Goal: Task Accomplishment & Management: Complete application form

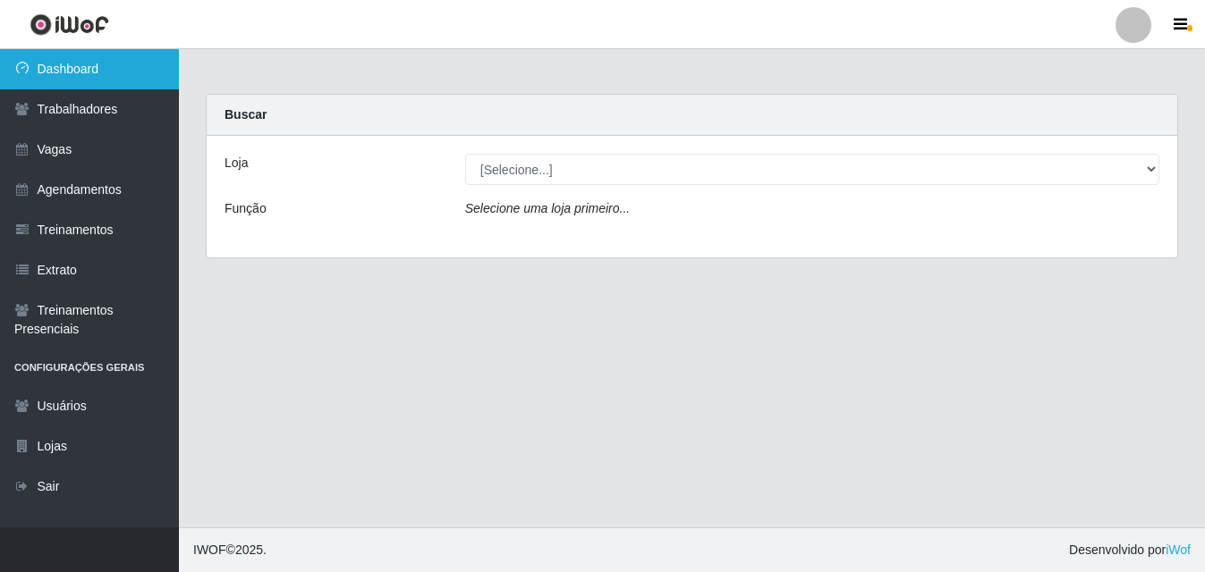
click at [72, 72] on link "Dashboard" at bounding box center [89, 69] width 179 height 40
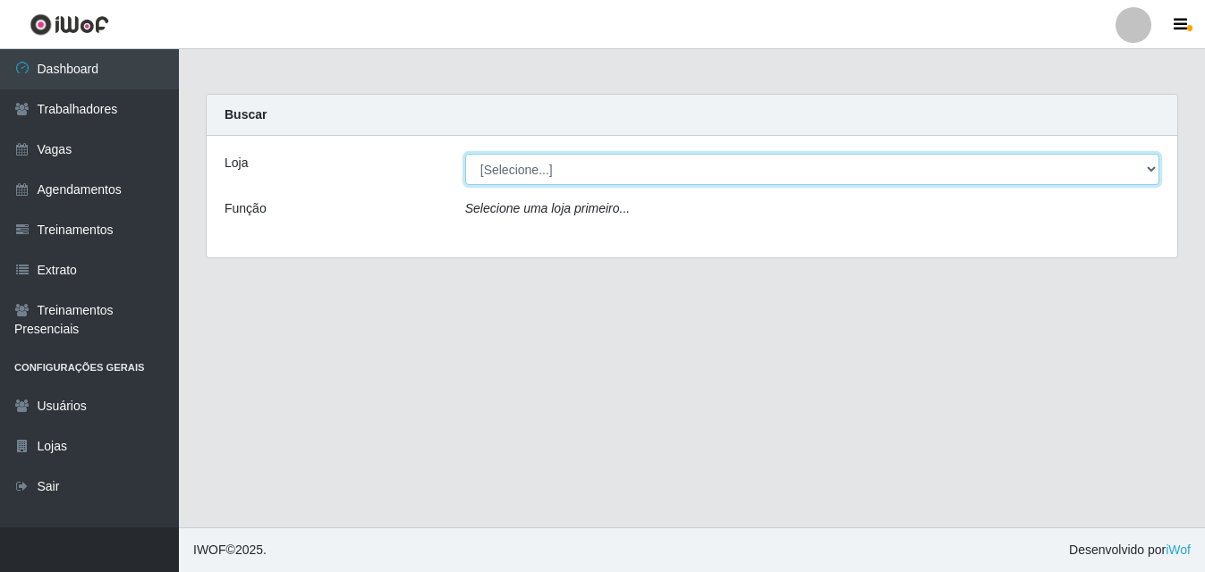
click at [1151, 171] on select "[Selecione...] Bemais Supermercados - B5 Anatólia" at bounding box center [812, 169] width 694 height 31
select select "405"
click at [465, 154] on select "[Selecione...] Bemais Supermercados - B5 Anatólia" at bounding box center [812, 169] width 694 height 31
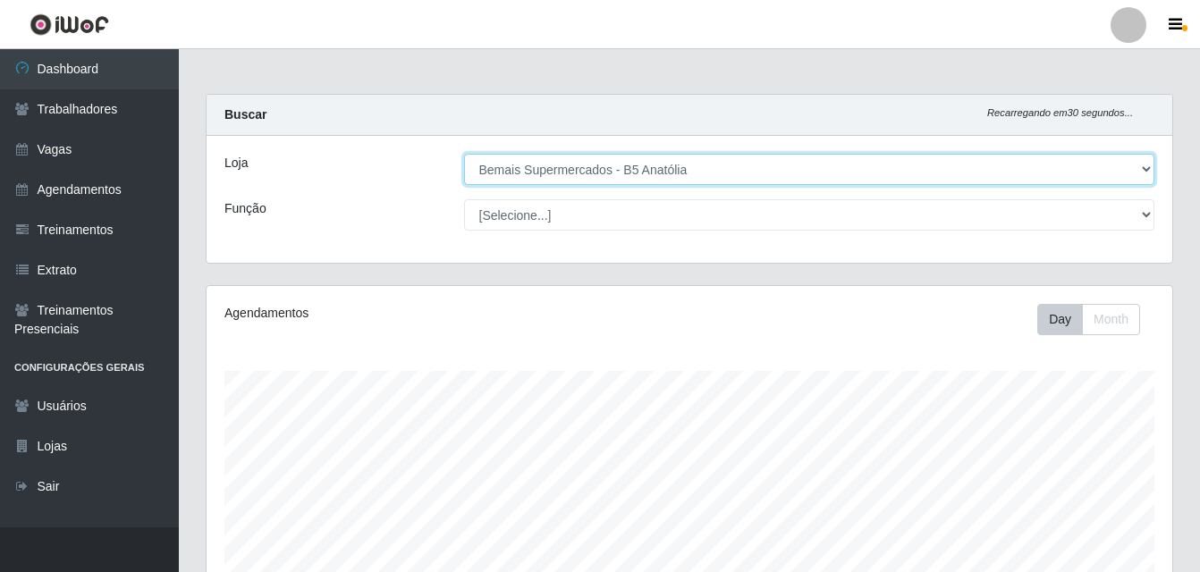
scroll to position [371, 966]
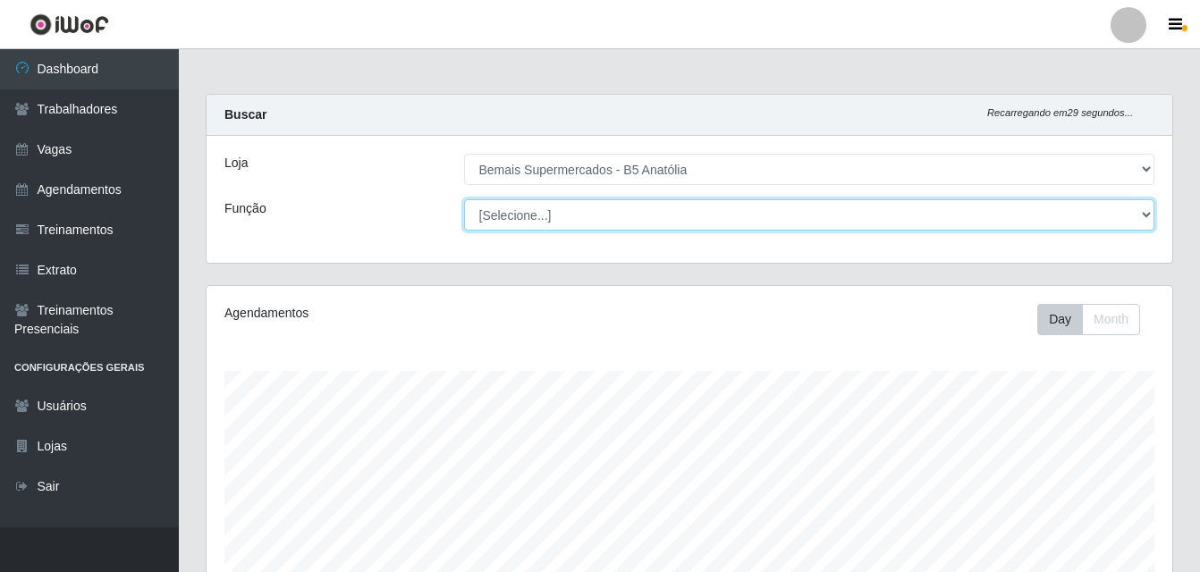
drag, startPoint x: 1149, startPoint y: 215, endPoint x: 1097, endPoint y: 228, distance: 53.6
click at [1146, 217] on select "[Selecione...] ASG ASG + ASG ++ Auxiliar de Estacionamento Auxiliar de Estacion…" at bounding box center [809, 214] width 691 height 31
select select "82"
click at [464, 199] on select "[Selecione...] ASG ASG + ASG ++ Auxiliar de Estacionamento Auxiliar de Estacion…" at bounding box center [809, 214] width 691 height 31
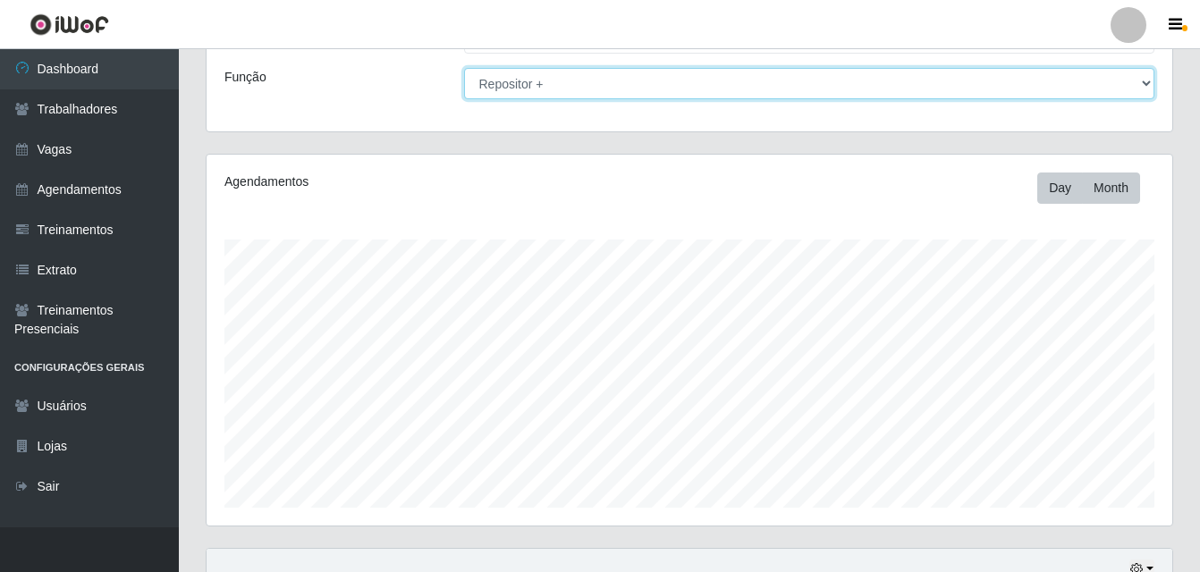
scroll to position [297, 0]
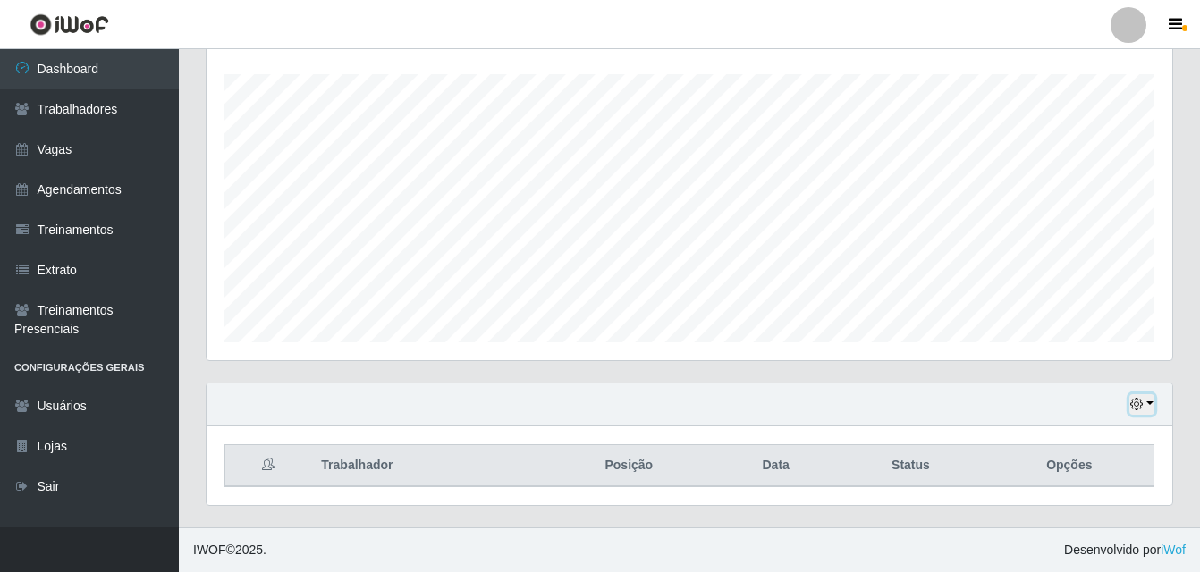
click at [1149, 405] on button "button" at bounding box center [1142, 404] width 25 height 21
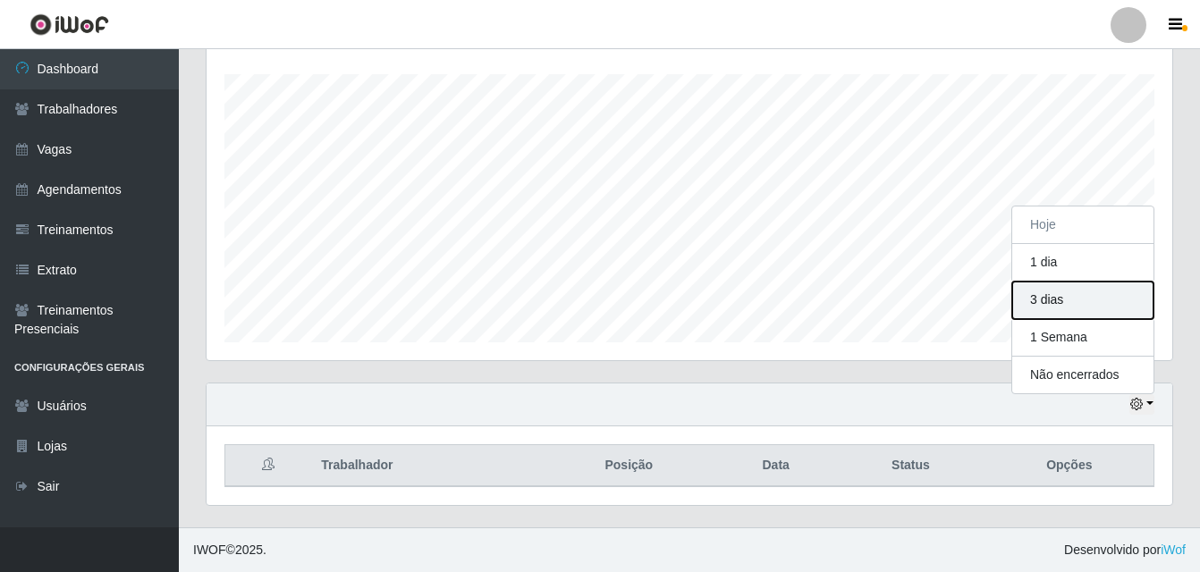
click at [1053, 301] on button "3 dias" at bounding box center [1082, 301] width 141 height 38
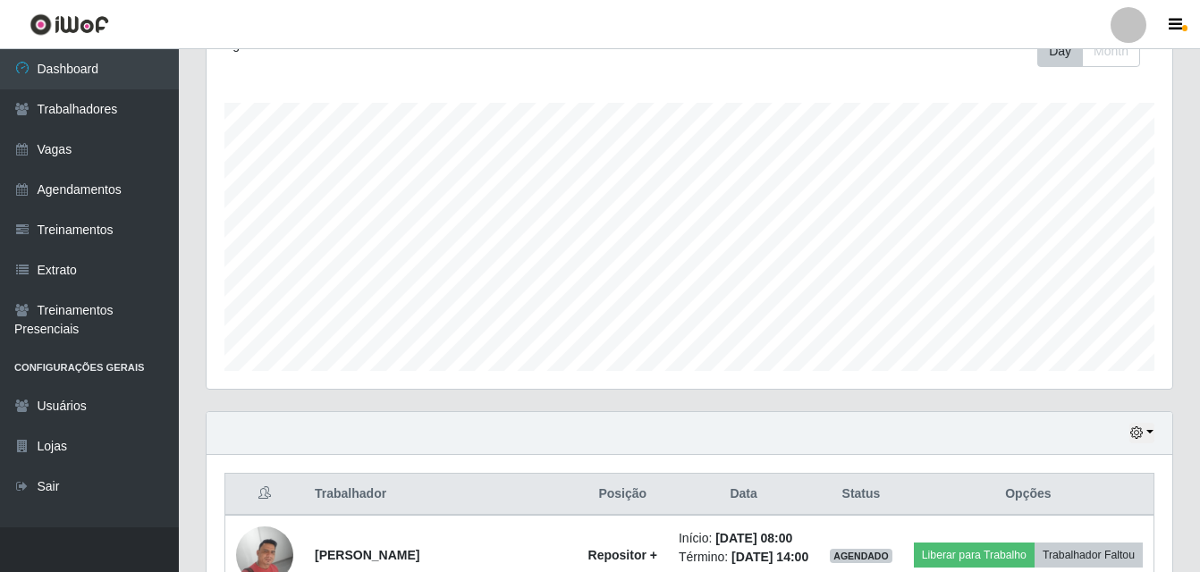
scroll to position [238, 0]
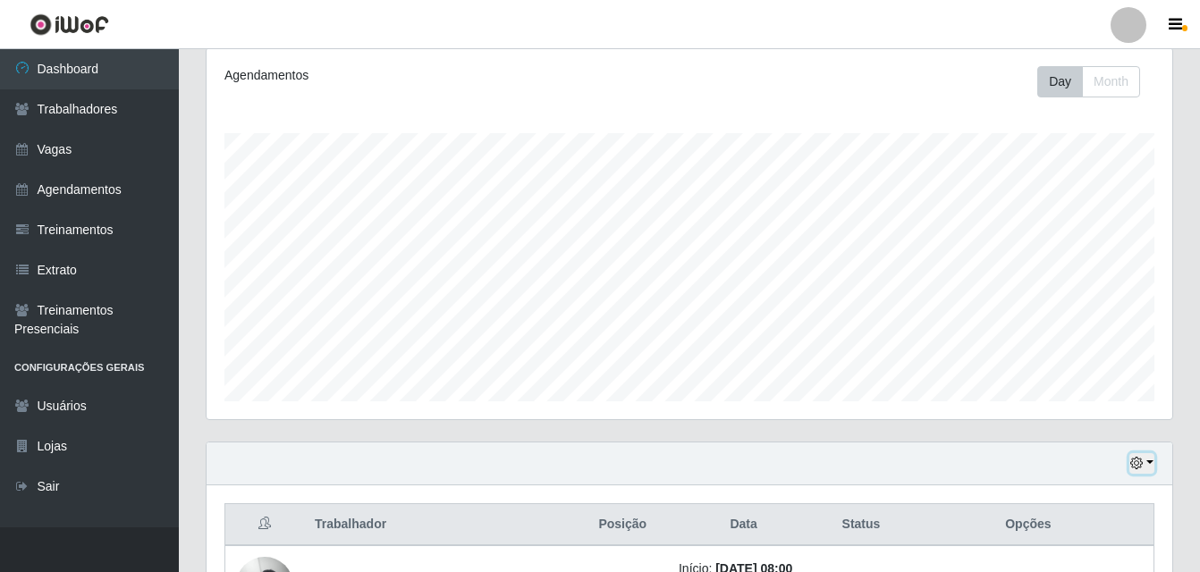
click at [1147, 465] on button "button" at bounding box center [1142, 463] width 25 height 21
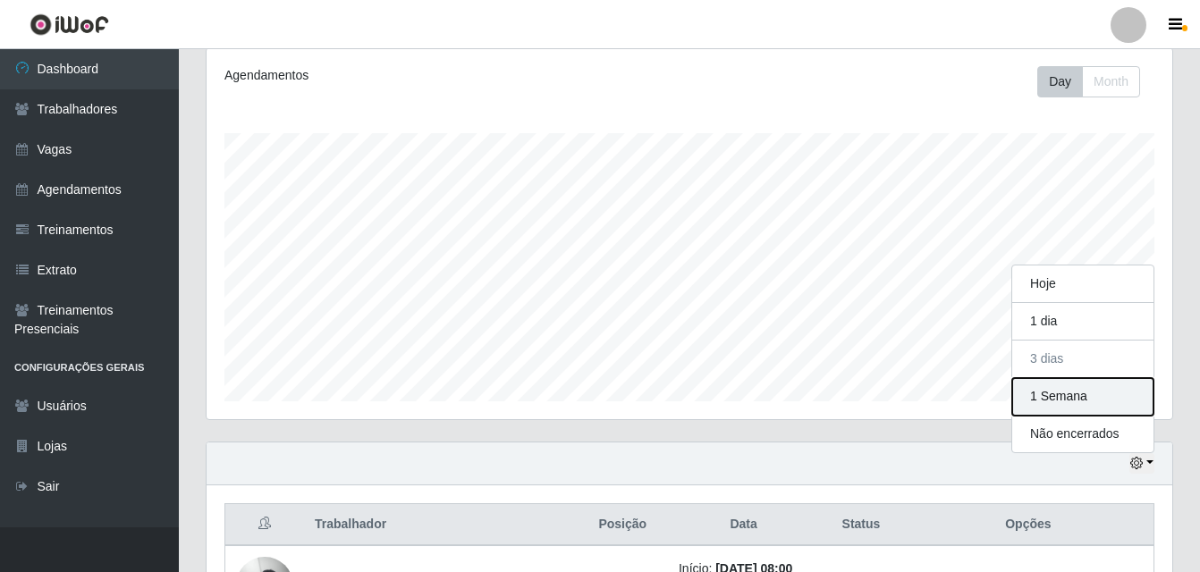
click at [1067, 404] on button "1 Semana" at bounding box center [1082, 397] width 141 height 38
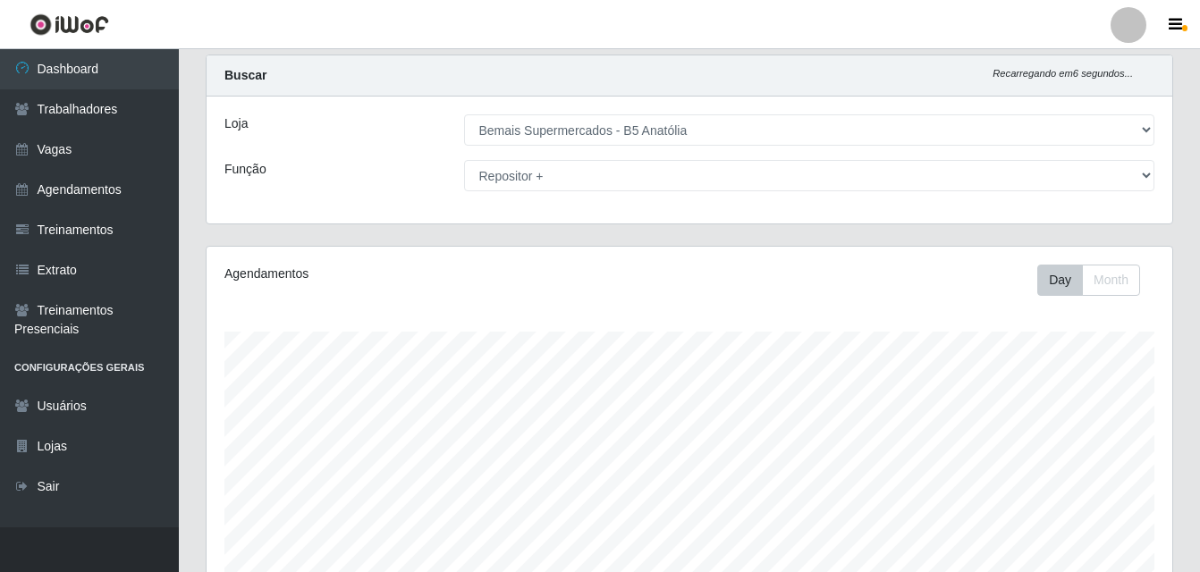
scroll to position [0, 0]
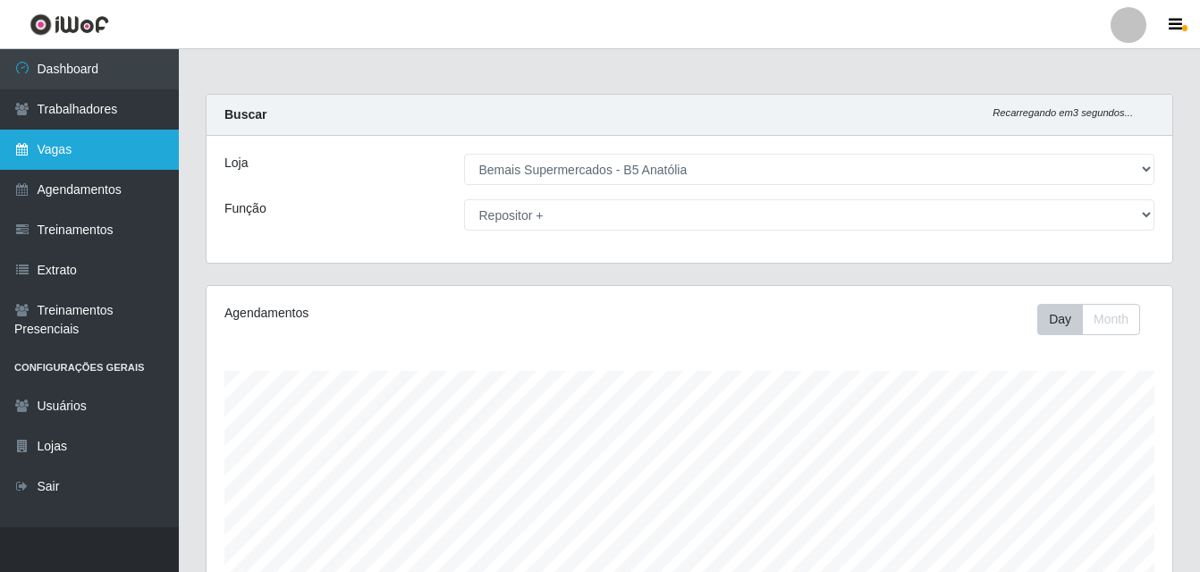
click at [69, 148] on link "Vagas" at bounding box center [89, 150] width 179 height 40
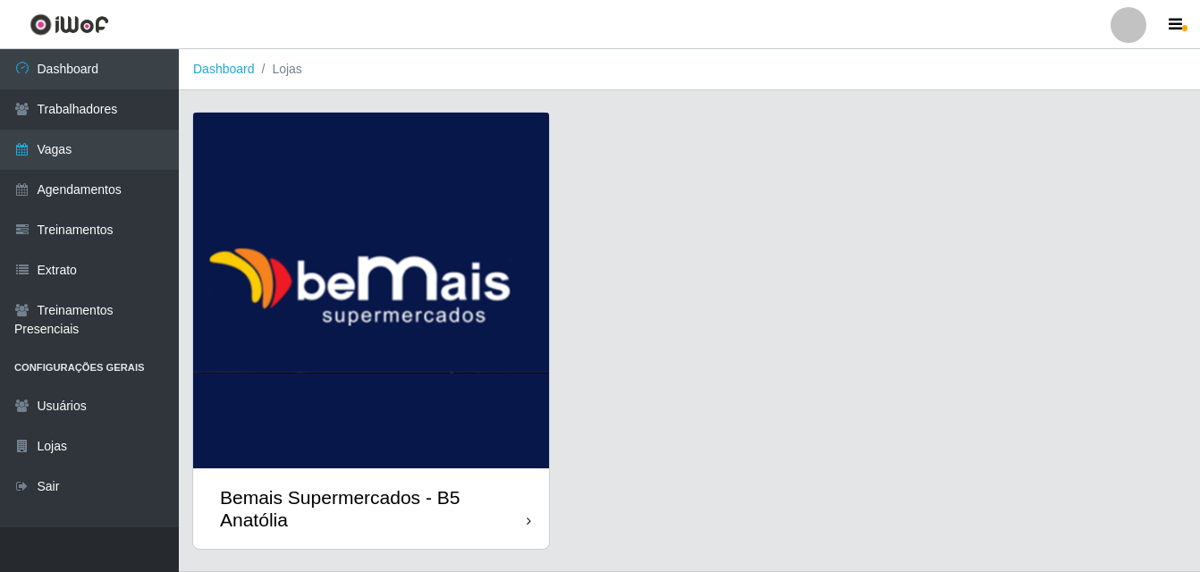
click at [526, 521] on div "Bemais Supermercados - B5 Anatólia" at bounding box center [373, 509] width 307 height 45
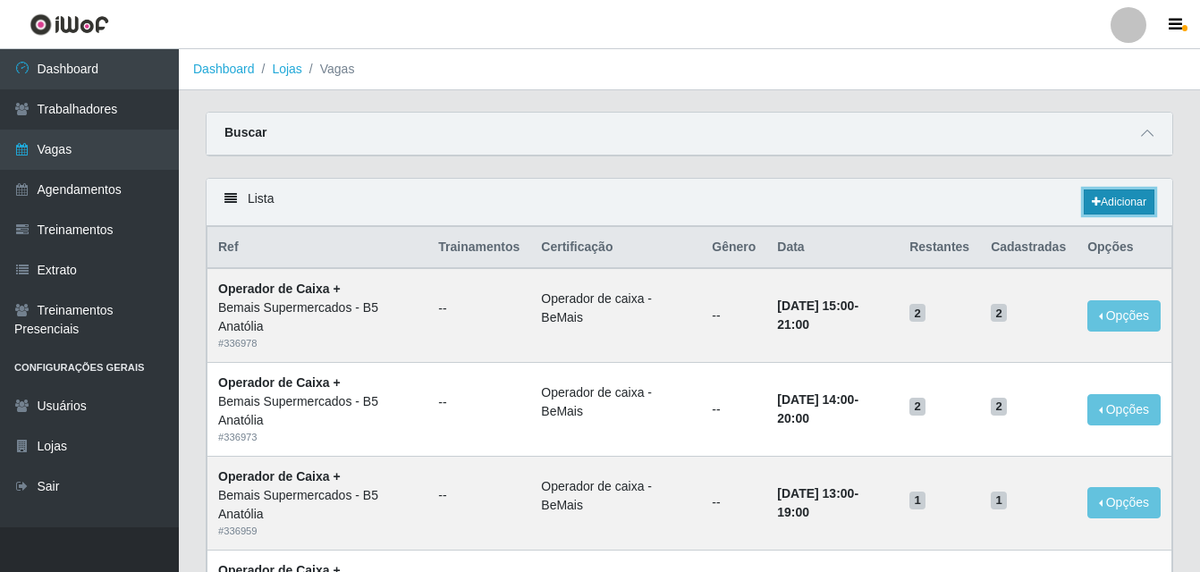
click at [1121, 206] on link "Adicionar" at bounding box center [1119, 202] width 71 height 25
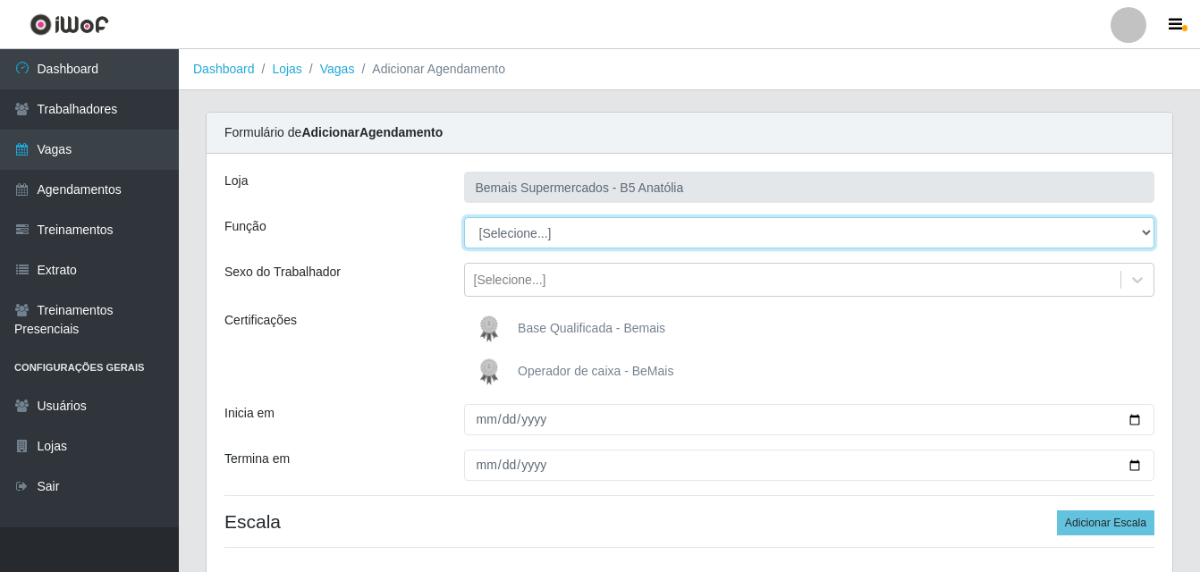
click at [1143, 234] on select "[Selecione...] ASG ASG + ASG ++ Auxiliar de Estacionamento Auxiliar de Estacion…" at bounding box center [809, 232] width 691 height 31
select select "82"
click at [464, 217] on select "[Selecione...] ASG ASG + ASG ++ Auxiliar de Estacionamento Auxiliar de Estacion…" at bounding box center [809, 232] width 691 height 31
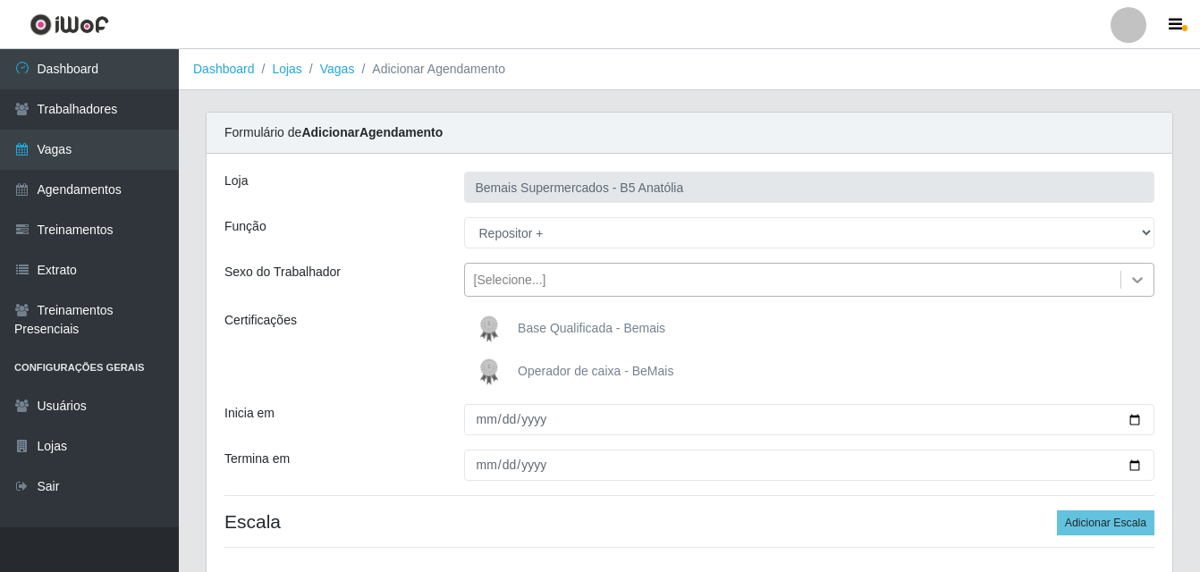
click at [1138, 279] on icon at bounding box center [1138, 280] width 18 height 18
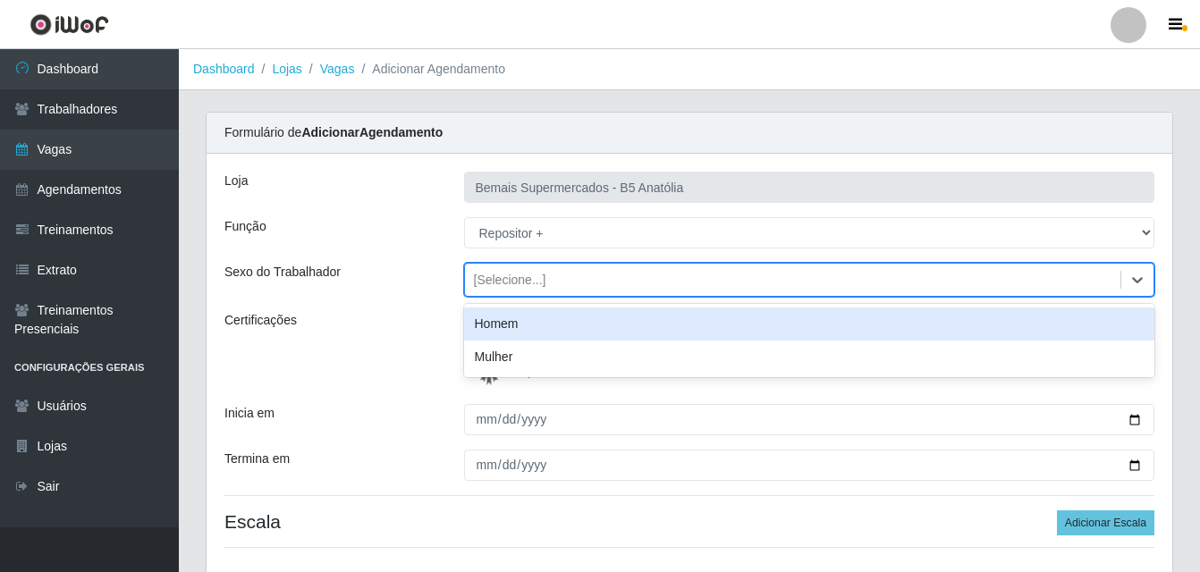
click at [580, 324] on div "Homem" at bounding box center [809, 324] width 691 height 33
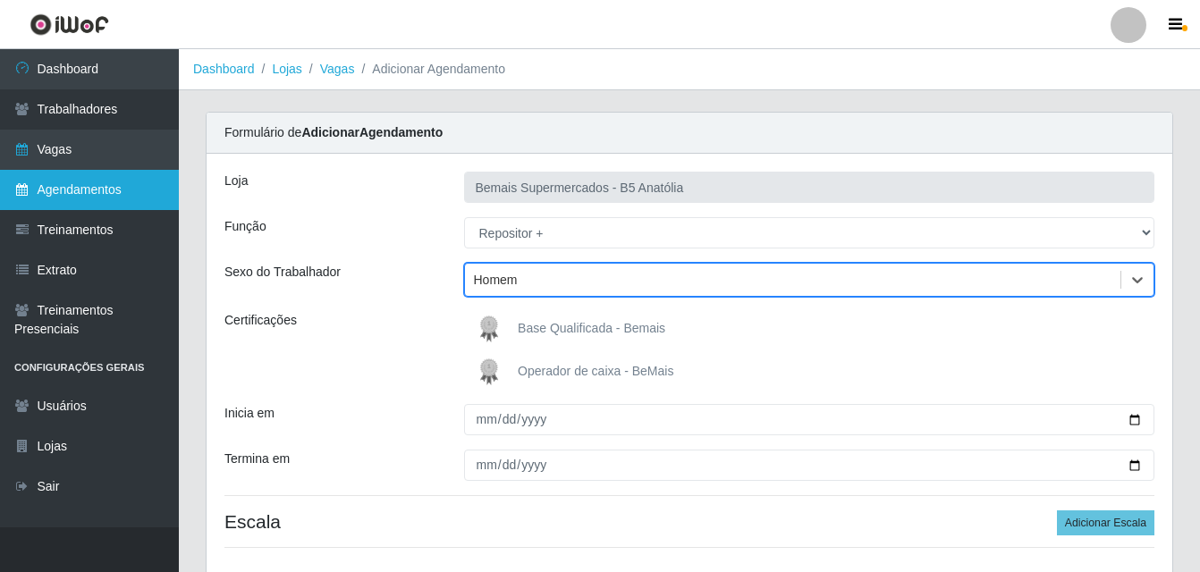
click at [74, 189] on link "Agendamentos" at bounding box center [89, 190] width 179 height 40
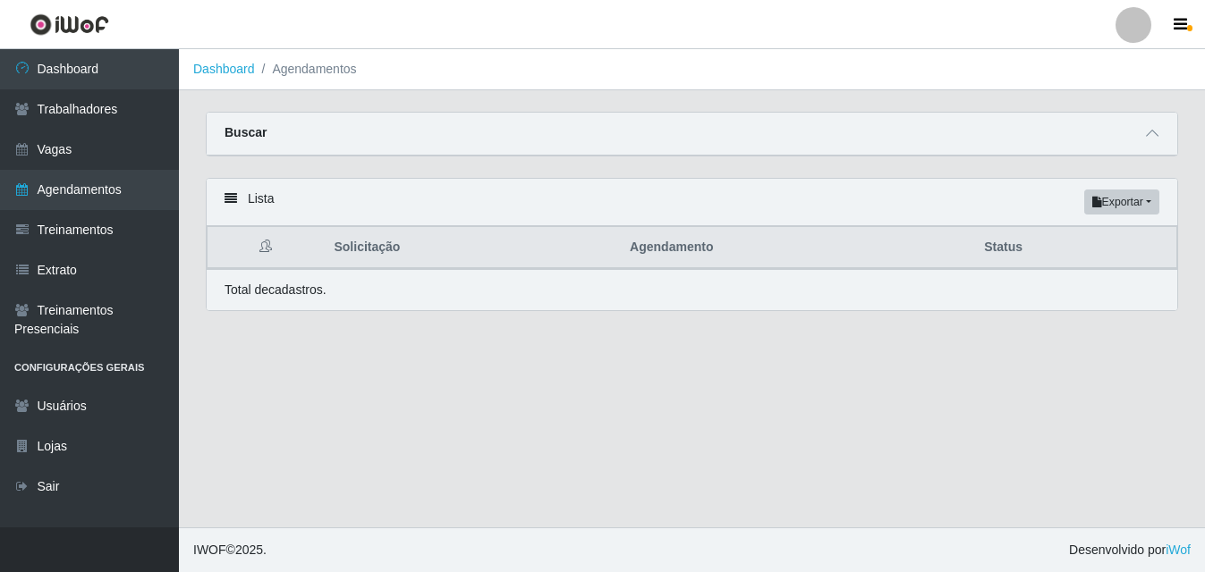
click at [232, 198] on icon at bounding box center [230, 198] width 13 height 13
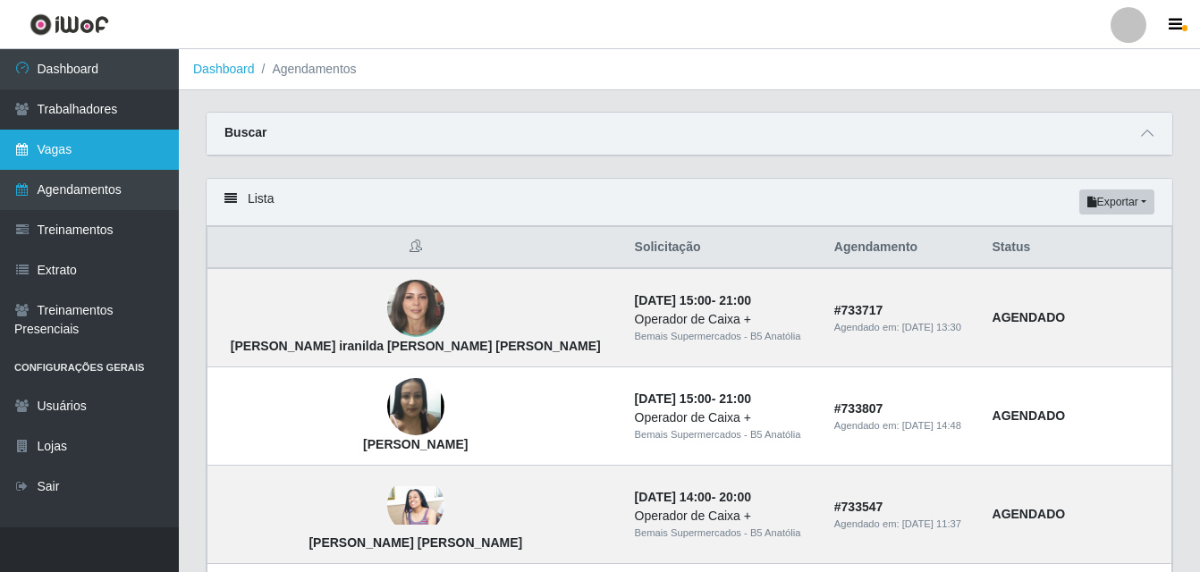
click at [94, 152] on link "Vagas" at bounding box center [89, 150] width 179 height 40
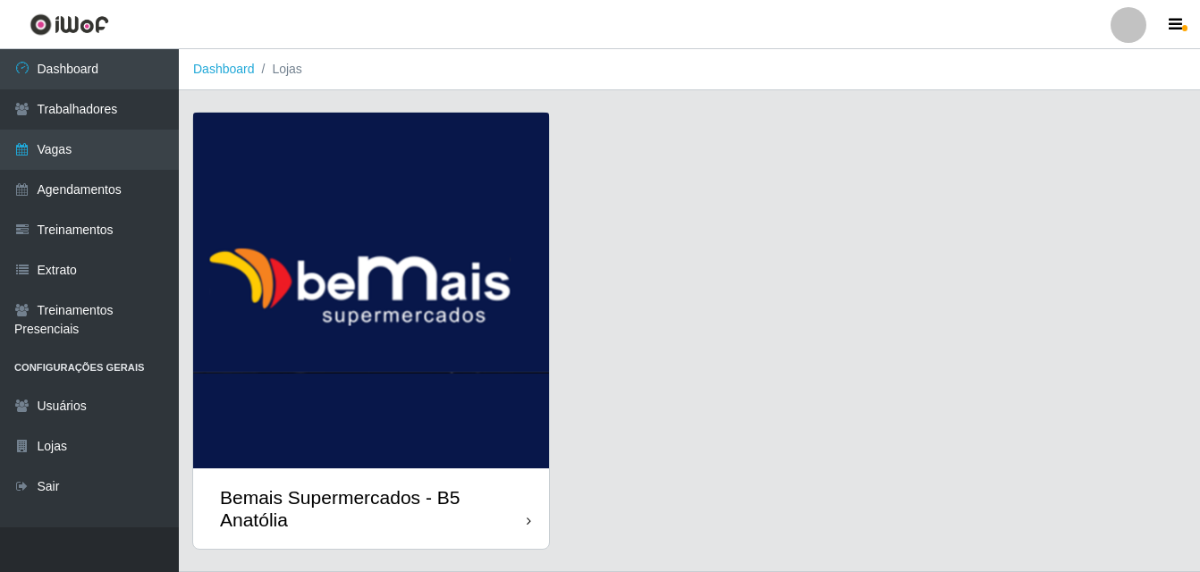
click at [527, 523] on div "Bemais Supermercados - B5 Anatólia" at bounding box center [371, 509] width 356 height 80
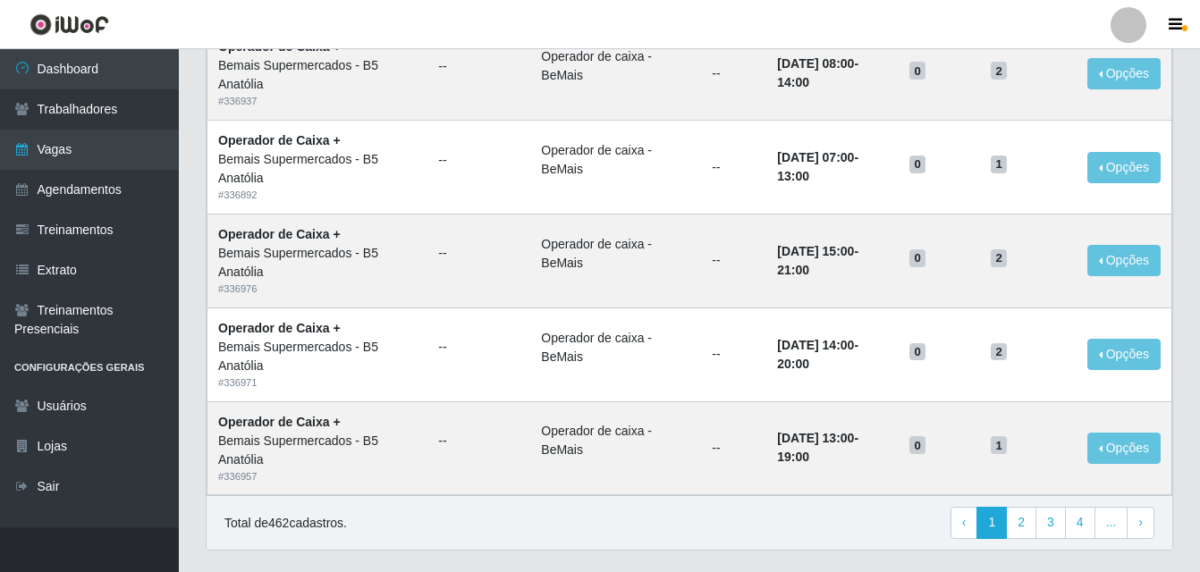
scroll to position [1225, 0]
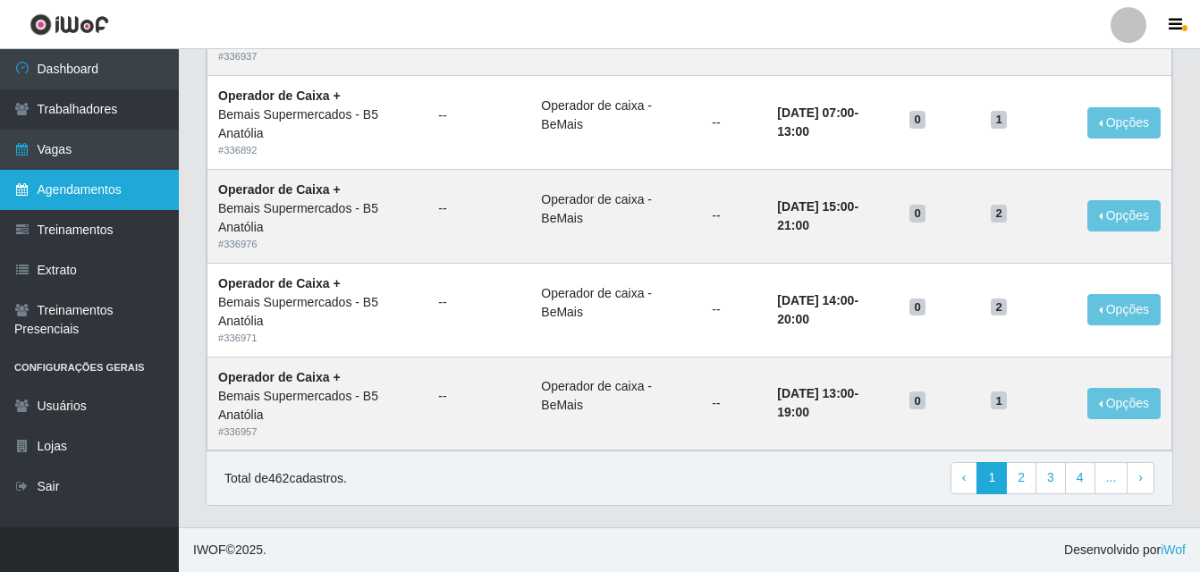
click at [97, 198] on link "Agendamentos" at bounding box center [89, 190] width 179 height 40
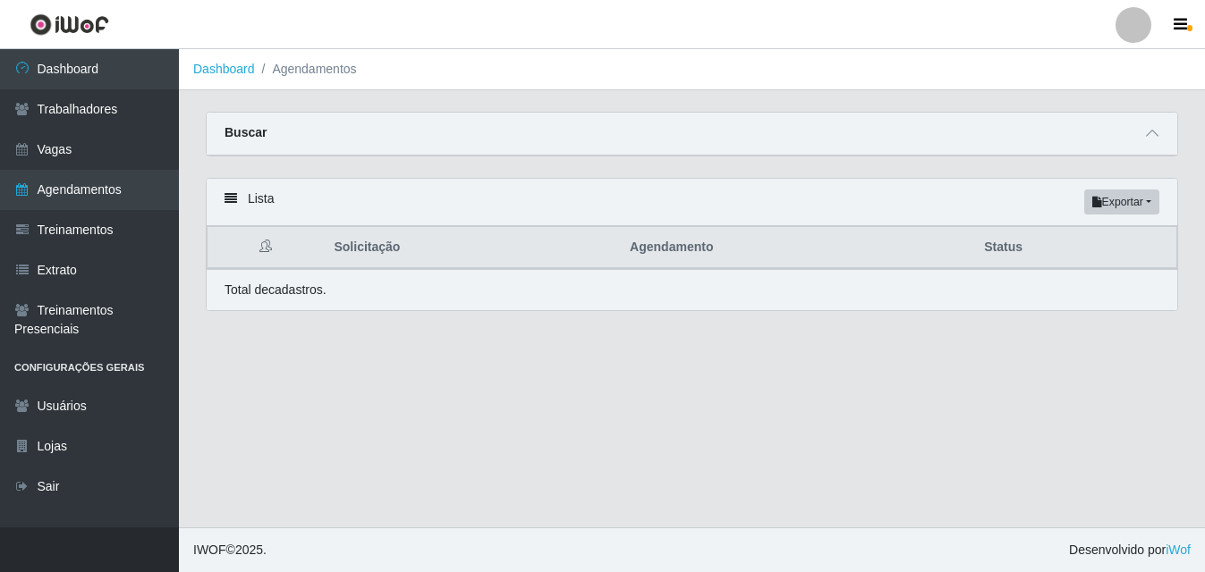
click at [224, 199] on div "Lista Exportar PDF Excel" at bounding box center [692, 202] width 970 height 47
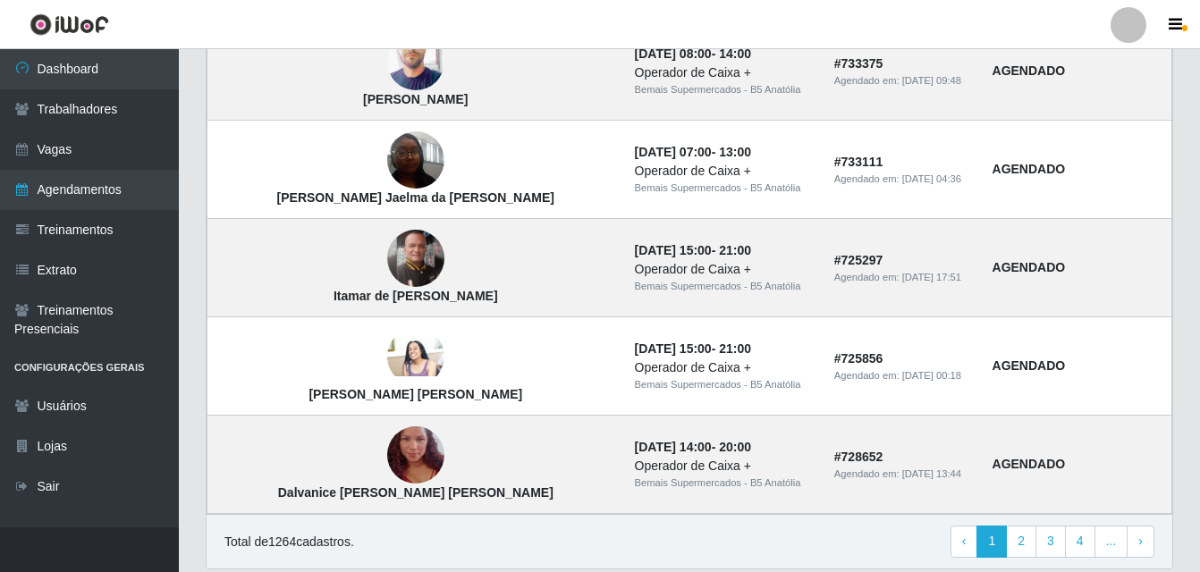
scroll to position [1295, 0]
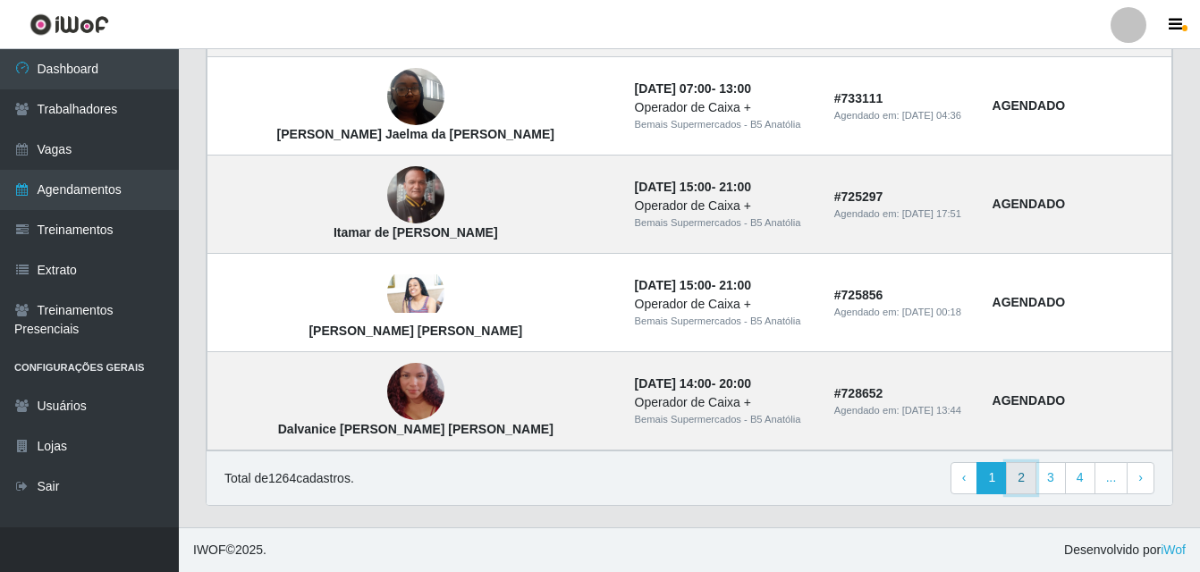
click at [1020, 487] on link "2" at bounding box center [1021, 478] width 30 height 32
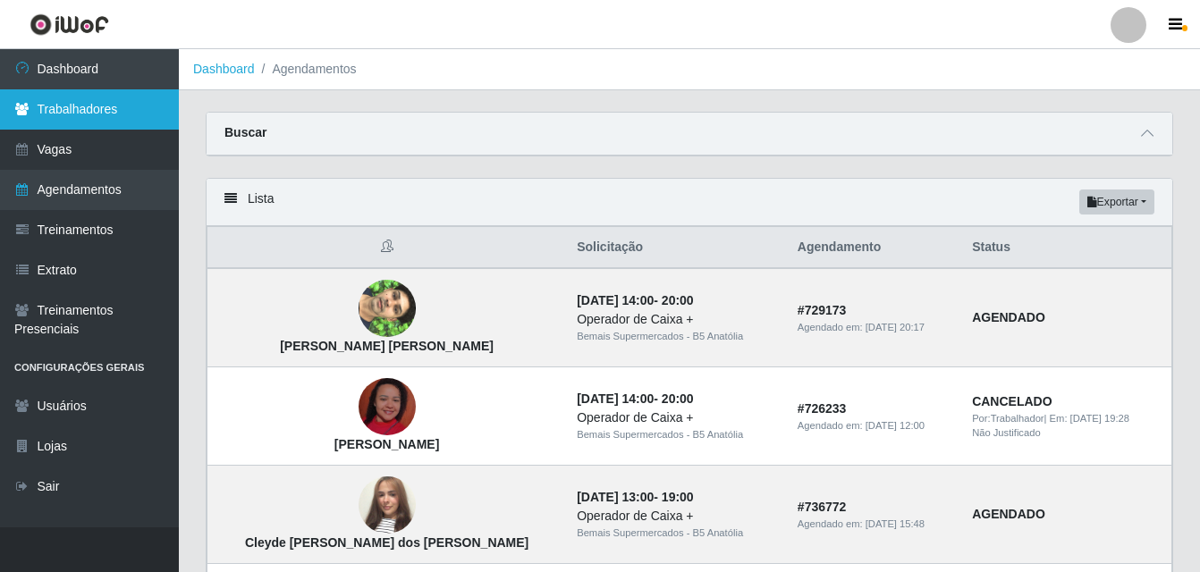
click at [86, 116] on link "Trabalhadores" at bounding box center [89, 109] width 179 height 40
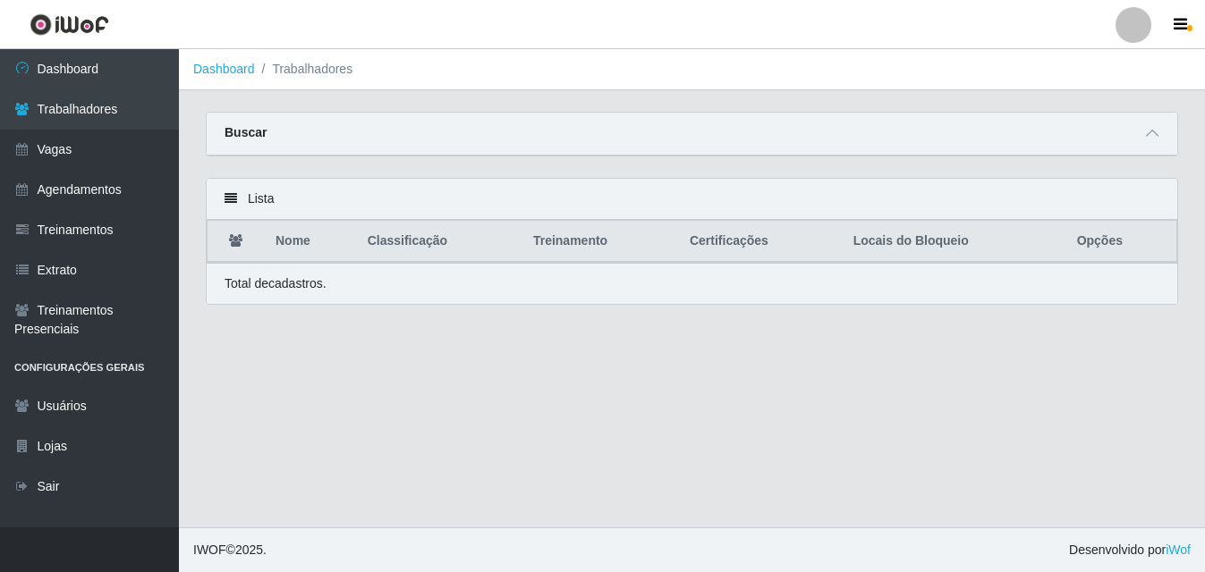
click at [233, 202] on icon at bounding box center [230, 198] width 13 height 13
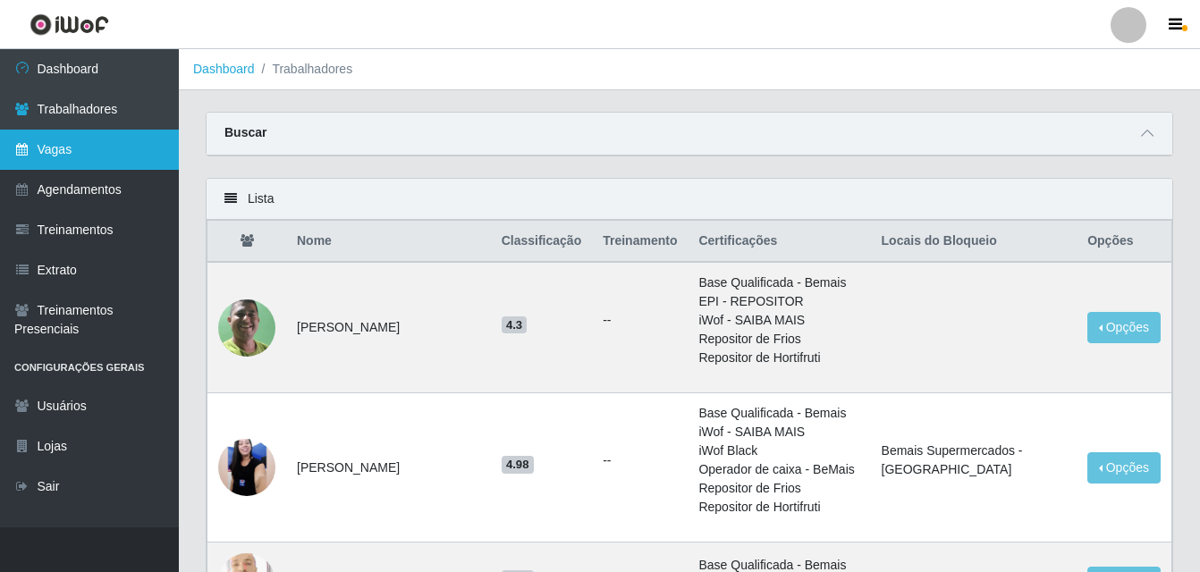
click at [95, 149] on link "Vagas" at bounding box center [89, 150] width 179 height 40
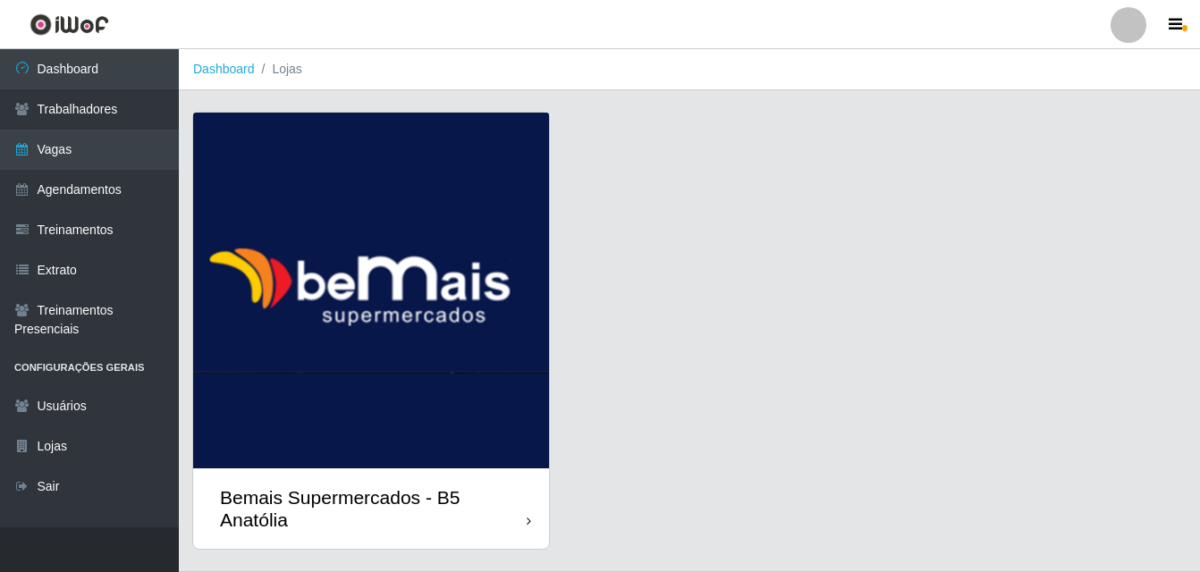
click at [529, 524] on icon at bounding box center [529, 521] width 4 height 13
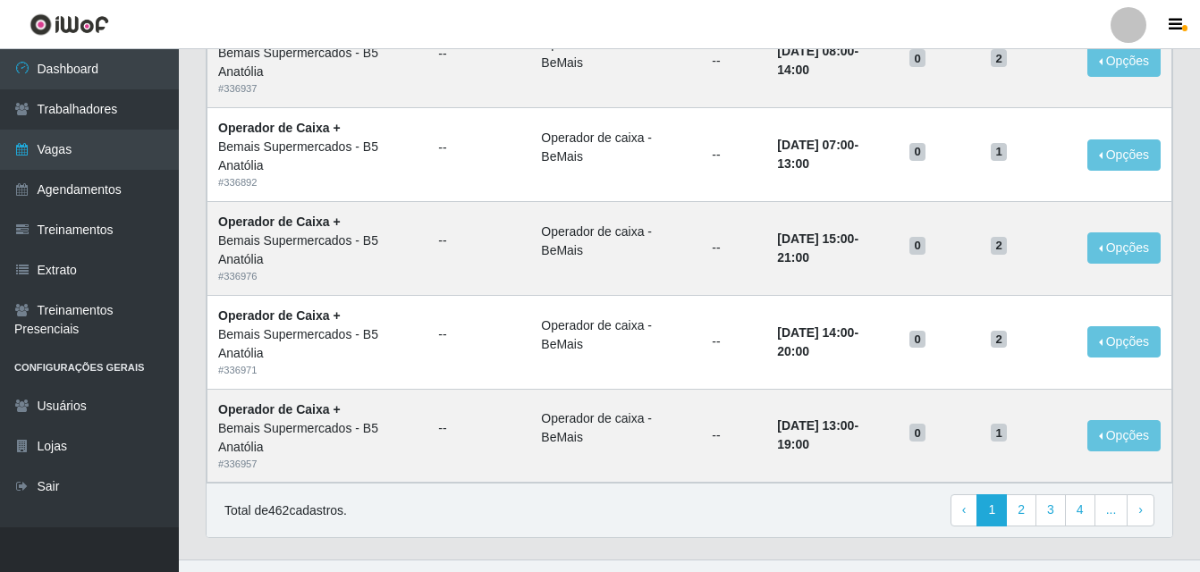
scroll to position [1225, 0]
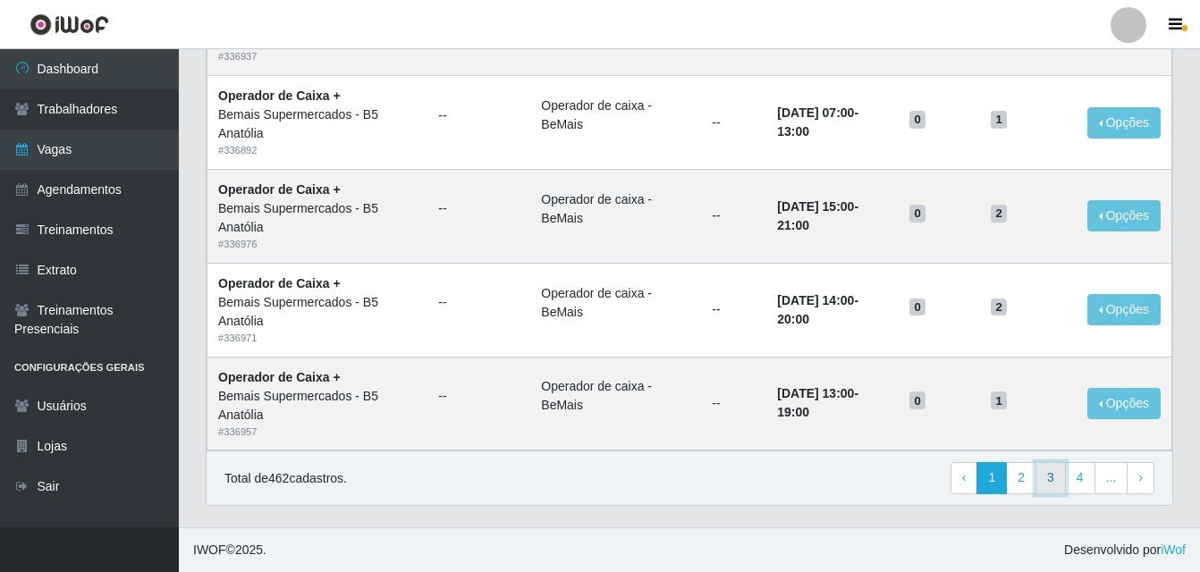
click at [1055, 484] on link "3" at bounding box center [1051, 478] width 30 height 32
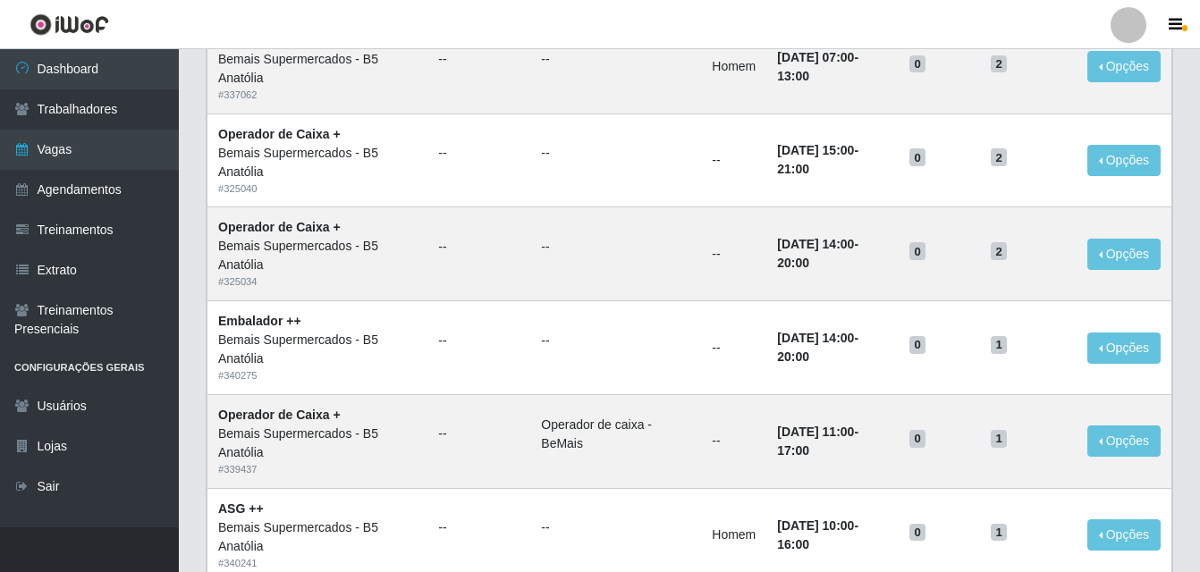
scroll to position [1225, 0]
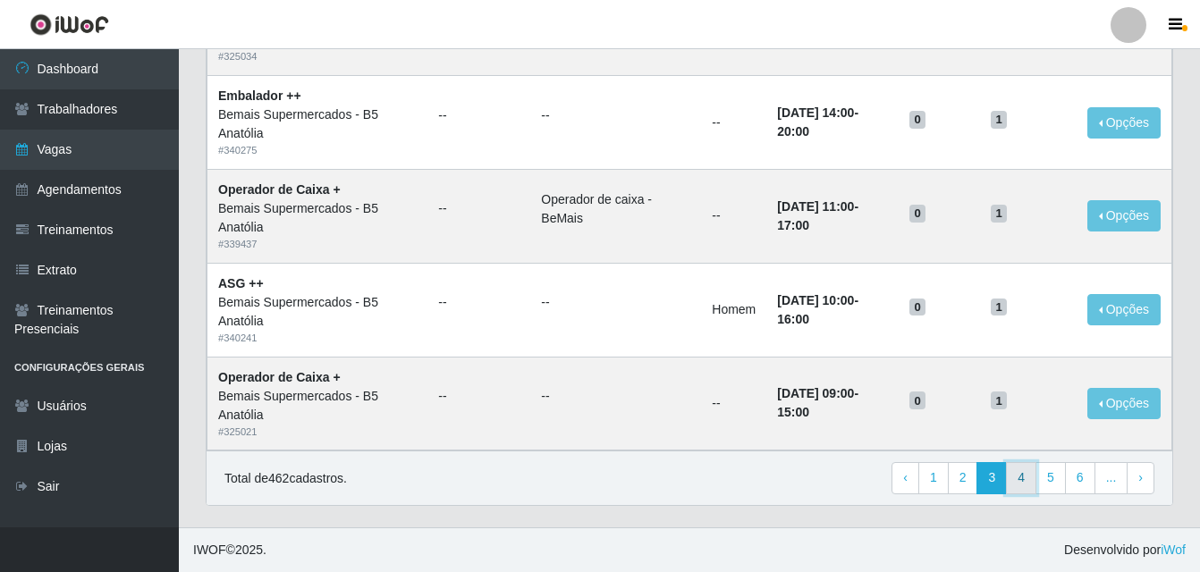
click at [1027, 483] on link "4" at bounding box center [1021, 478] width 30 height 32
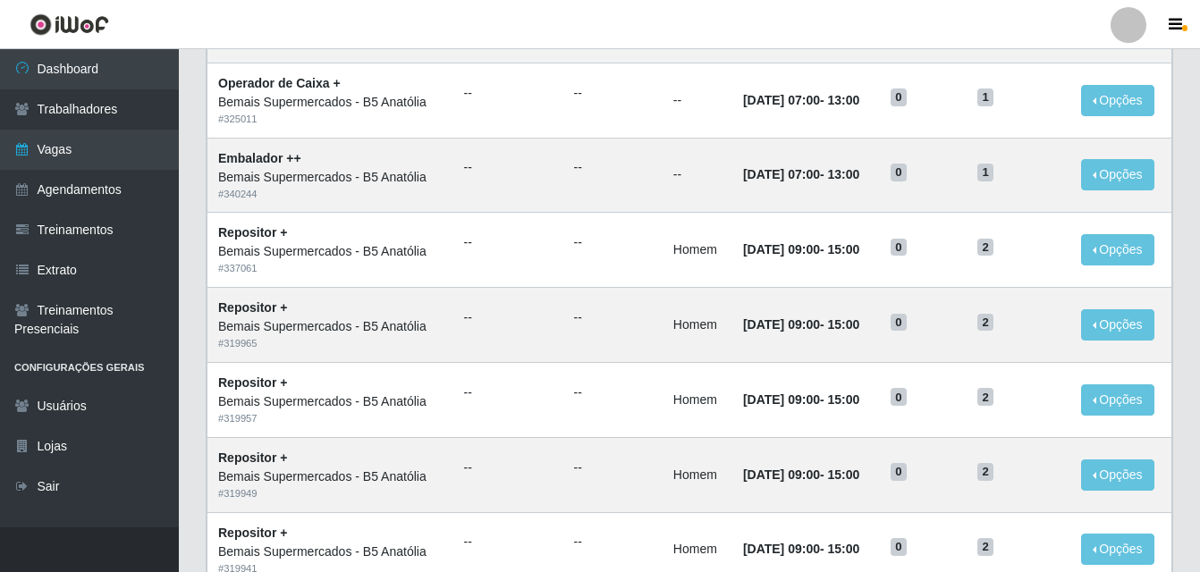
scroll to position [943, 0]
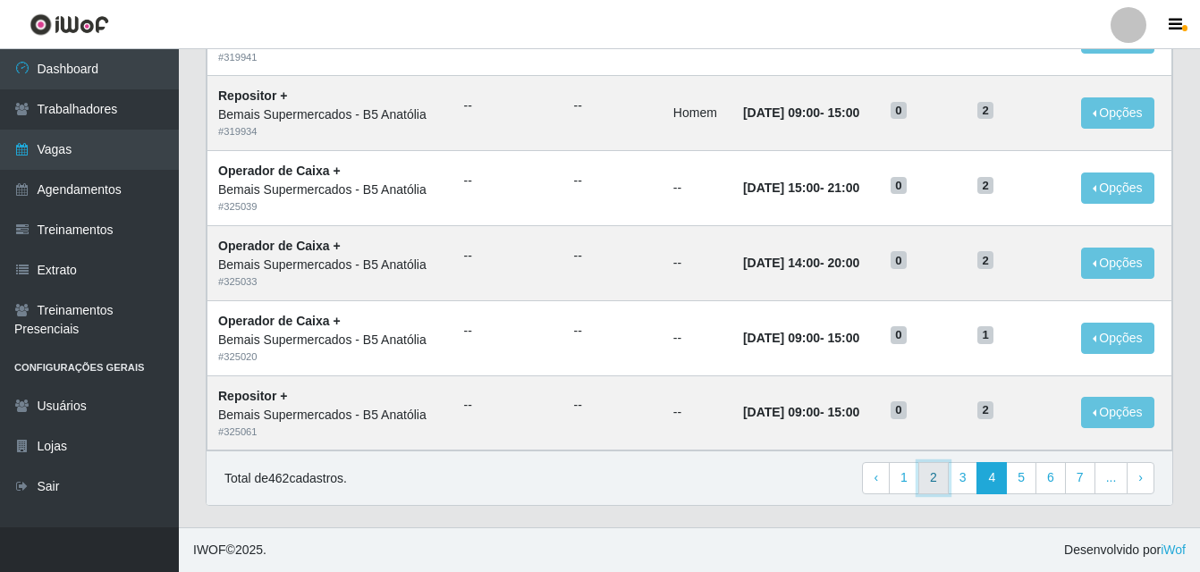
click at [937, 474] on link "2" at bounding box center [933, 478] width 30 height 32
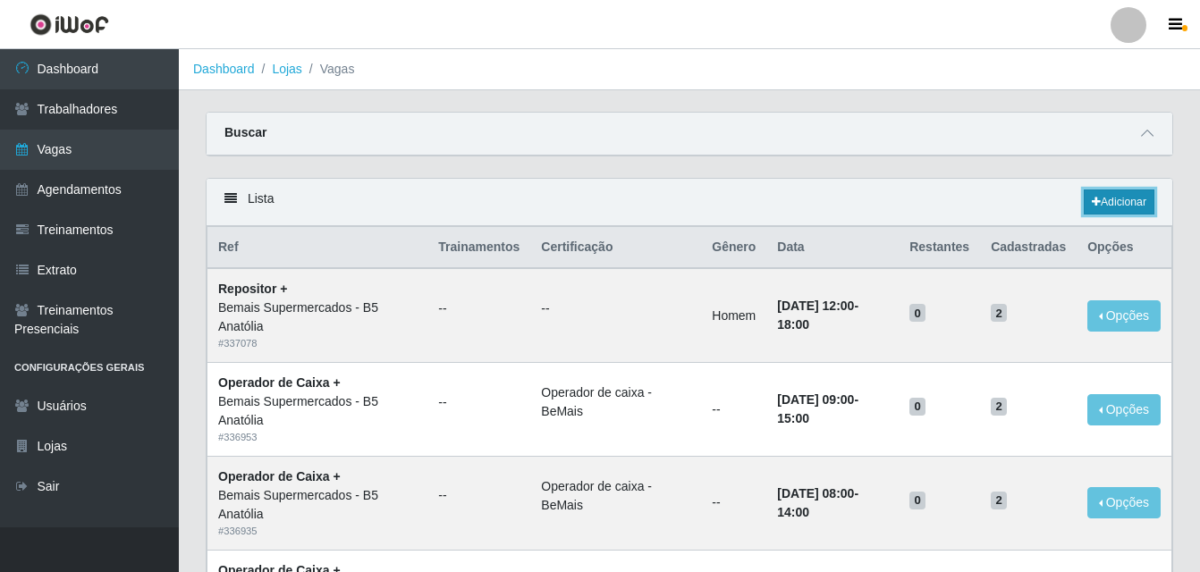
click at [1126, 202] on link "Adicionar" at bounding box center [1119, 202] width 71 height 25
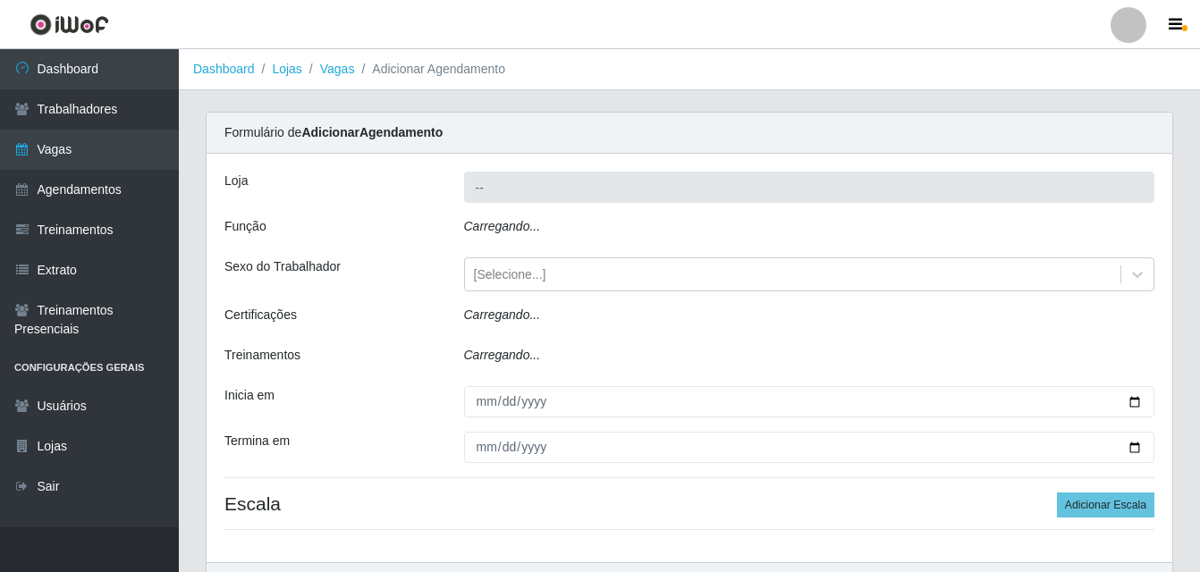
type input "Bemais Supermercados - B5 Anatólia"
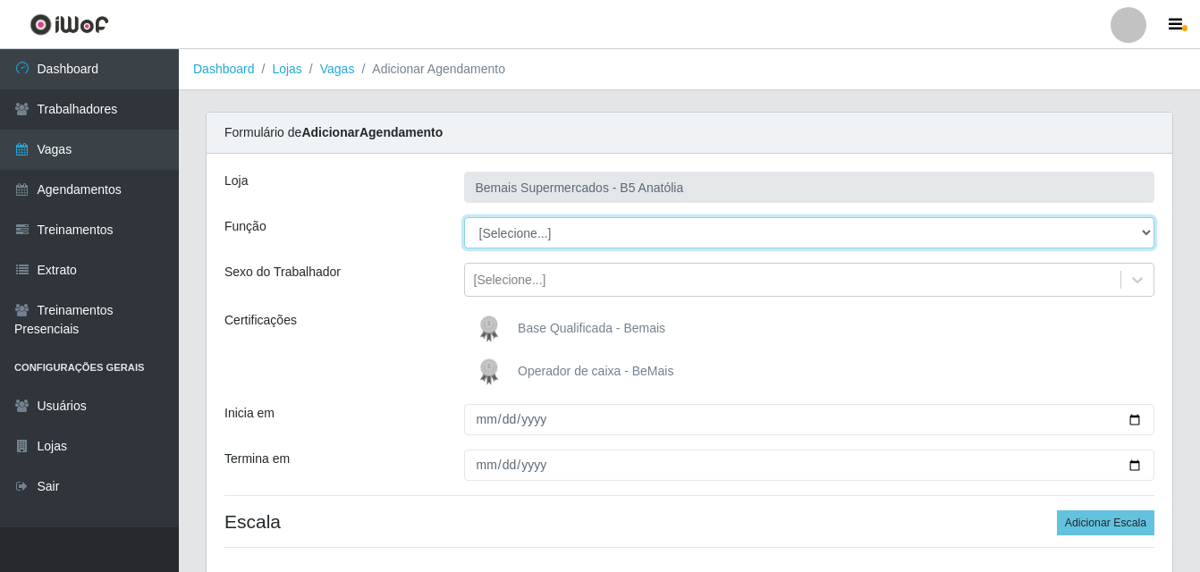
click at [1145, 233] on select "[Selecione...] ASG ASG + ASG ++ Auxiliar de Estacionamento Auxiliar de Estacion…" at bounding box center [809, 232] width 691 height 31
select select "86"
click at [464, 217] on select "[Selecione...] ASG ASG + ASG ++ Auxiliar de Estacionamento Auxiliar de Estacion…" at bounding box center [809, 232] width 691 height 31
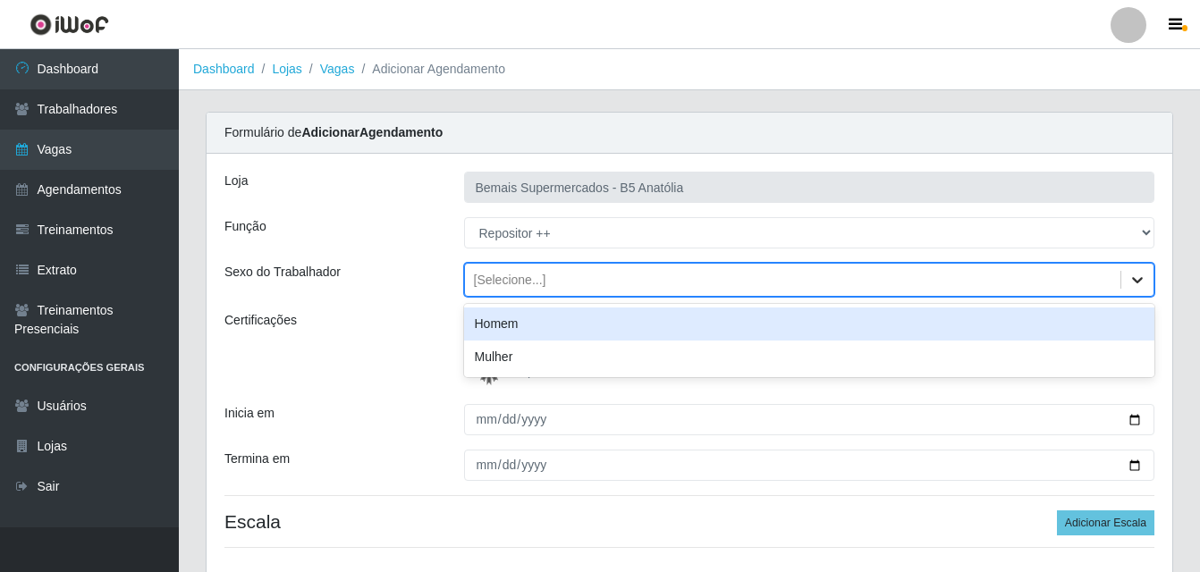
click at [1134, 286] on icon at bounding box center [1138, 280] width 18 height 18
click at [581, 332] on div "Homem" at bounding box center [809, 324] width 691 height 33
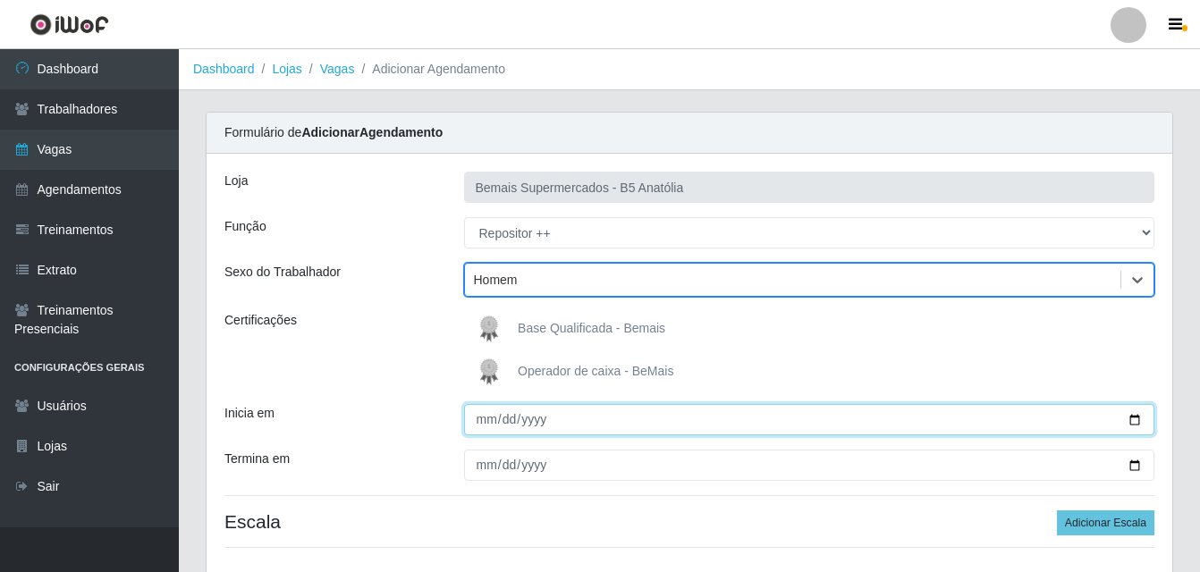
click at [1133, 419] on input "Inicia em" at bounding box center [809, 419] width 691 height 31
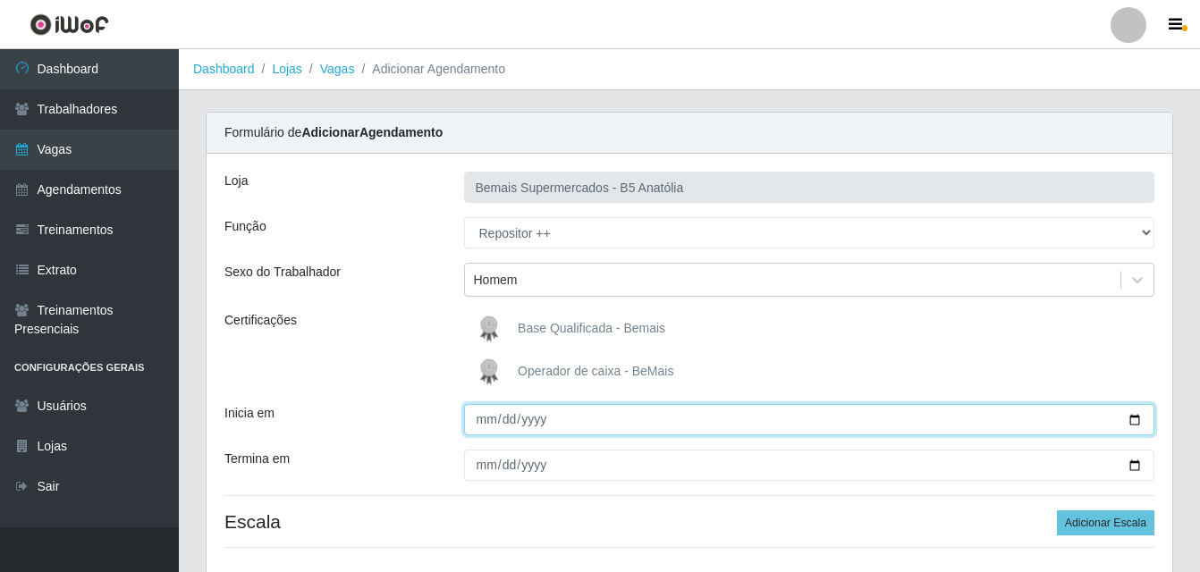
type input "2025-09-16"
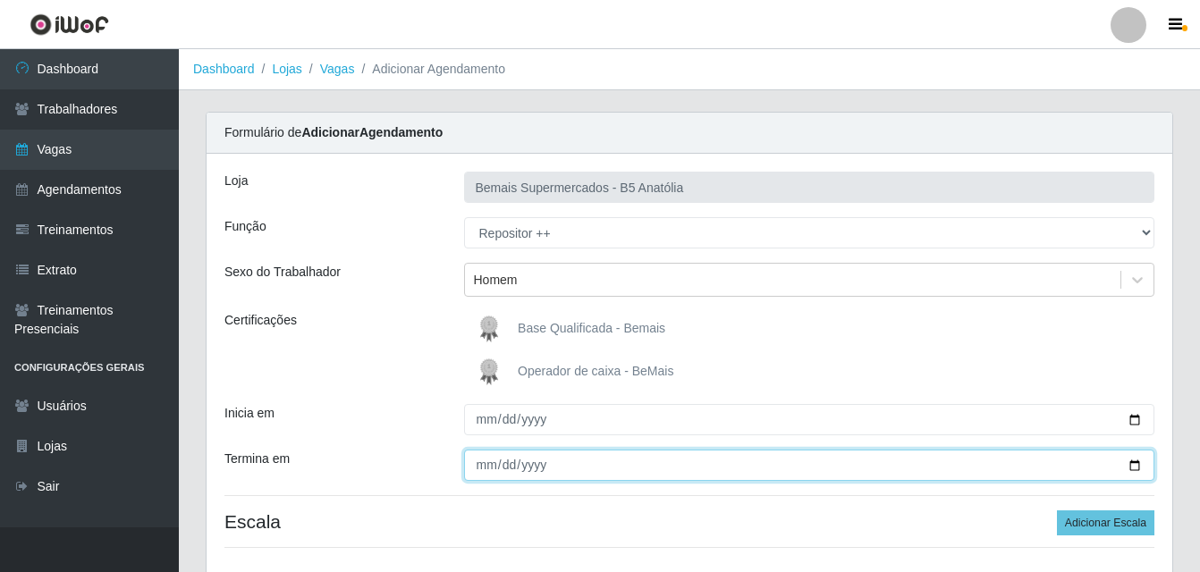
click at [1134, 465] on input "Termina em" at bounding box center [809, 465] width 691 height 31
type input "2025-09-16"
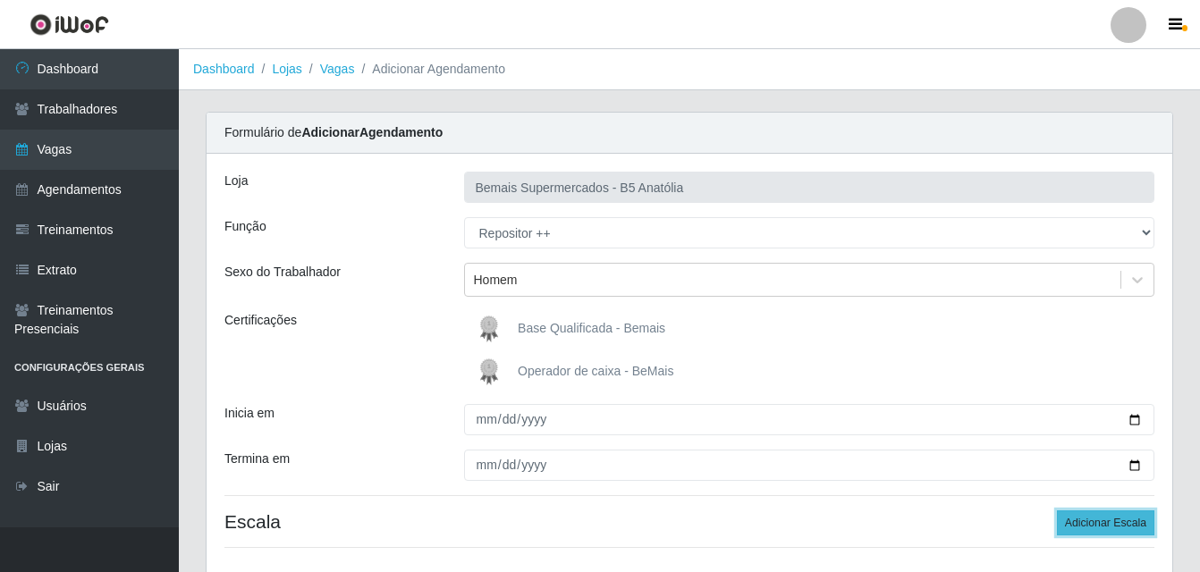
click at [1094, 523] on button "Adicionar Escala" at bounding box center [1105, 523] width 97 height 25
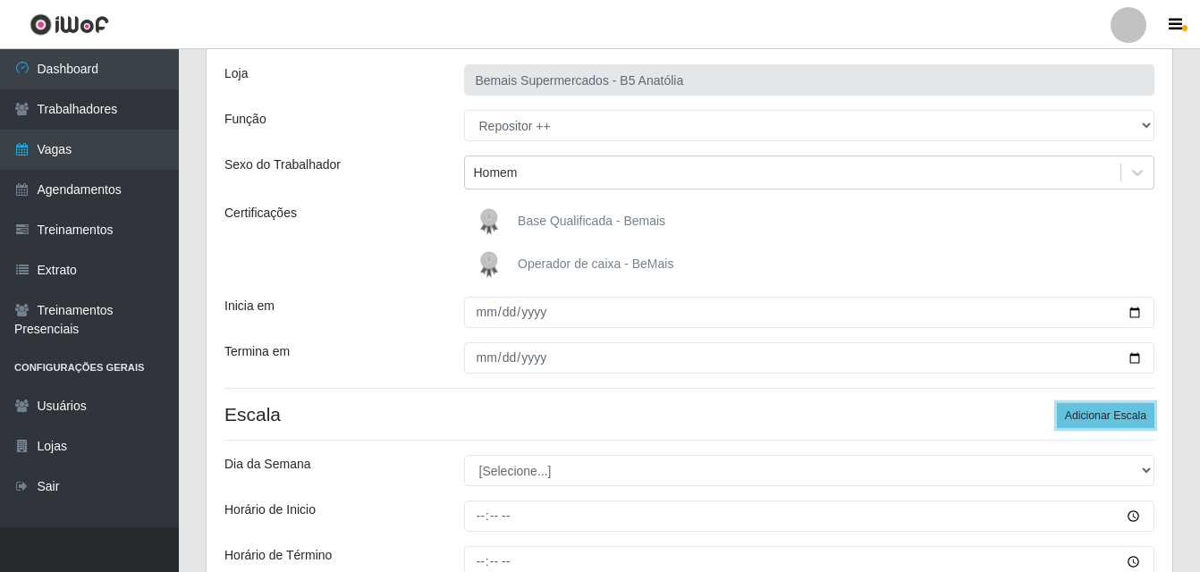
scroll to position [179, 0]
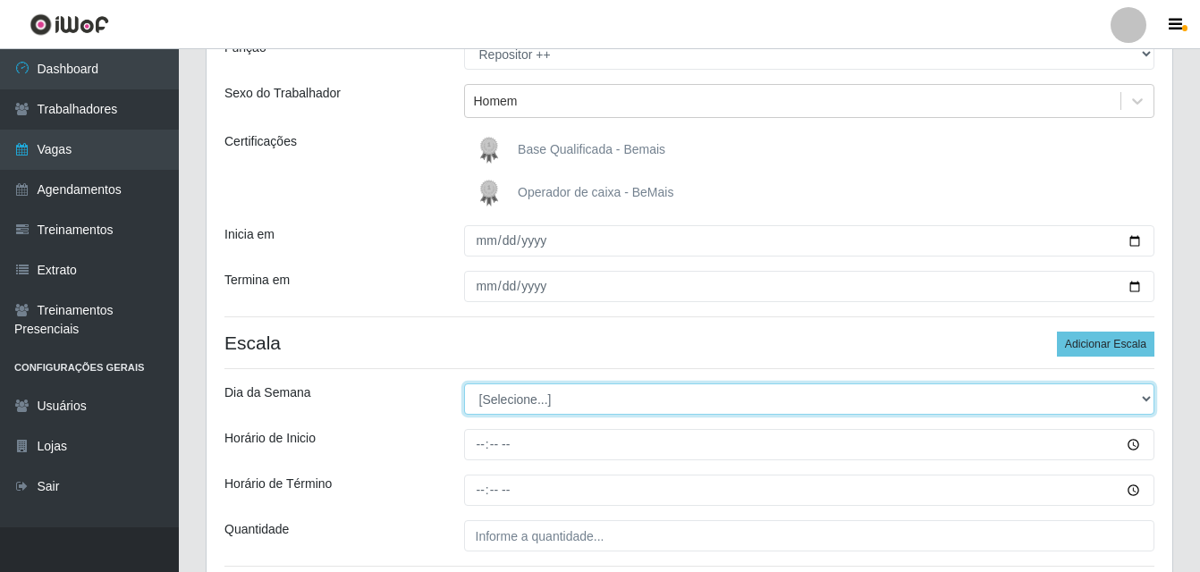
click at [1142, 401] on select "[Selecione...] Segunda Terça Quarta Quinta Sexta Sábado Domingo" at bounding box center [809, 399] width 691 height 31
select select "2"
click at [464, 384] on select "[Selecione...] Segunda Terça Quarta Quinta Sexta Sábado Domingo" at bounding box center [809, 399] width 691 height 31
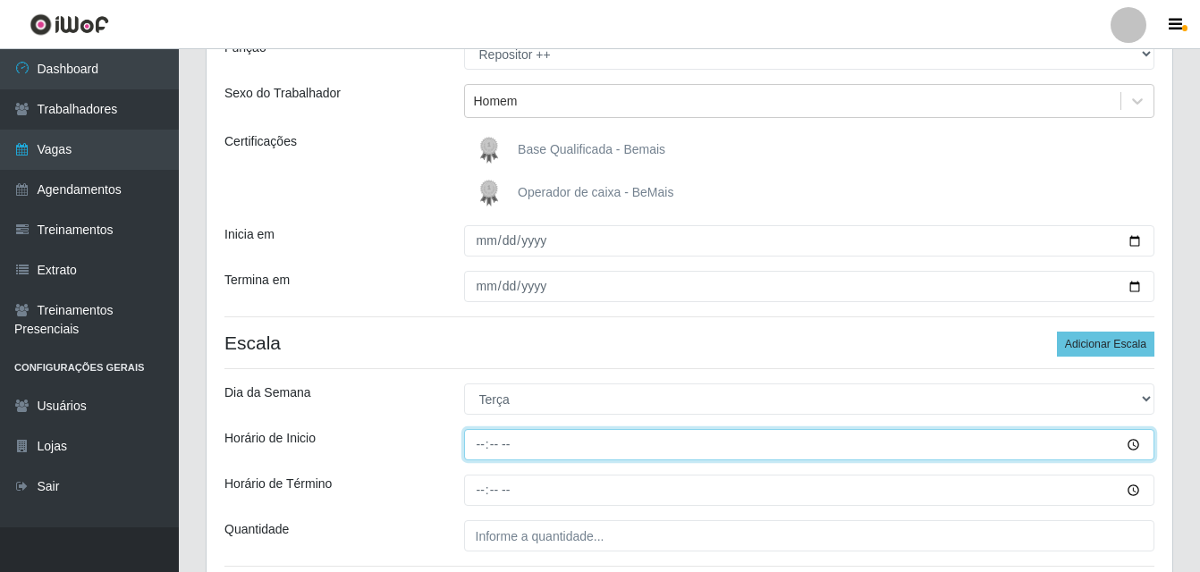
click at [487, 447] on input "Horário de Inicio" at bounding box center [809, 444] width 691 height 31
type input "07:00"
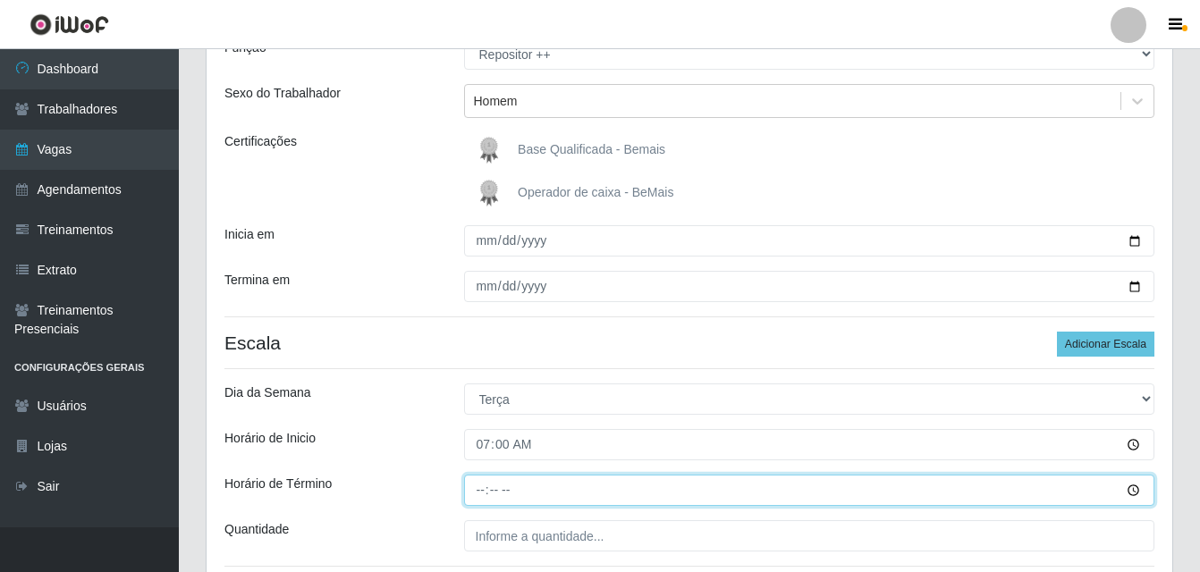
click at [485, 491] on input "Horário de Término" at bounding box center [809, 490] width 691 height 31
type input "13:00"
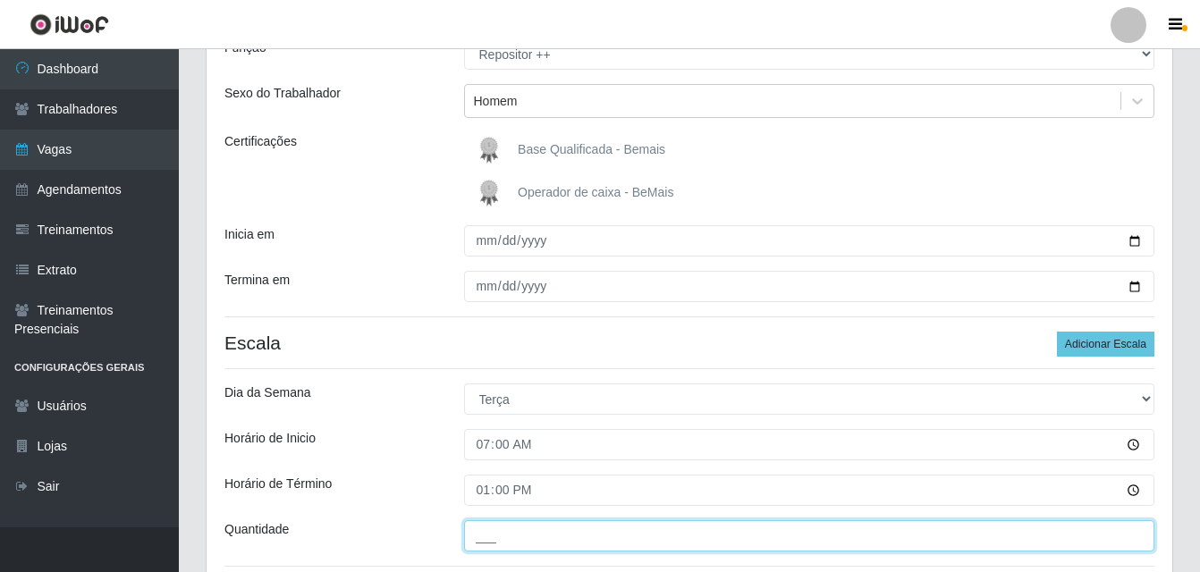
click at [533, 535] on input "___" at bounding box center [809, 535] width 691 height 31
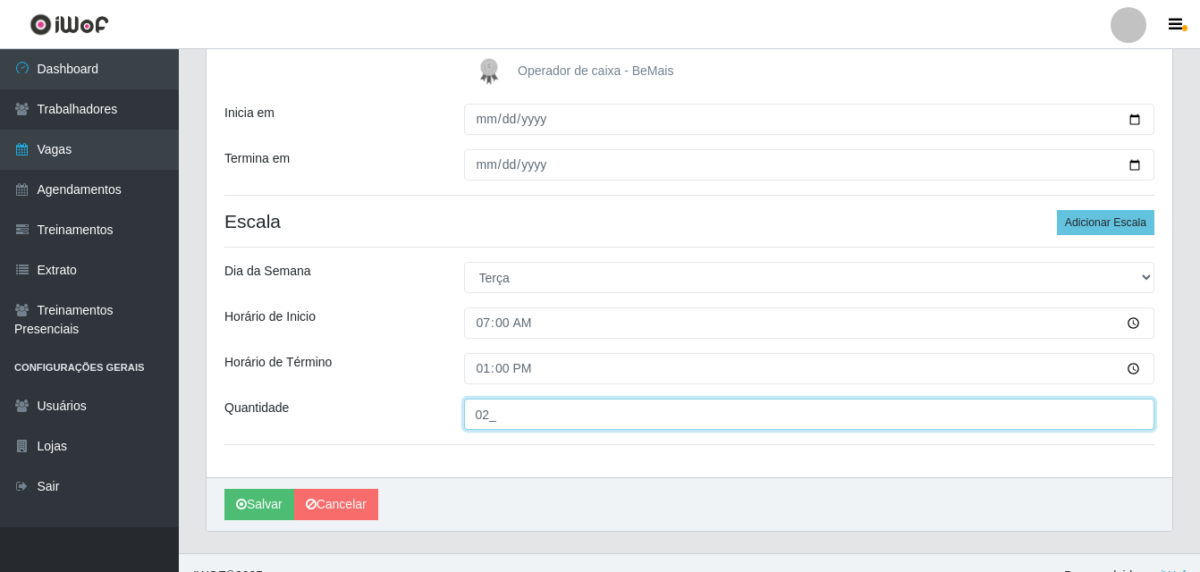
scroll to position [326, 0]
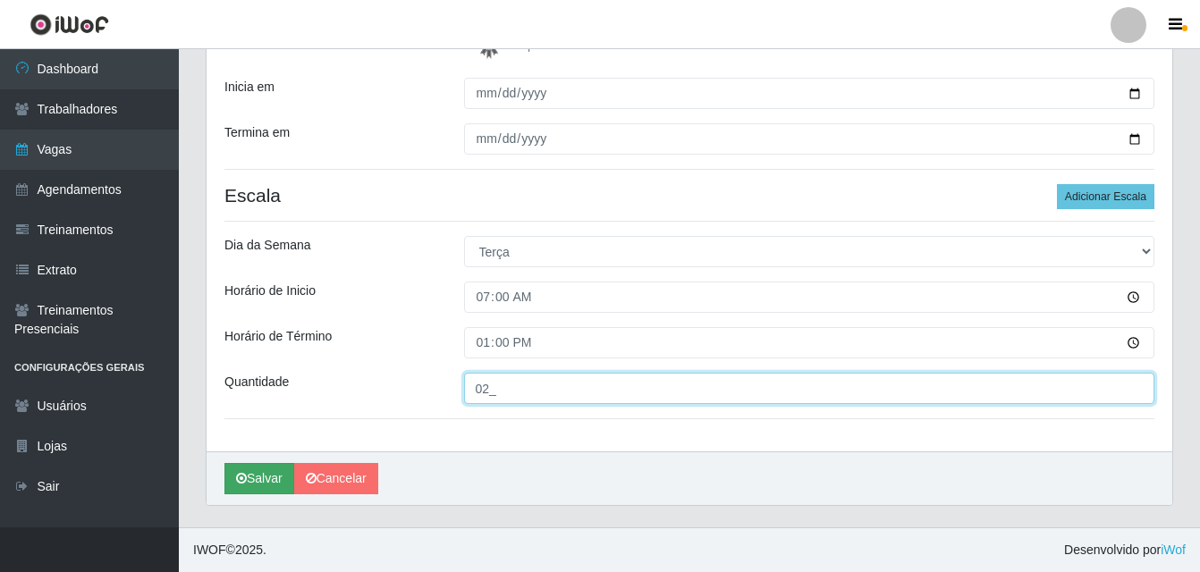
type input "02_"
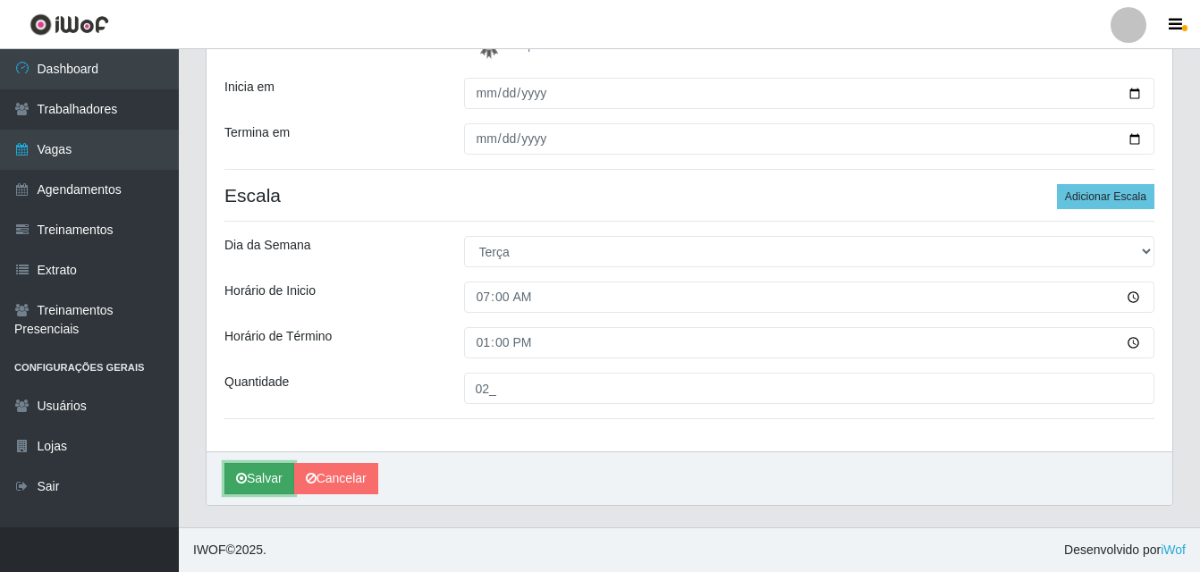
click at [262, 484] on button "Salvar" at bounding box center [259, 478] width 70 height 31
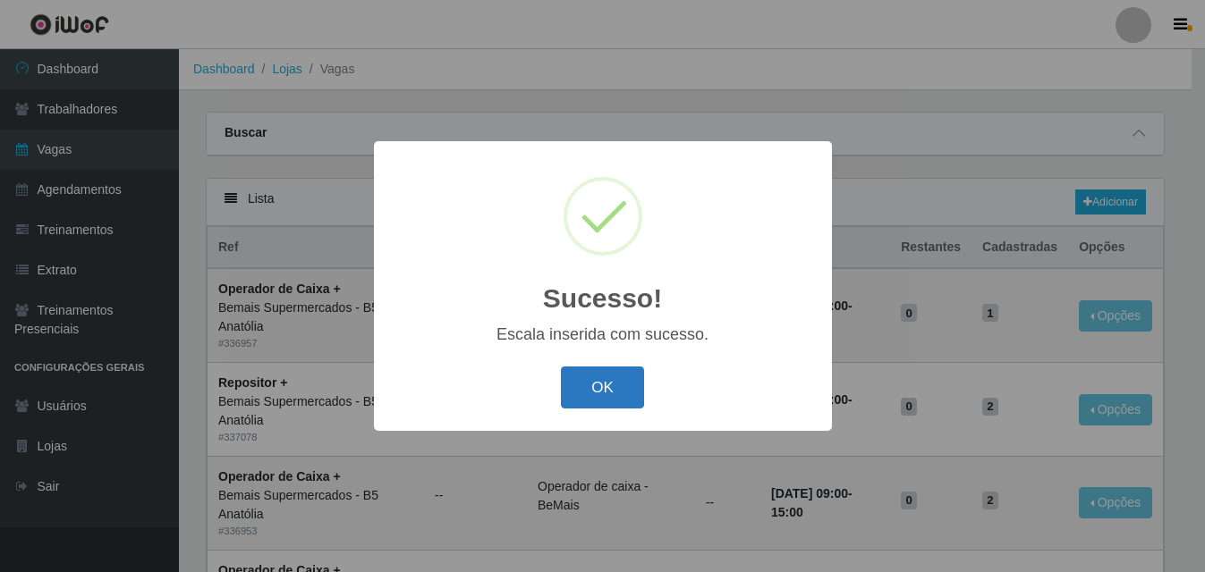
click at [622, 398] on button "OK" at bounding box center [602, 388] width 83 height 42
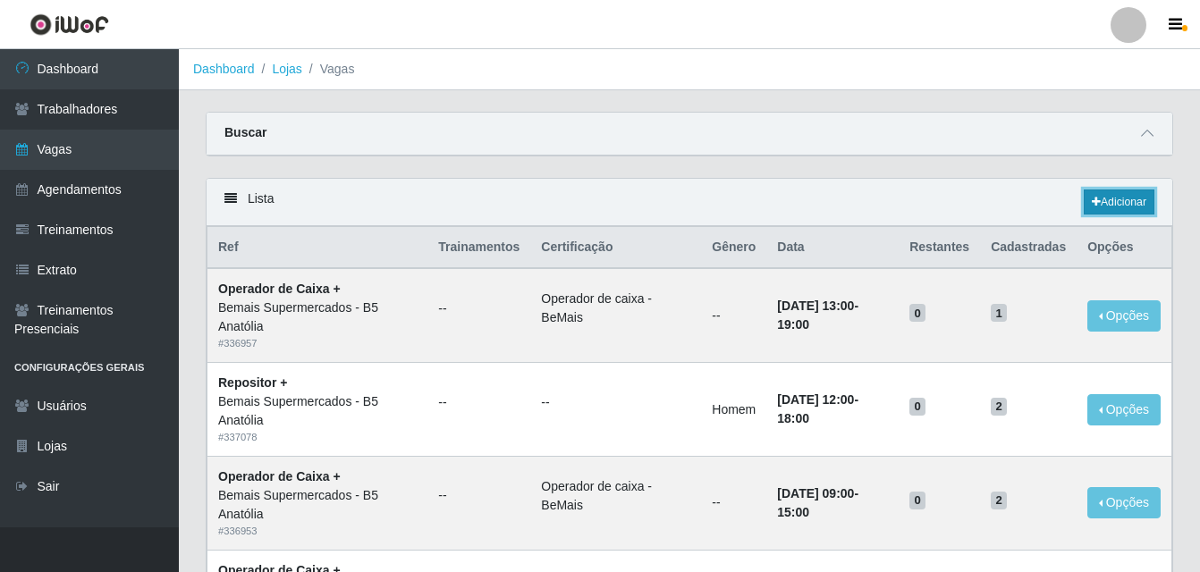
click at [1122, 206] on link "Adicionar" at bounding box center [1119, 202] width 71 height 25
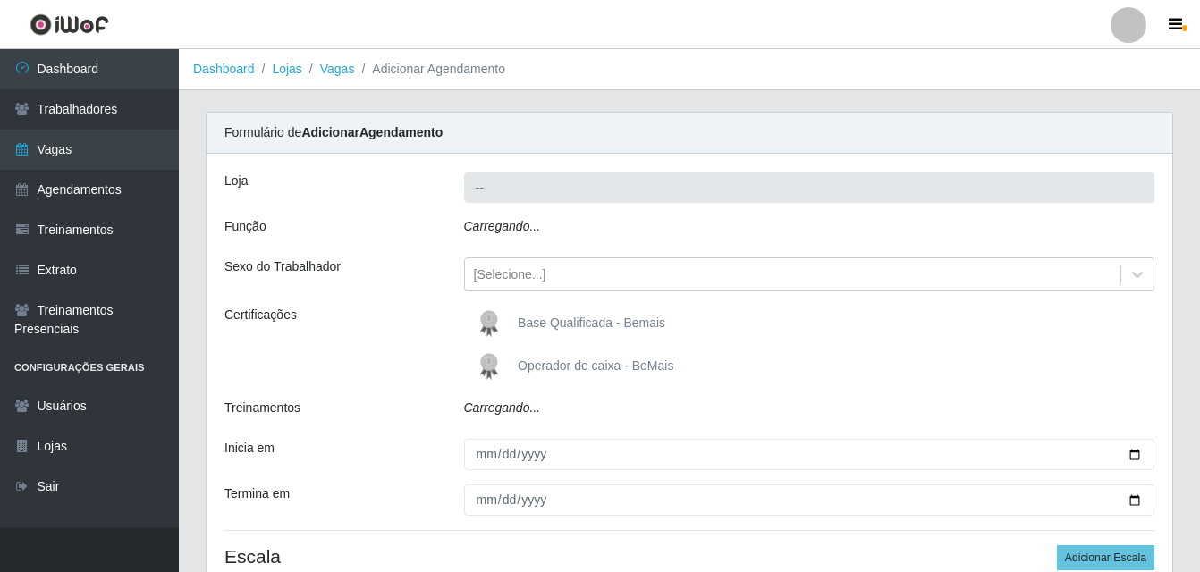
type input "Bemais Supermercados - B5 Anatólia"
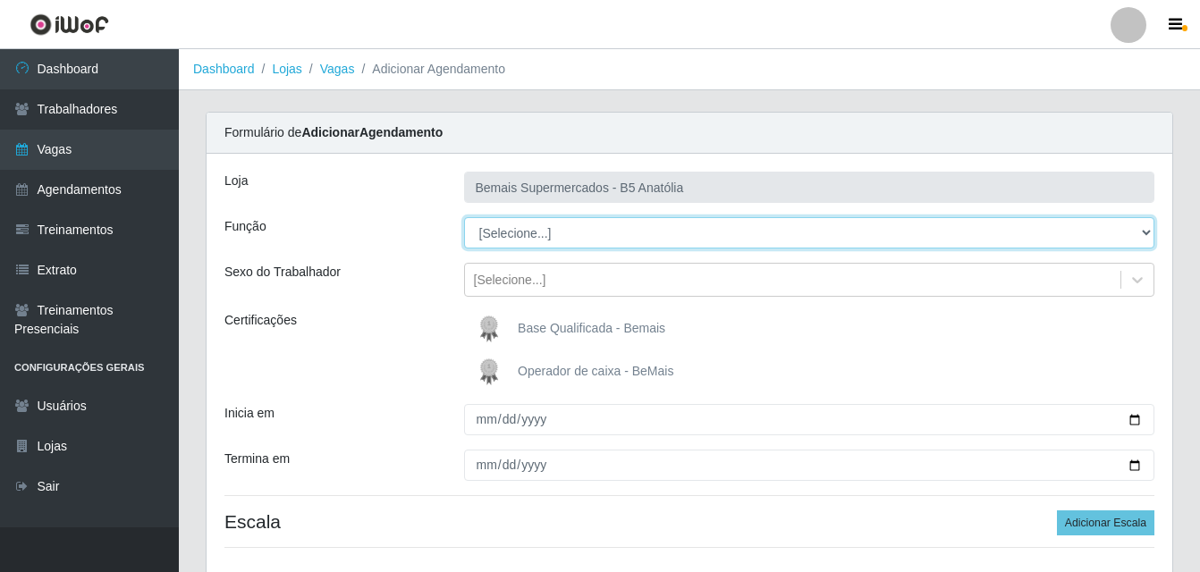
click at [1146, 236] on select "[Selecione...] ASG ASG + ASG ++ Auxiliar de Estacionamento Auxiliar de Estacion…" at bounding box center [809, 232] width 691 height 31
select select "82"
click at [464, 217] on select "[Selecione...] ASG ASG + ASG ++ Auxiliar de Estacionamento Auxiliar de Estacion…" at bounding box center [809, 232] width 691 height 31
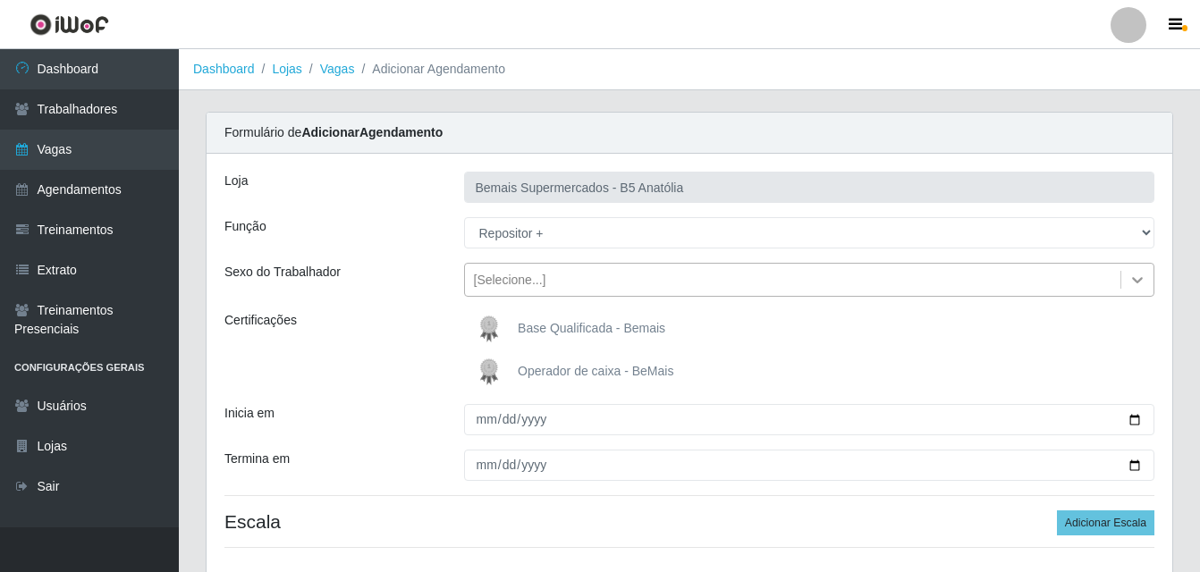
click at [1140, 281] on icon at bounding box center [1137, 280] width 11 height 6
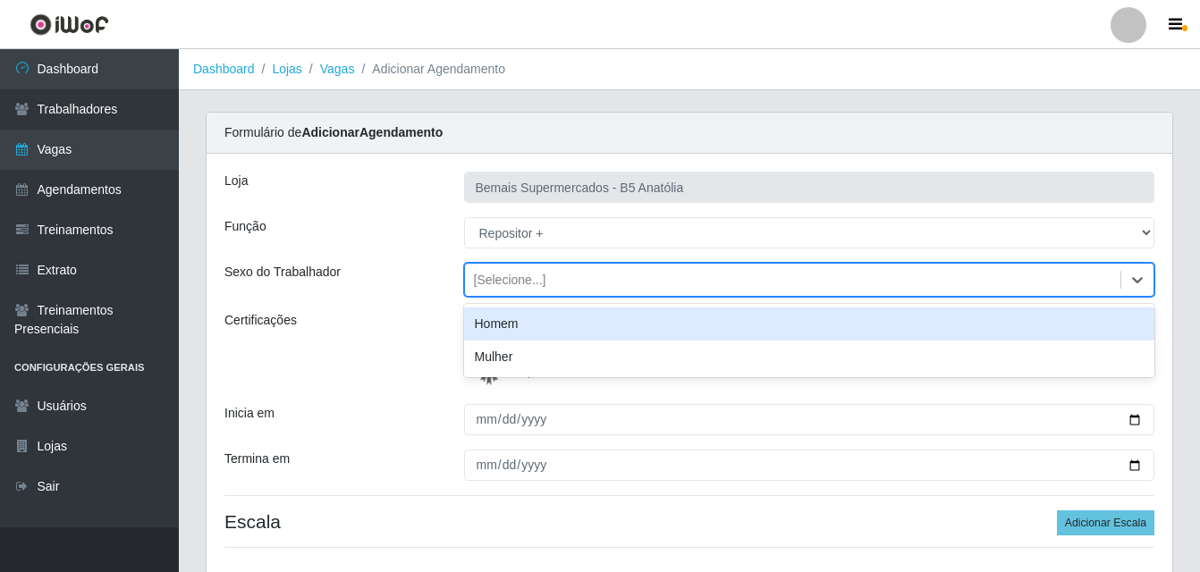
click at [740, 330] on div "Homem" at bounding box center [809, 324] width 691 height 33
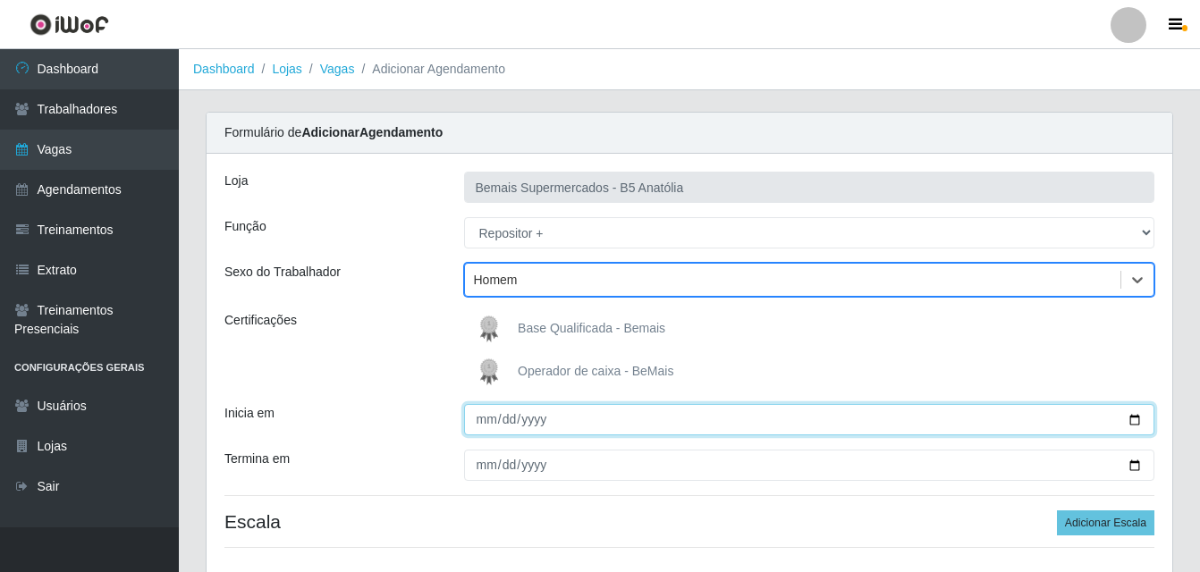
click at [1133, 423] on input "Inicia em" at bounding box center [809, 419] width 691 height 31
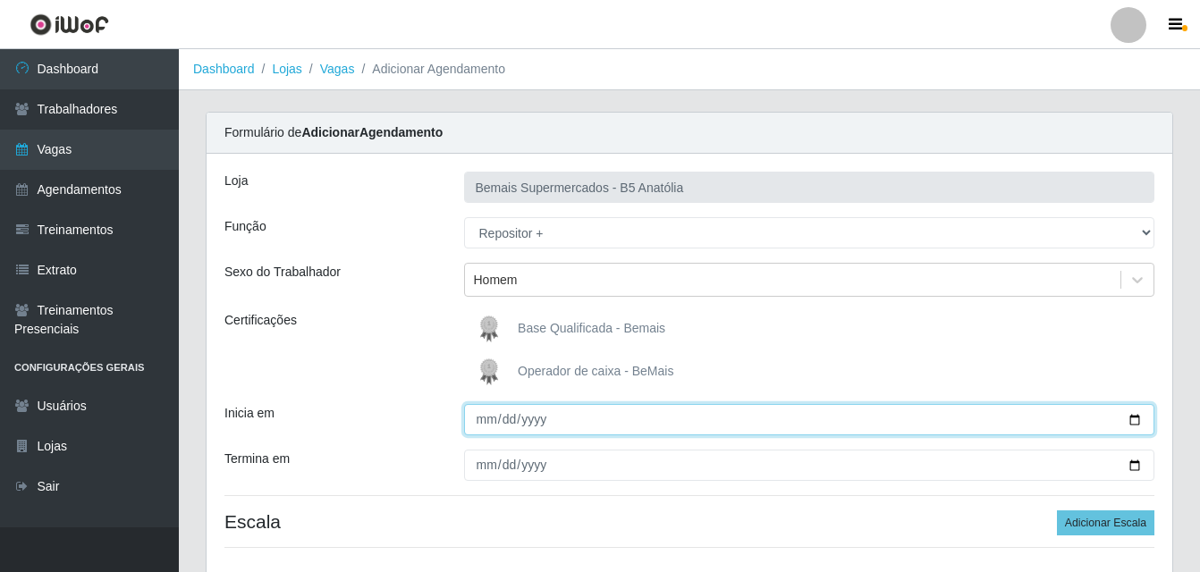
type input "2025-09-17"
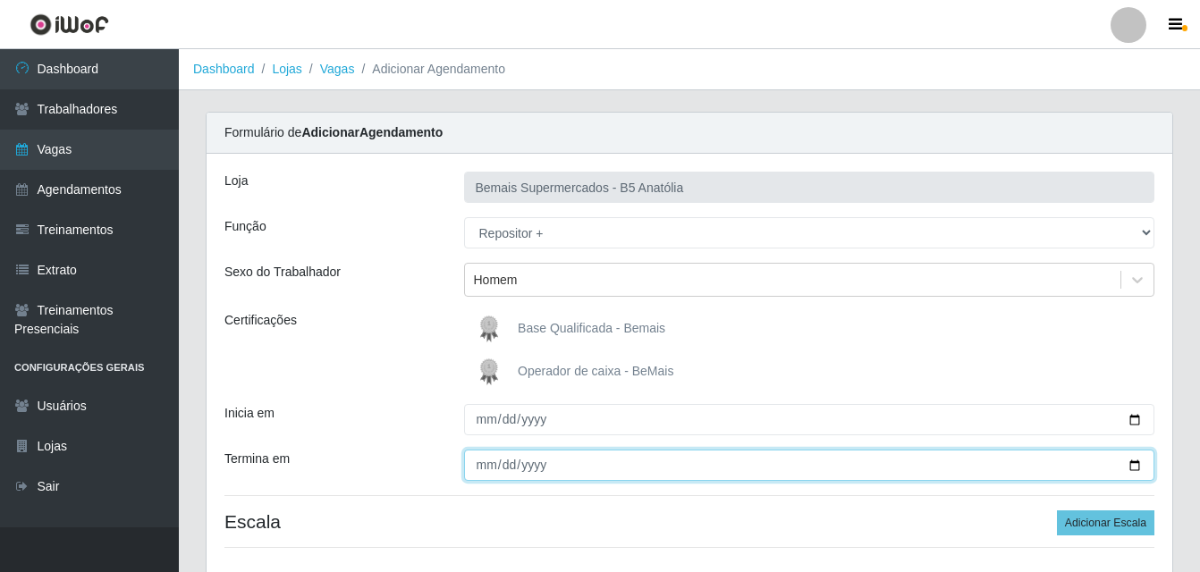
click at [1134, 466] on input "Termina em" at bounding box center [809, 465] width 691 height 31
type input "2025-09-17"
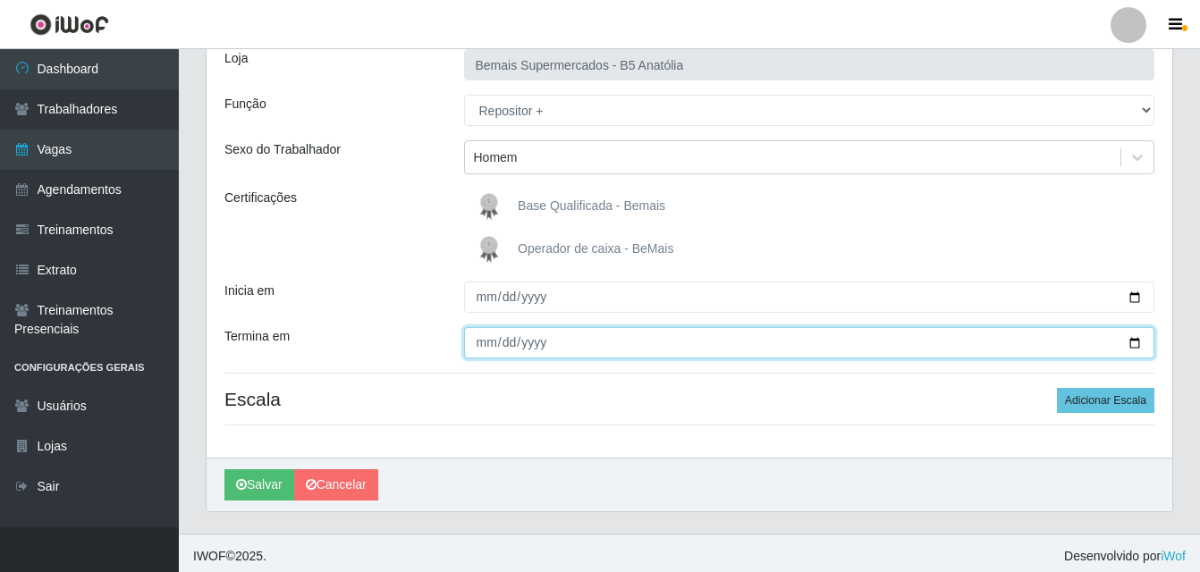
scroll to position [129, 0]
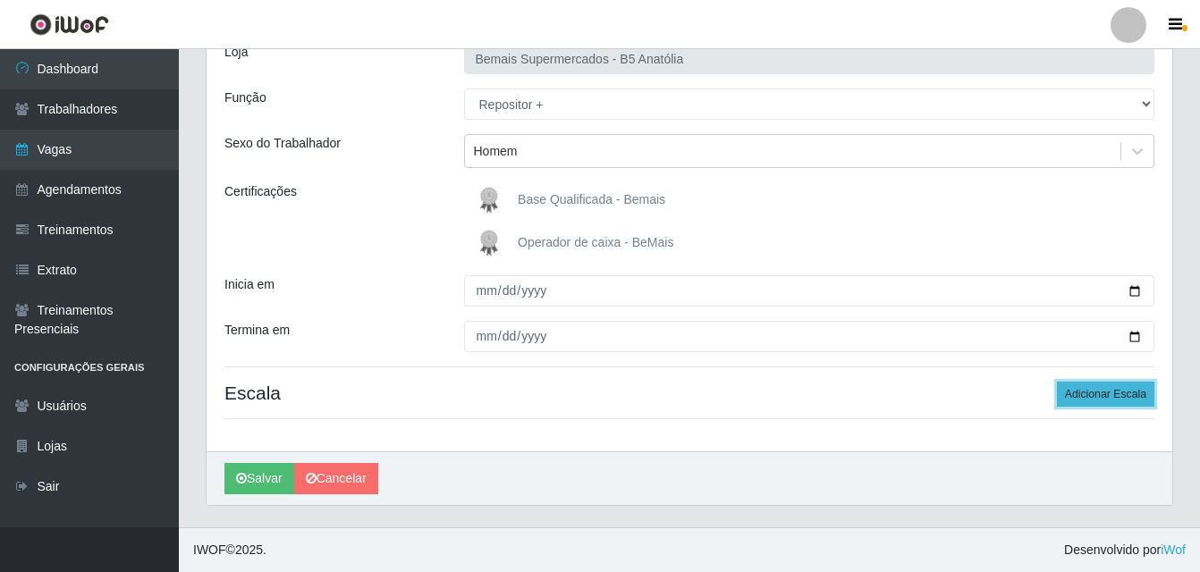
click at [1090, 391] on button "Adicionar Escala" at bounding box center [1105, 394] width 97 height 25
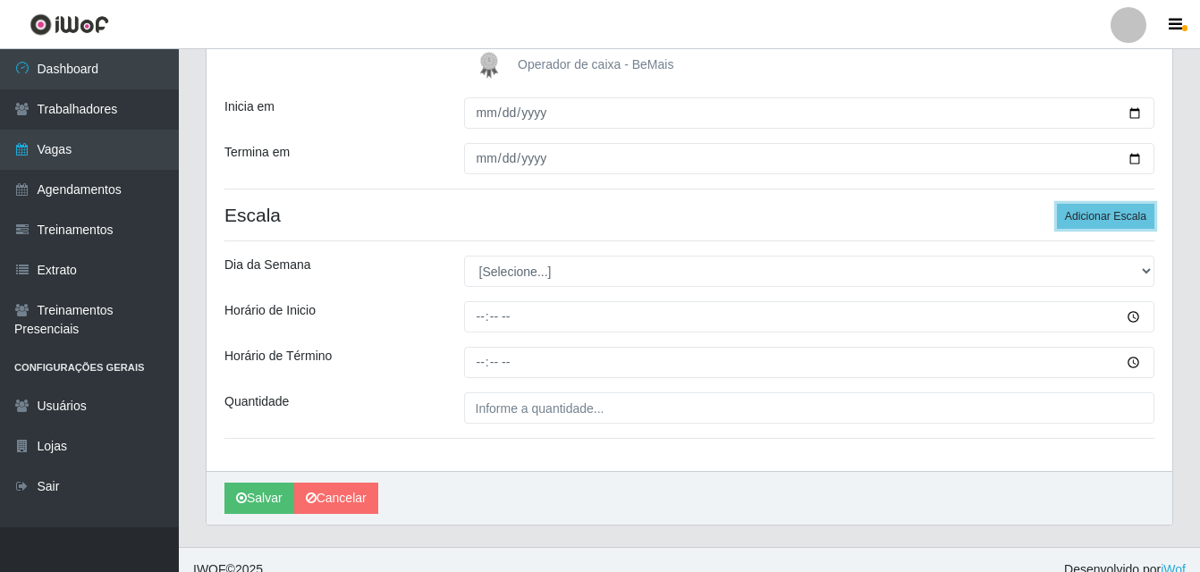
scroll to position [308, 0]
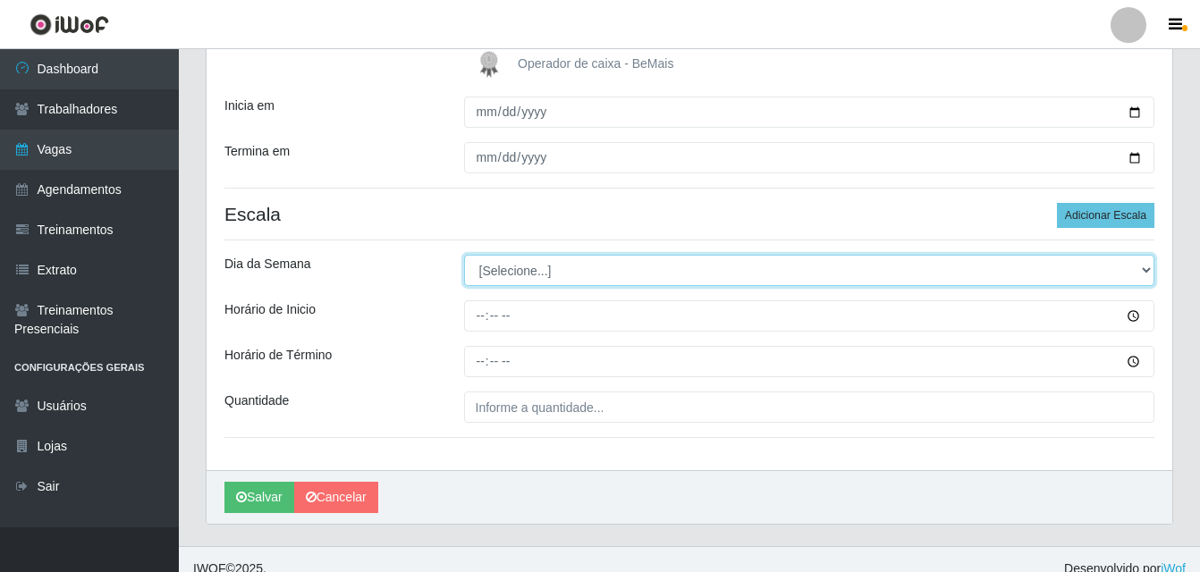
click at [1145, 270] on select "[Selecione...] Segunda Terça Quarta Quinta Sexta Sábado Domingo" at bounding box center [809, 270] width 691 height 31
select select "3"
click at [464, 255] on select "[Selecione...] Segunda Terça Quarta Quinta Sexta Sábado Domingo" at bounding box center [809, 270] width 691 height 31
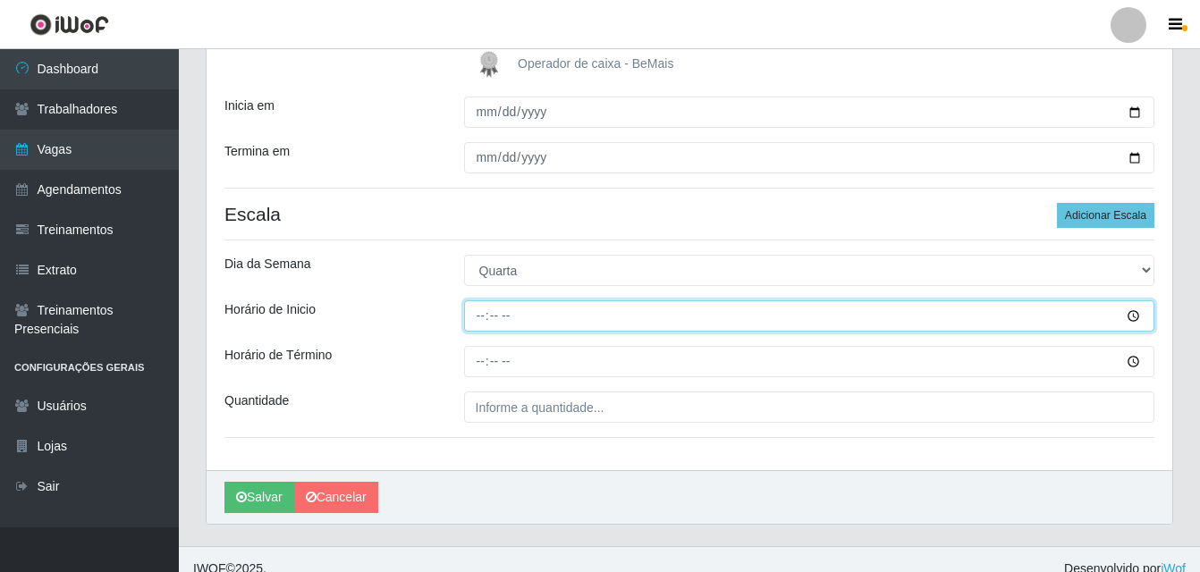
click at [478, 319] on input "Horário de Inicio" at bounding box center [809, 315] width 691 height 31
type input "08:00"
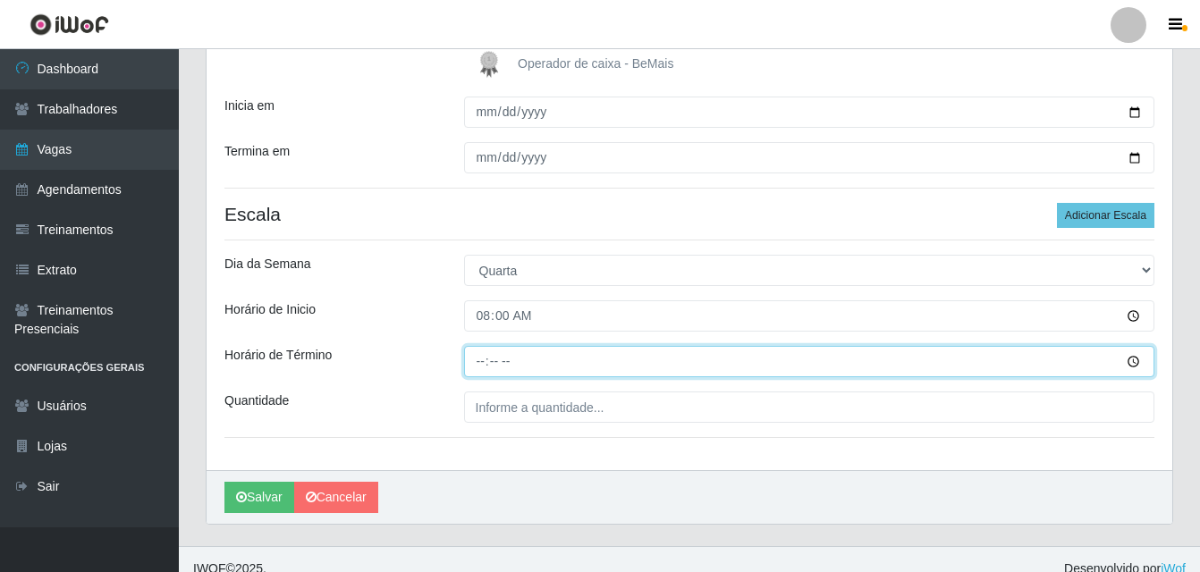
click at [487, 364] on input "Horário de Término" at bounding box center [809, 361] width 691 height 31
type input "14:00"
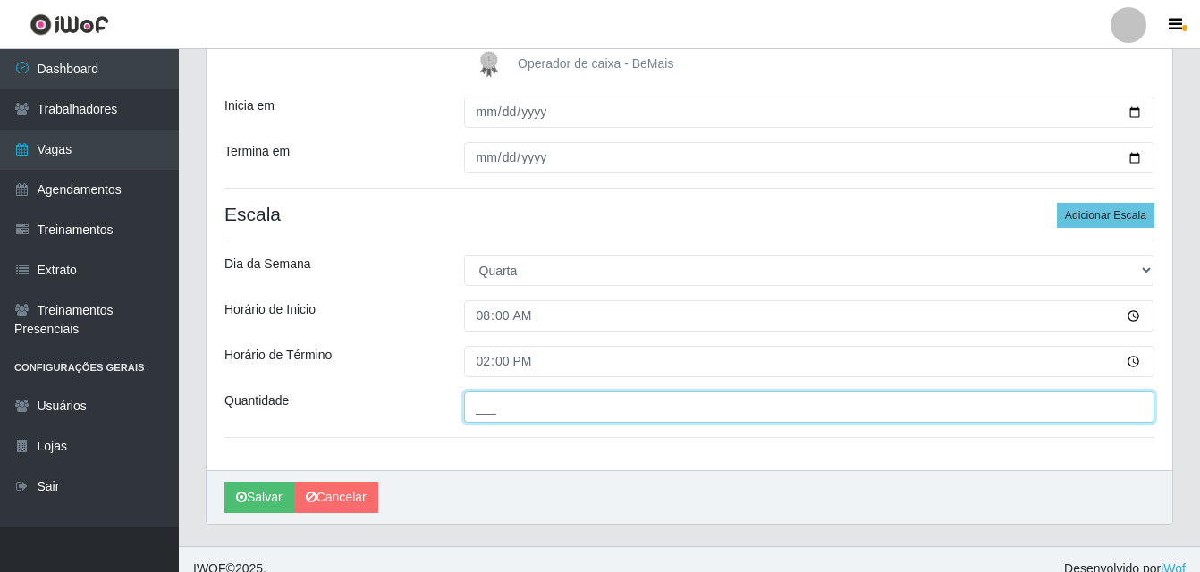
click at [523, 406] on input "___" at bounding box center [809, 407] width 691 height 31
type input "02_"
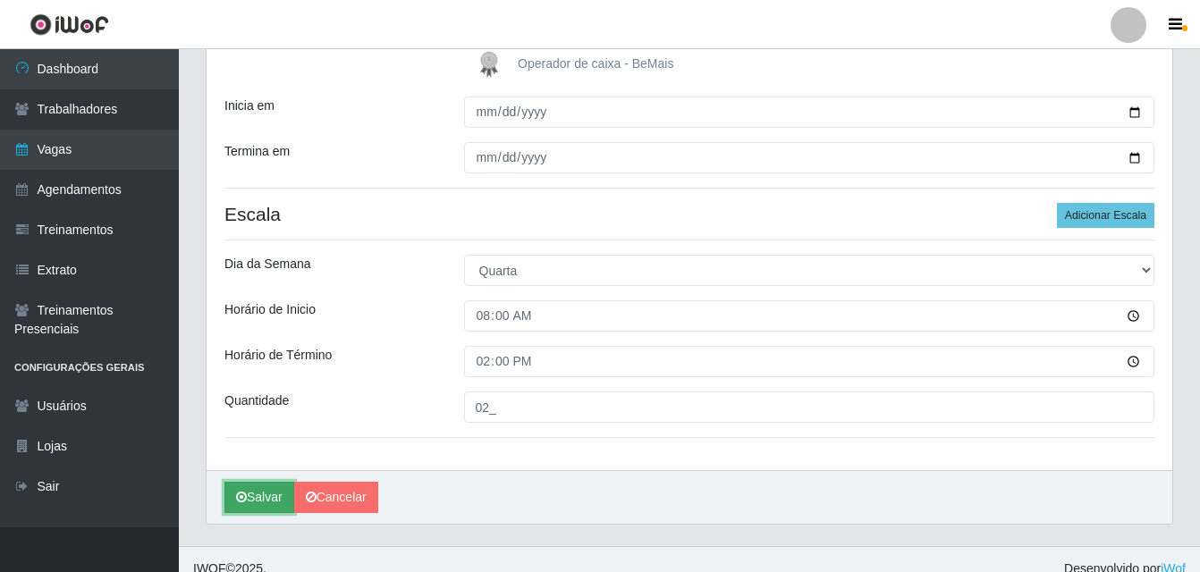
click at [267, 500] on button "Salvar" at bounding box center [259, 497] width 70 height 31
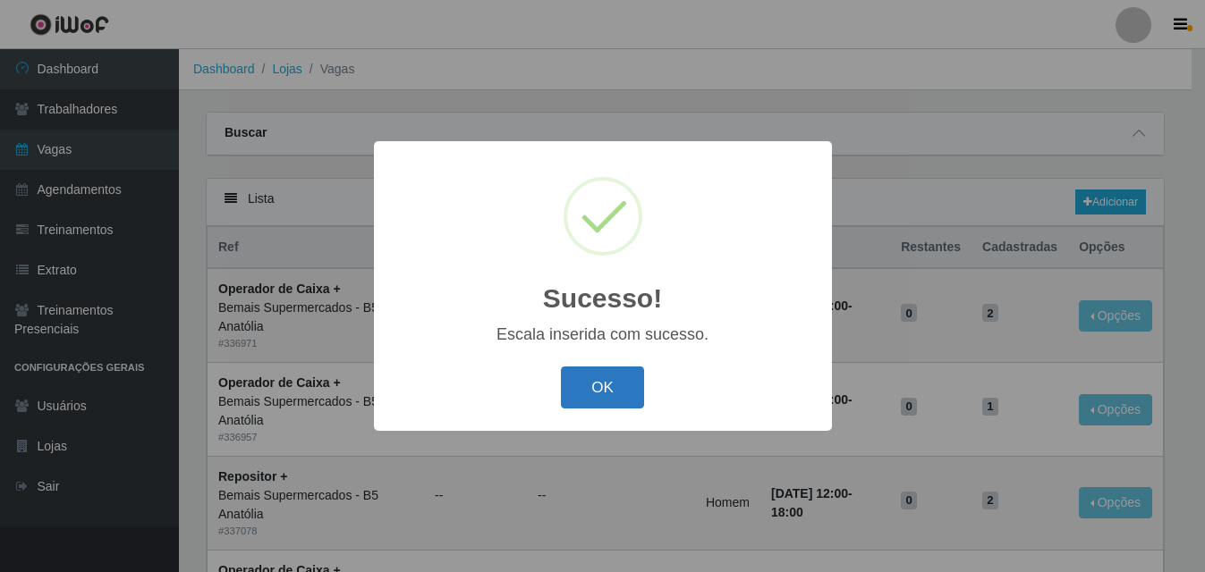
click at [608, 399] on button "OK" at bounding box center [602, 388] width 83 height 42
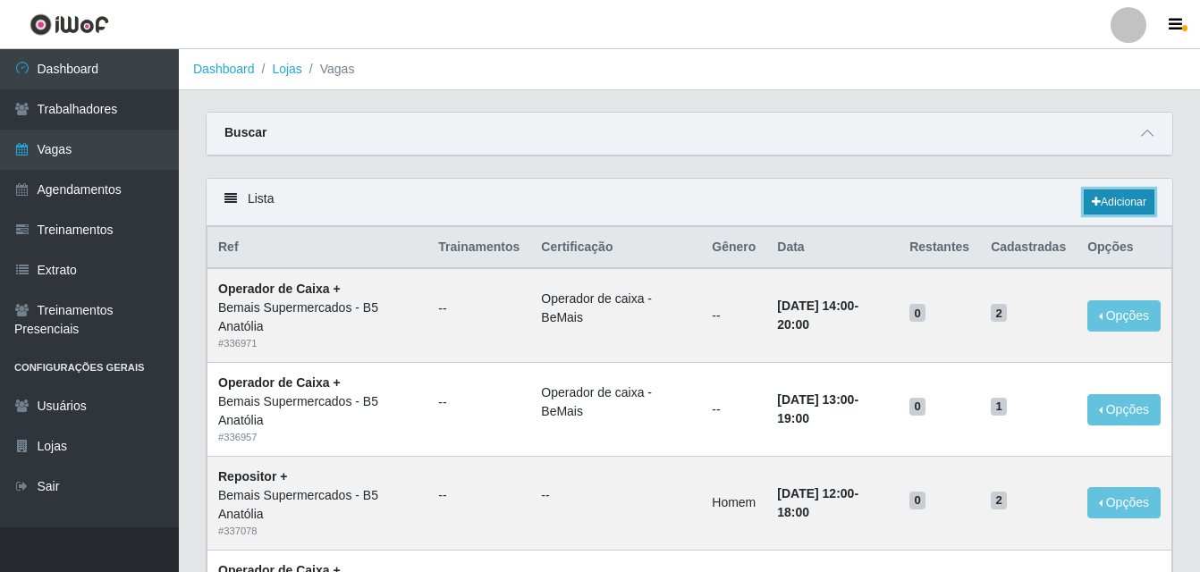
click at [1116, 202] on link "Adicionar" at bounding box center [1119, 202] width 71 height 25
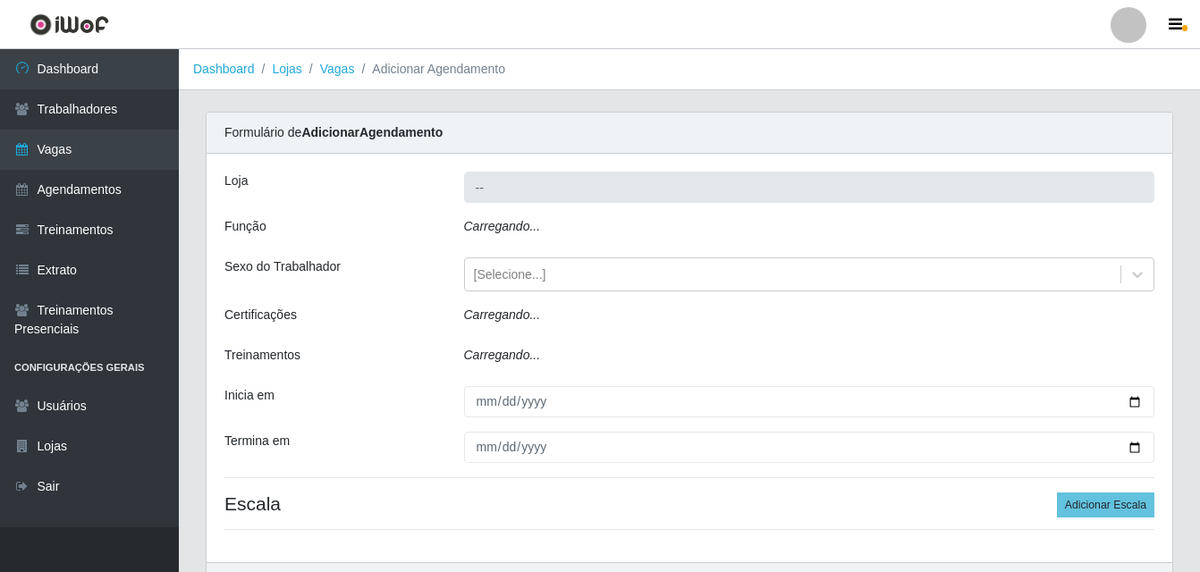
type input "Bemais Supermercados - B5 Anatólia"
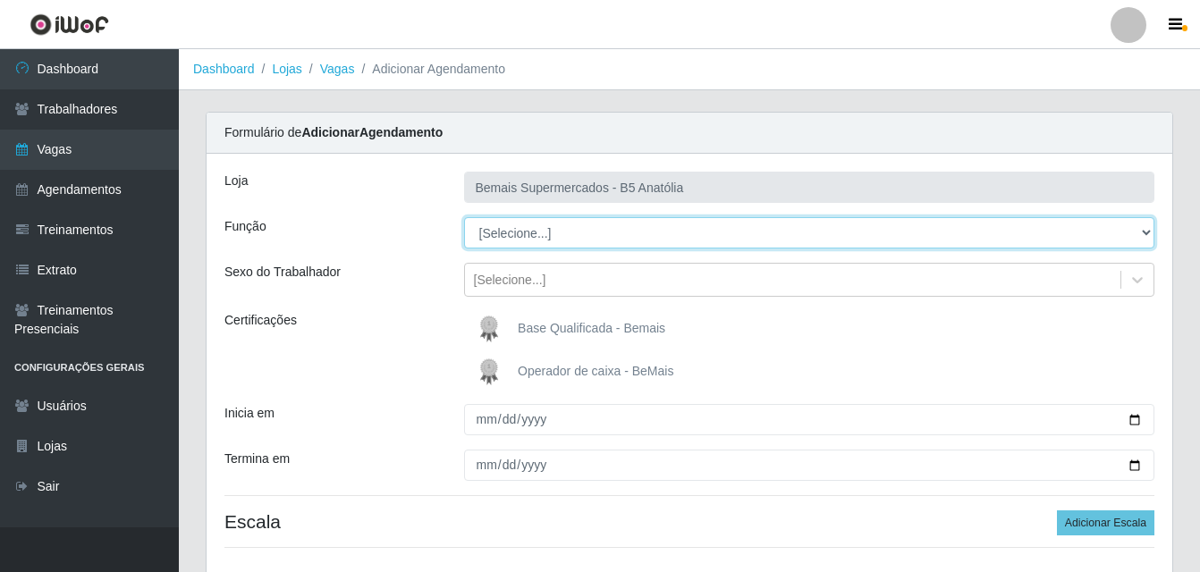
drag, startPoint x: 1145, startPoint y: 231, endPoint x: 1131, endPoint y: 237, distance: 14.8
click at [1145, 232] on select "[Selecione...] ASG ASG + ASG ++ Auxiliar de Estacionamento Auxiliar de Estacion…" at bounding box center [809, 232] width 691 height 31
select select "82"
click at [464, 217] on select "[Selecione...] ASG ASG + ASG ++ Auxiliar de Estacionamento Auxiliar de Estacion…" at bounding box center [809, 232] width 691 height 31
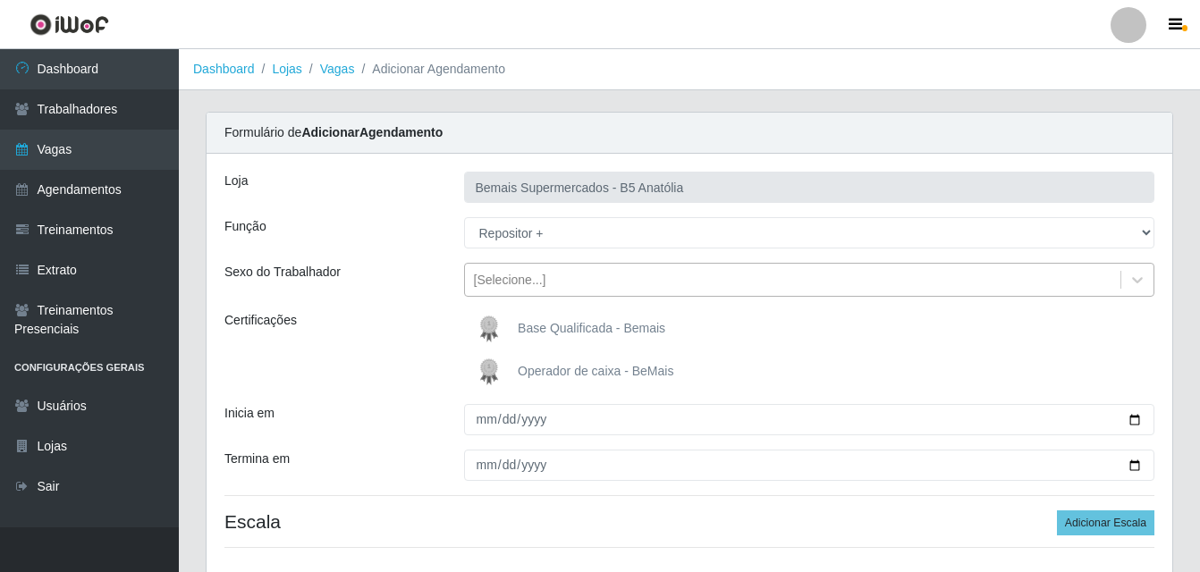
drag, startPoint x: 1131, startPoint y: 281, endPoint x: 1072, endPoint y: 281, distance: 59.0
click at [1132, 281] on icon at bounding box center [1138, 280] width 18 height 18
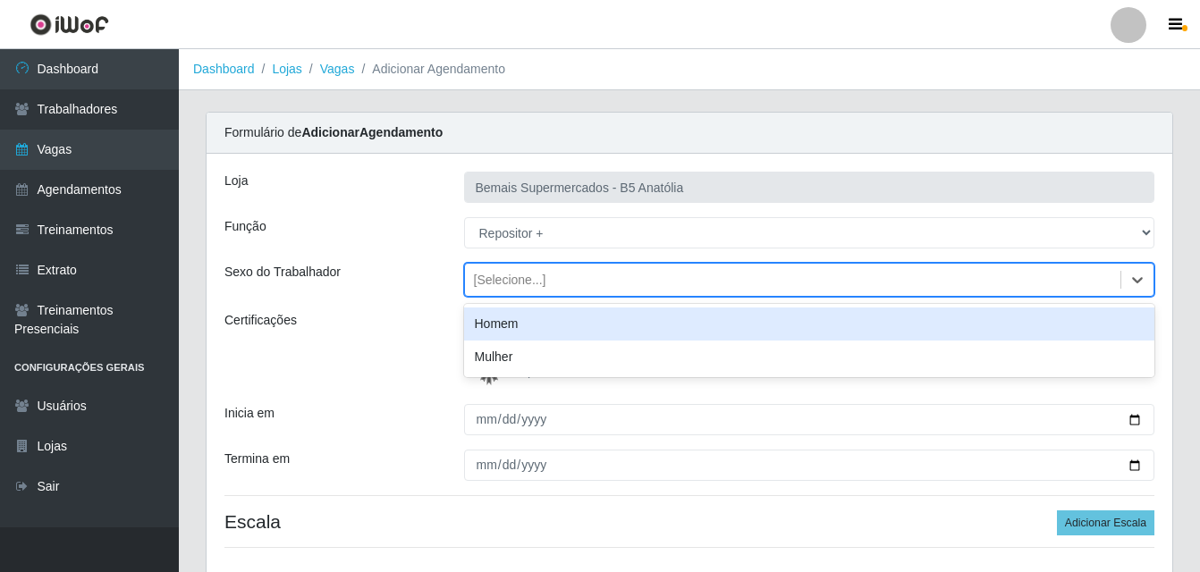
click at [572, 327] on div "Homem" at bounding box center [809, 324] width 691 height 33
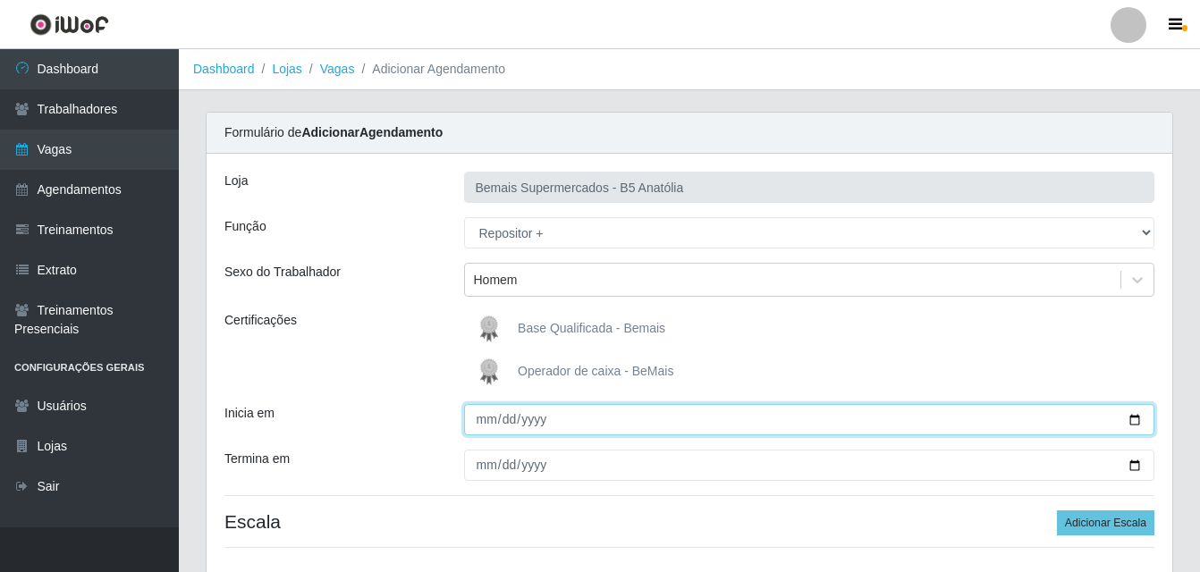
click at [1129, 419] on input "Inicia em" at bounding box center [809, 419] width 691 height 31
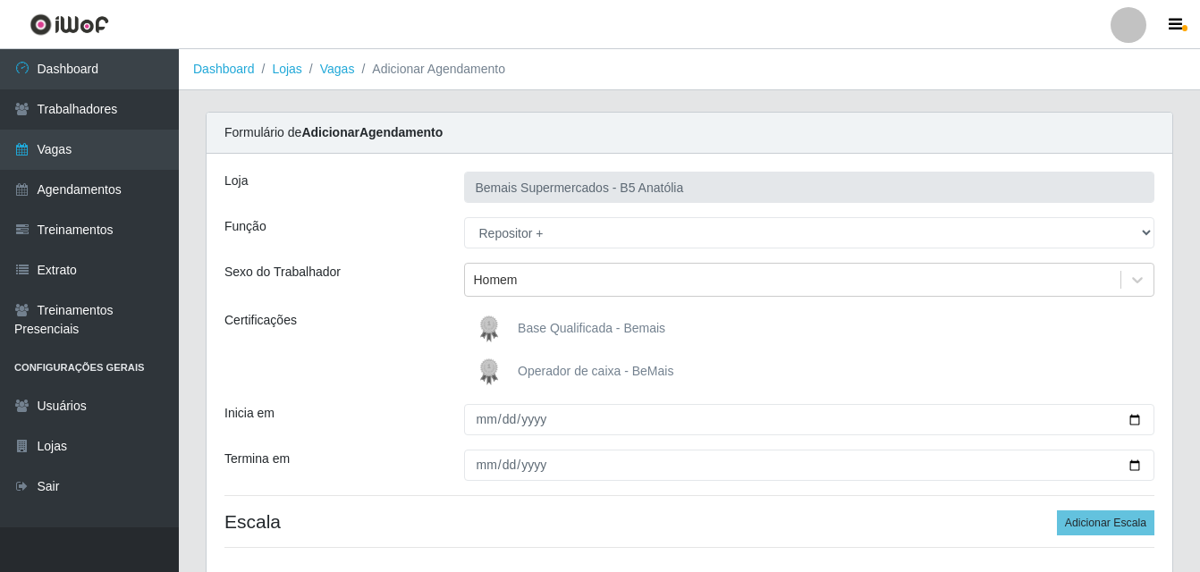
click at [189, 539] on div "Carregando... Formulário de Adicionar Agendamento Loja Bemais Supermercados - B…" at bounding box center [689, 384] width 1021 height 545
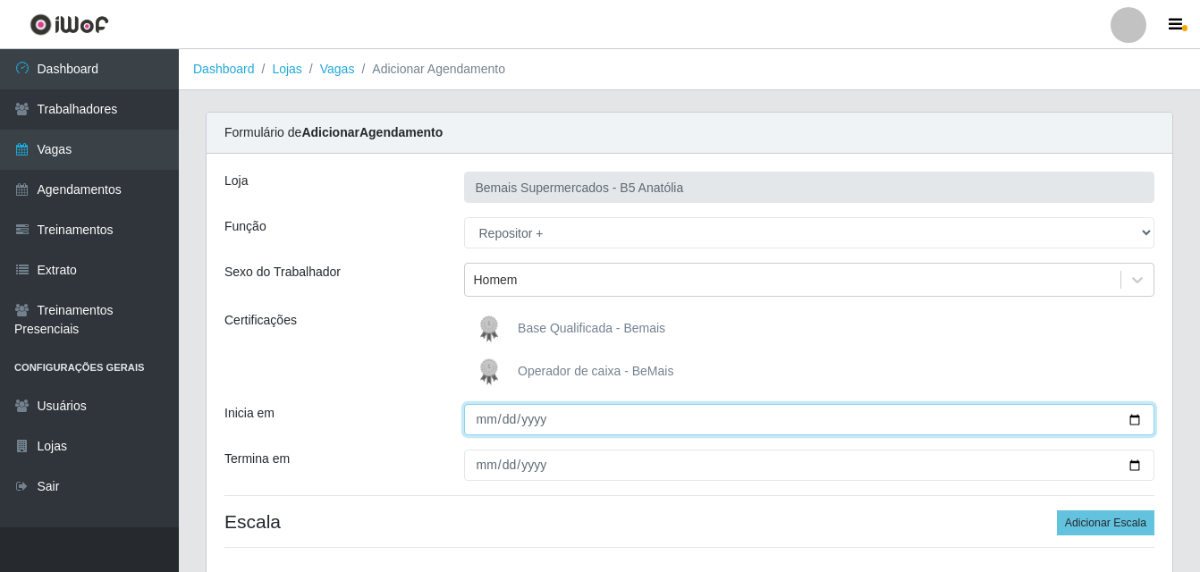
click at [1130, 418] on input "Inicia em" at bounding box center [809, 419] width 691 height 31
type input "2025-09-18"
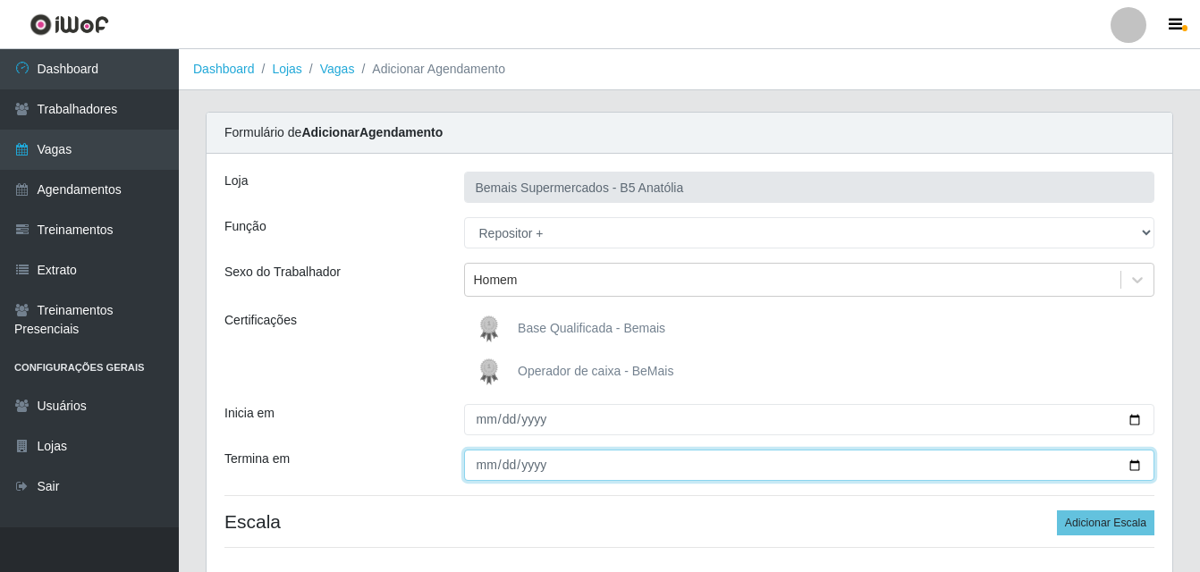
click at [1131, 466] on input "Termina em" at bounding box center [809, 465] width 691 height 31
click at [1135, 469] on input "2025-09-18" at bounding box center [809, 465] width 691 height 31
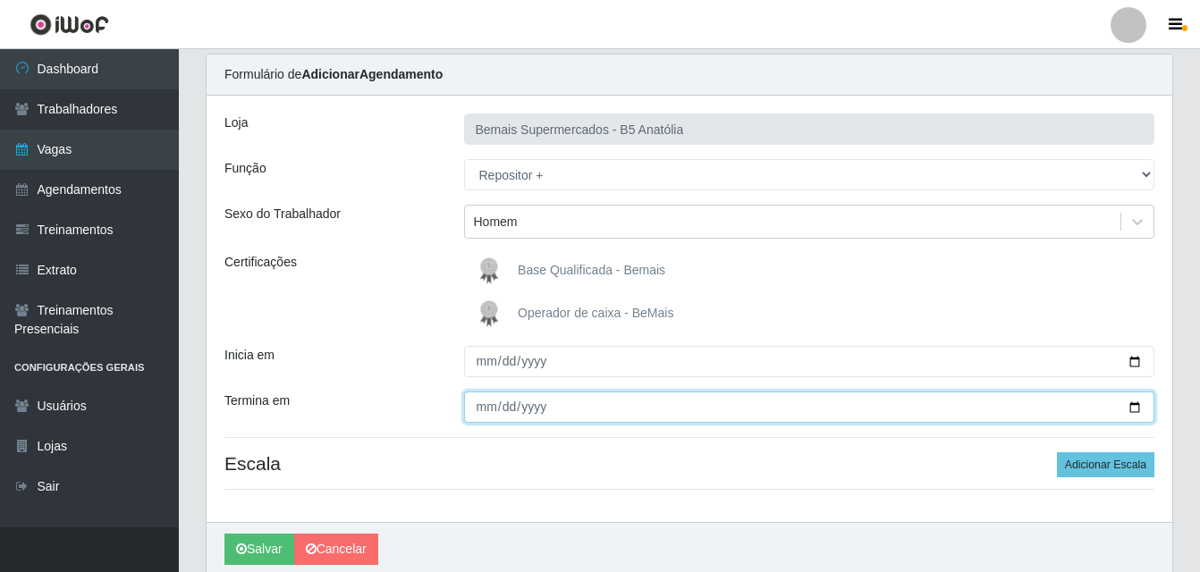
scroll to position [89, 0]
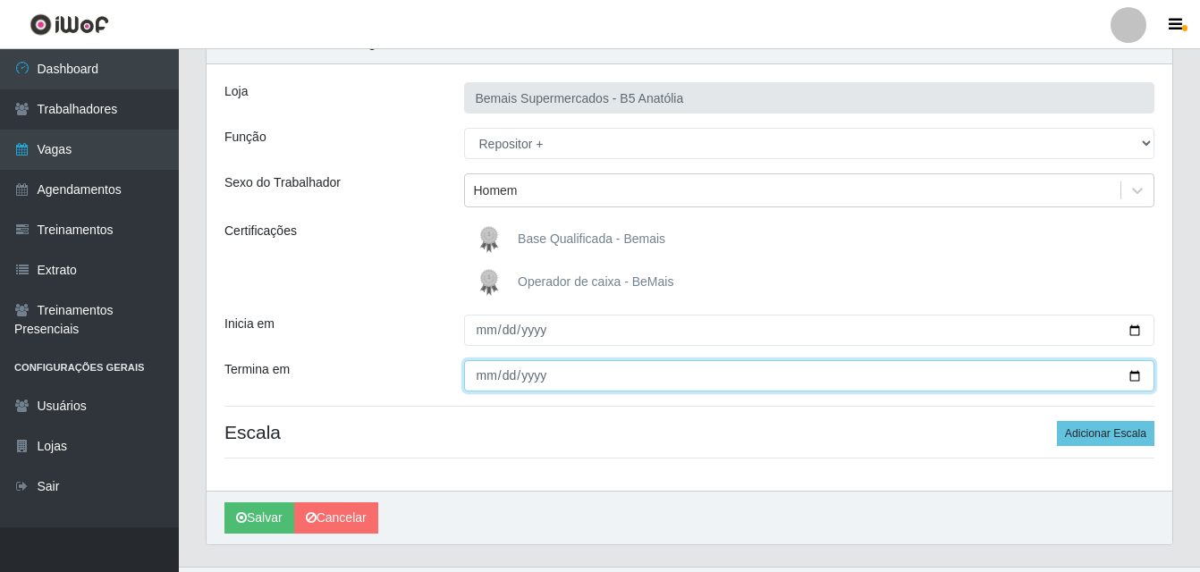
click at [483, 381] on input "2025-09-20" at bounding box center [809, 375] width 691 height 31
type input "2025-09-18"
click at [483, 381] on input "2025-01-18" at bounding box center [809, 375] width 691 height 31
type input "2025-01-18"
type input "0202-09-18"
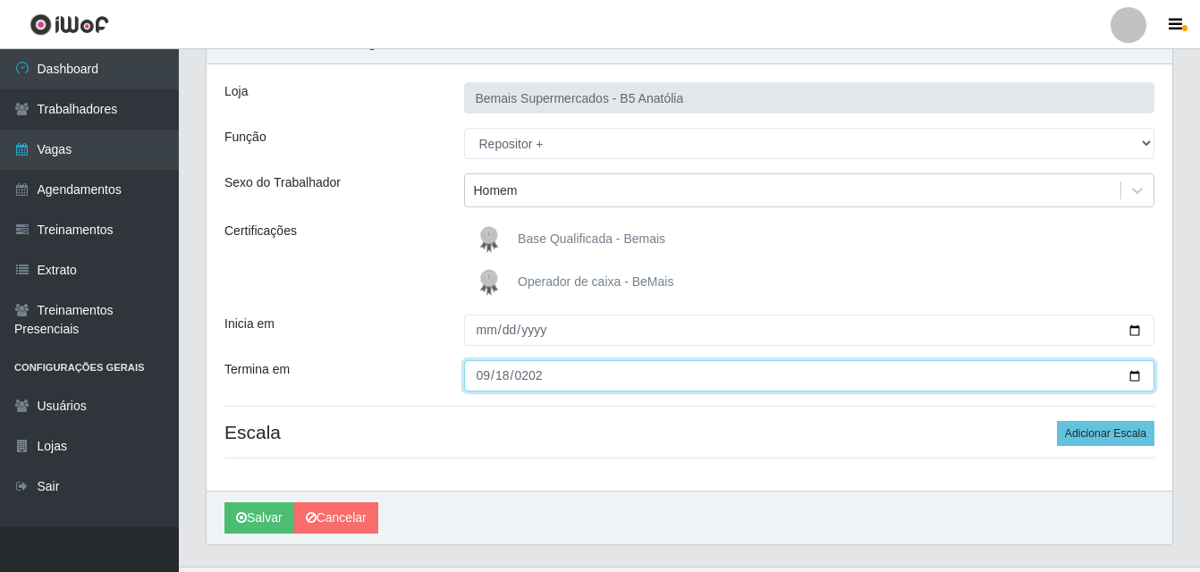
type input "2025-09-18"
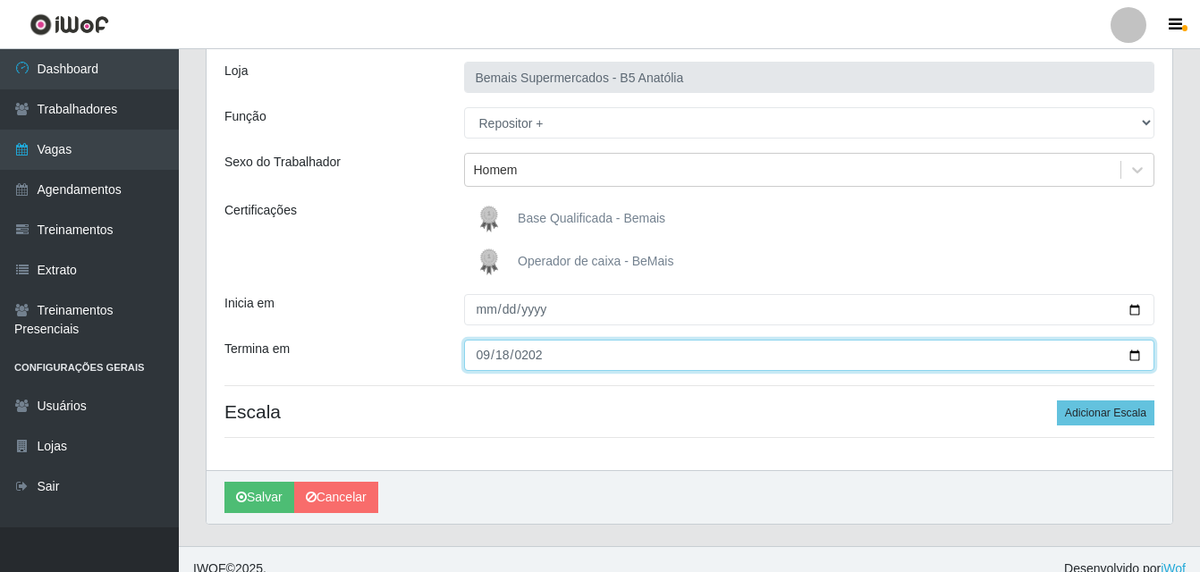
scroll to position [129, 0]
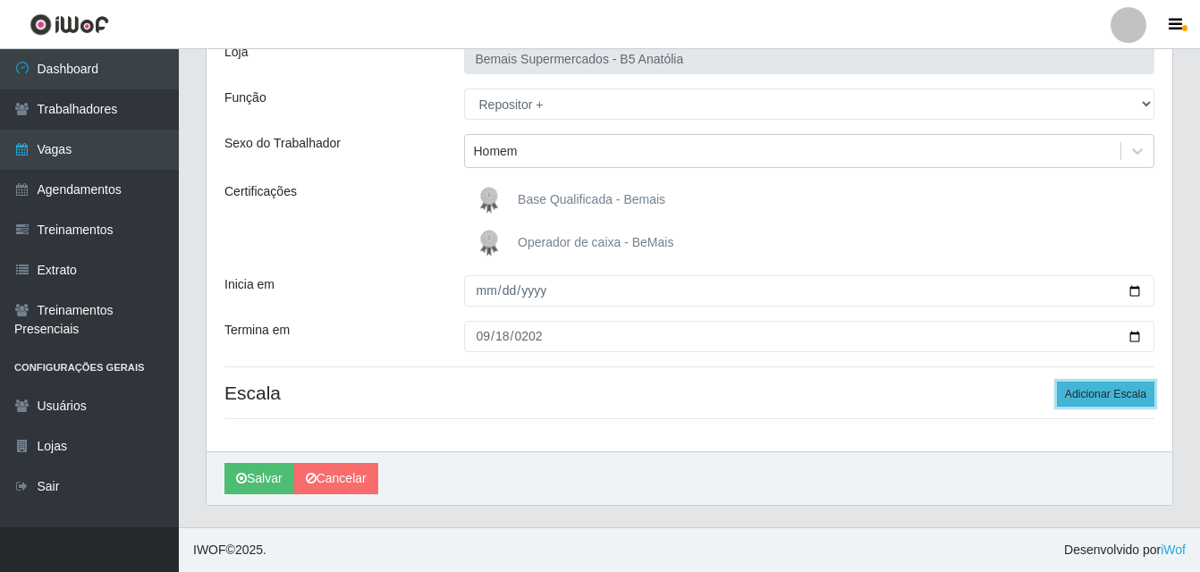
click at [1118, 398] on button "Adicionar Escala" at bounding box center [1105, 394] width 97 height 25
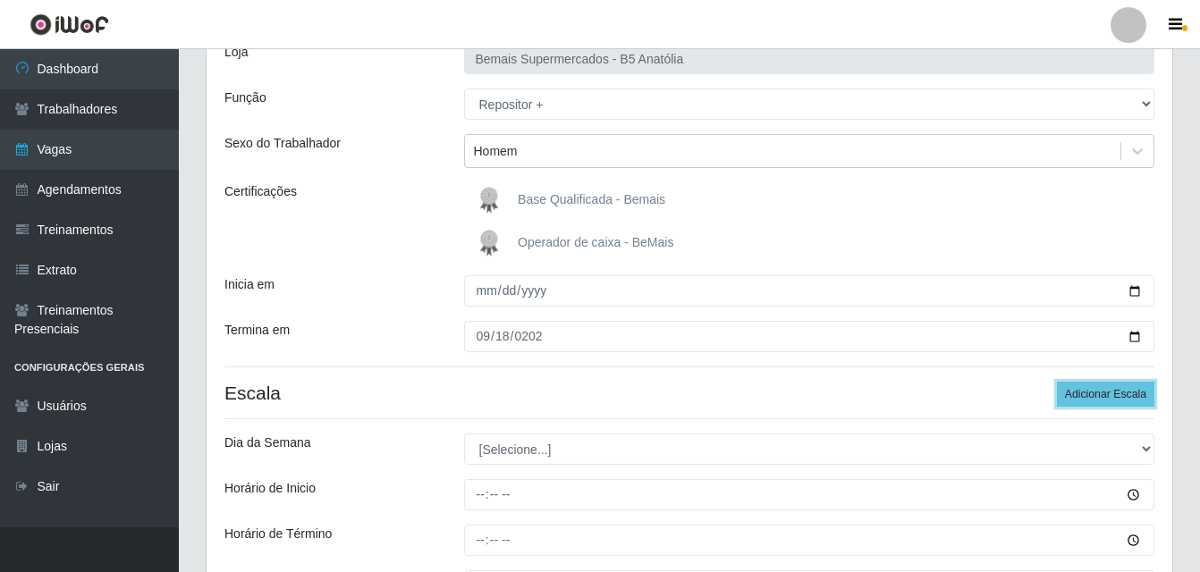
scroll to position [218, 0]
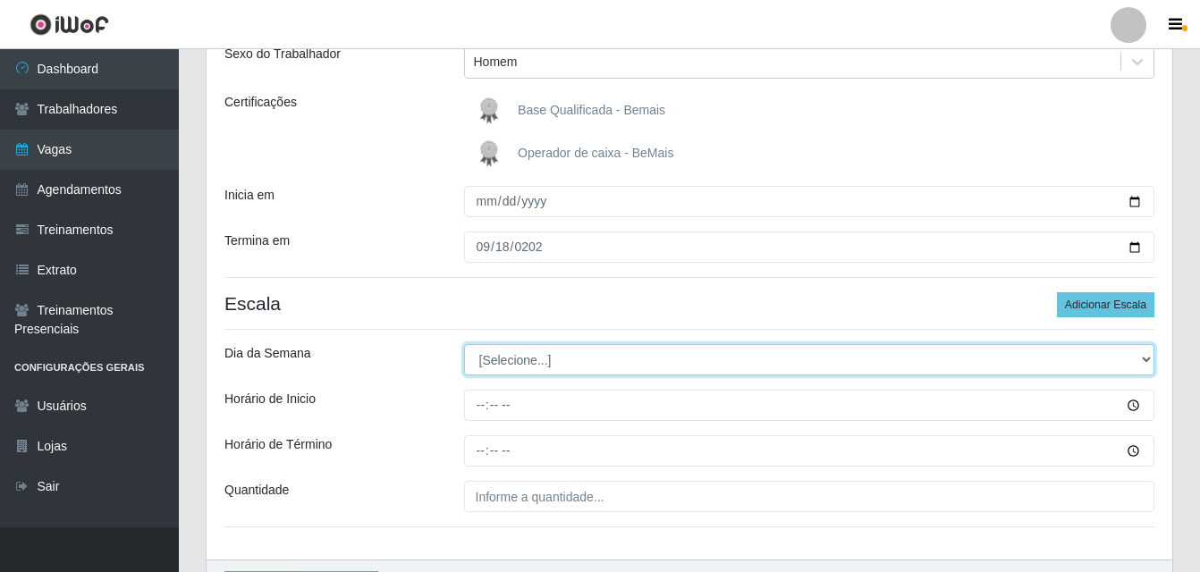
click at [1152, 359] on select "[Selecione...] Segunda Terça Quarta Quinta Sexta Sábado Domingo" at bounding box center [809, 359] width 691 height 31
select select "4"
click at [464, 344] on select "[Selecione...] Segunda Terça Quarta Quinta Sexta Sábado Domingo" at bounding box center [809, 359] width 691 height 31
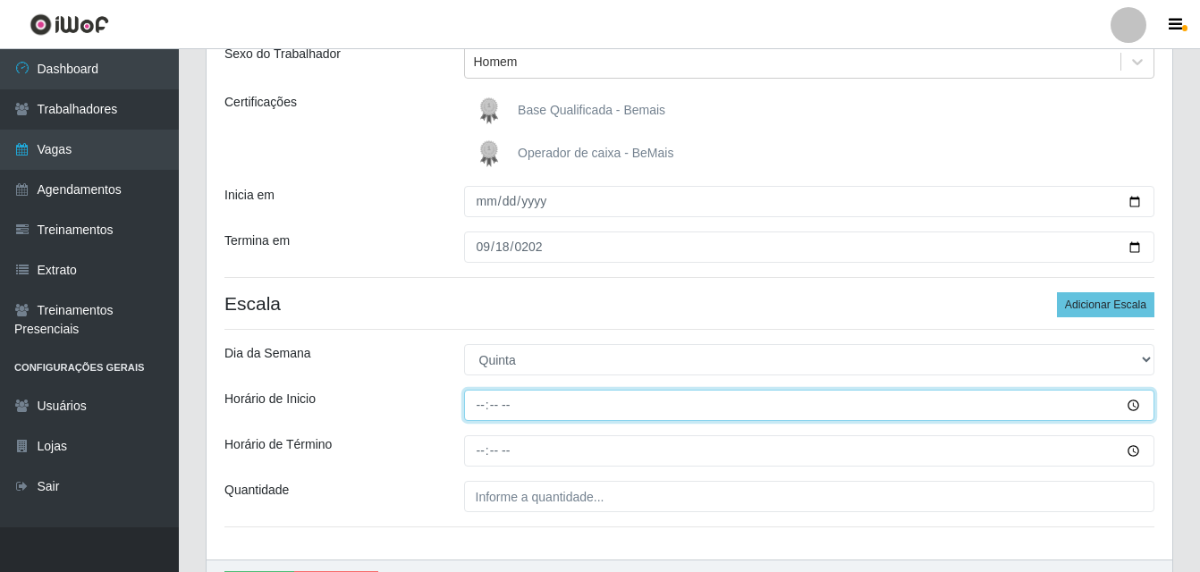
click at [481, 405] on input "Horário de Inicio" at bounding box center [809, 405] width 691 height 31
type input "08:00"
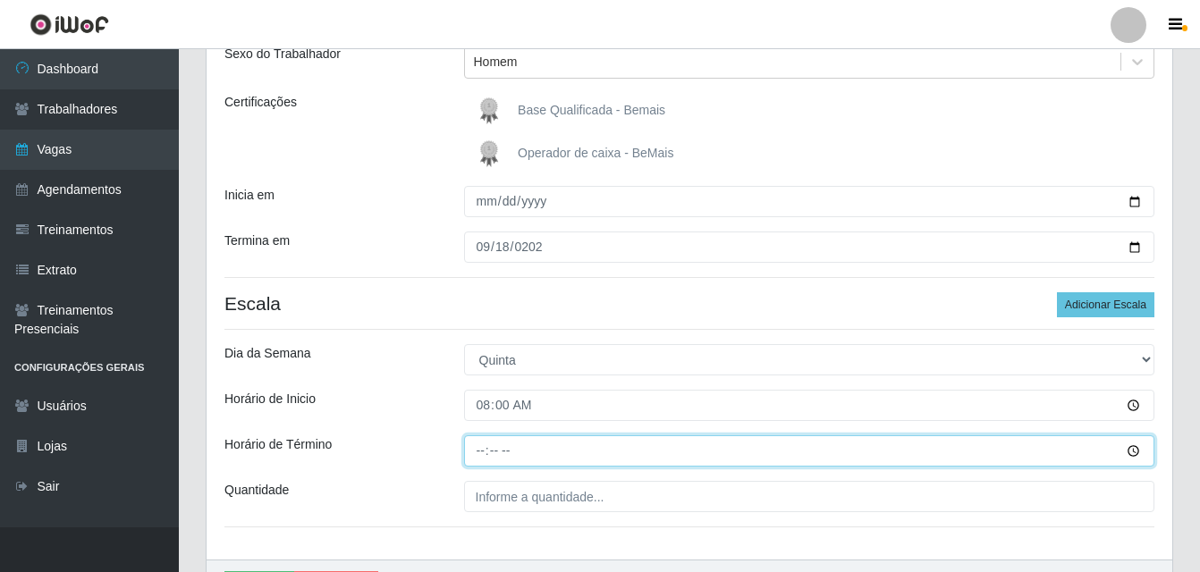
click at [479, 459] on input "Horário de Término" at bounding box center [809, 451] width 691 height 31
type input "14:00"
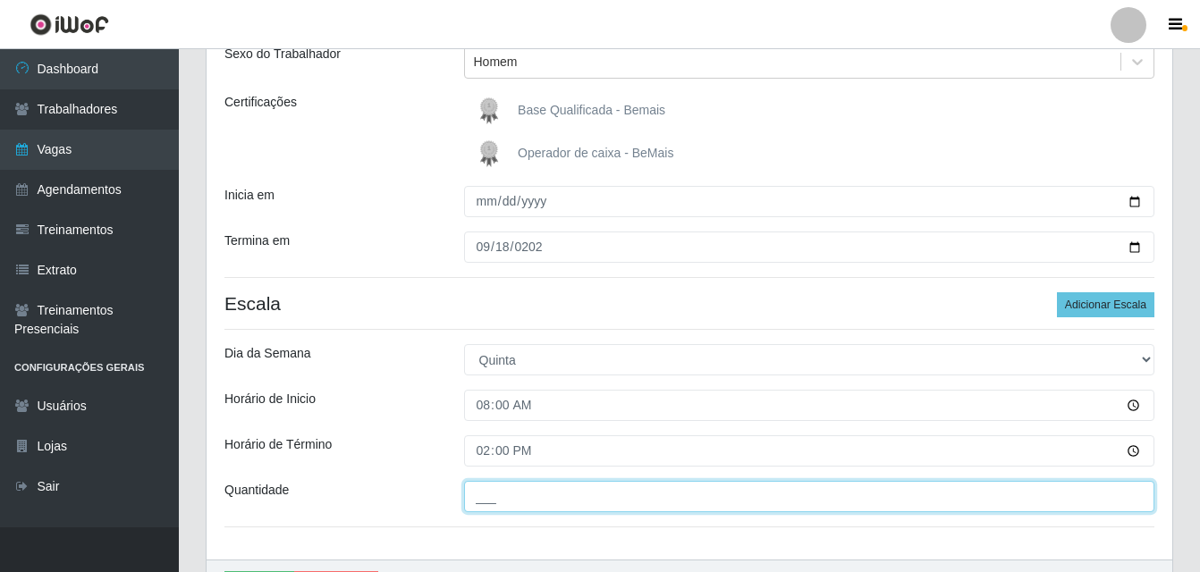
click at [516, 493] on input "___" at bounding box center [809, 496] width 691 height 31
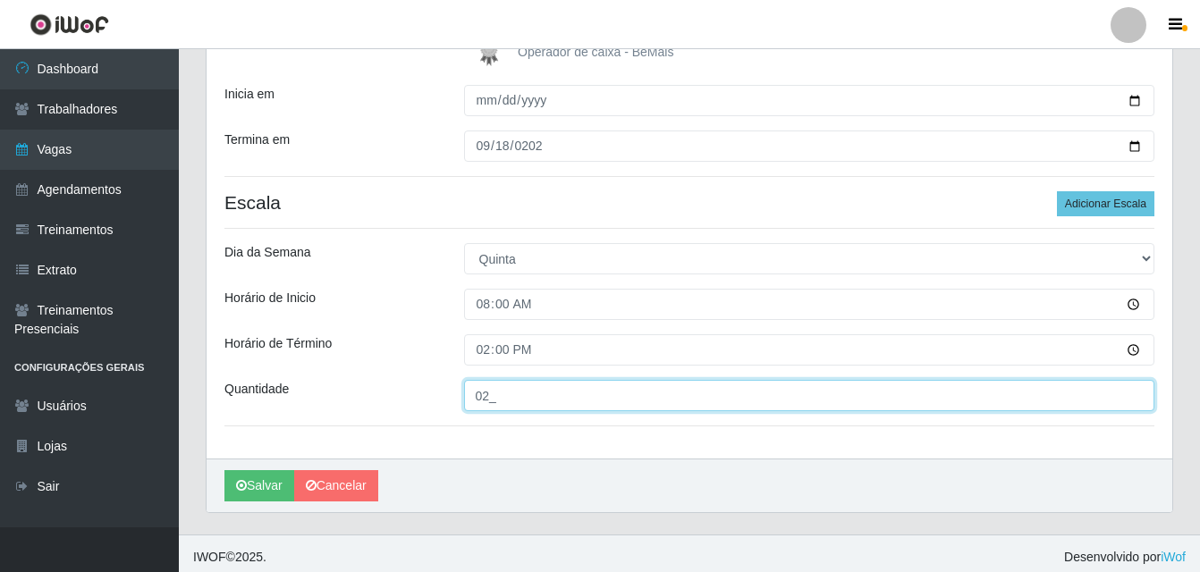
scroll to position [326, 0]
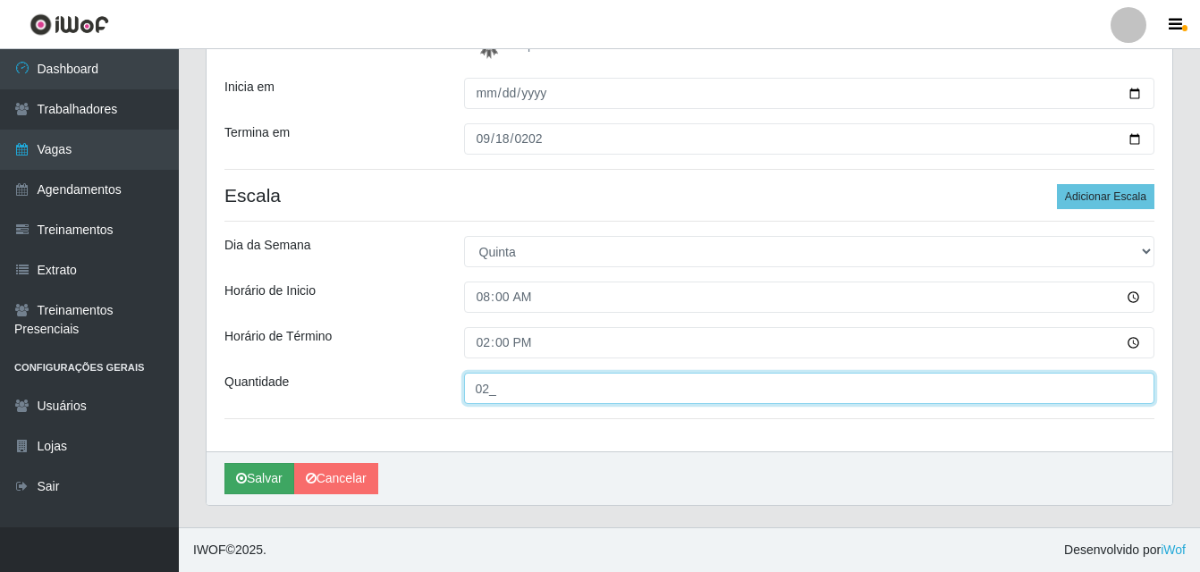
type input "02_"
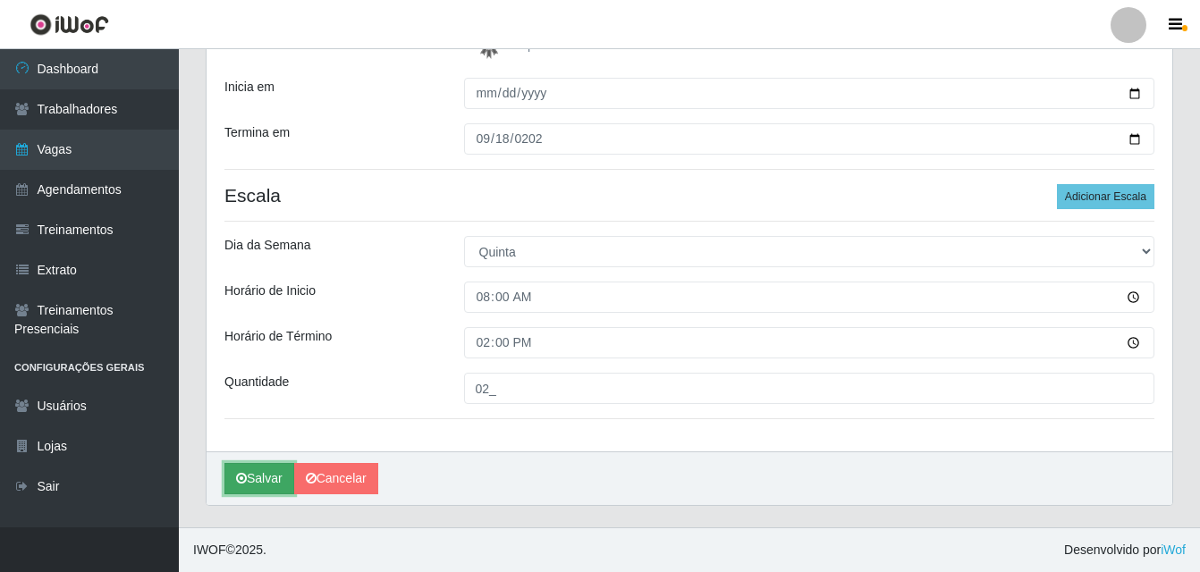
click at [278, 470] on button "Salvar" at bounding box center [259, 478] width 70 height 31
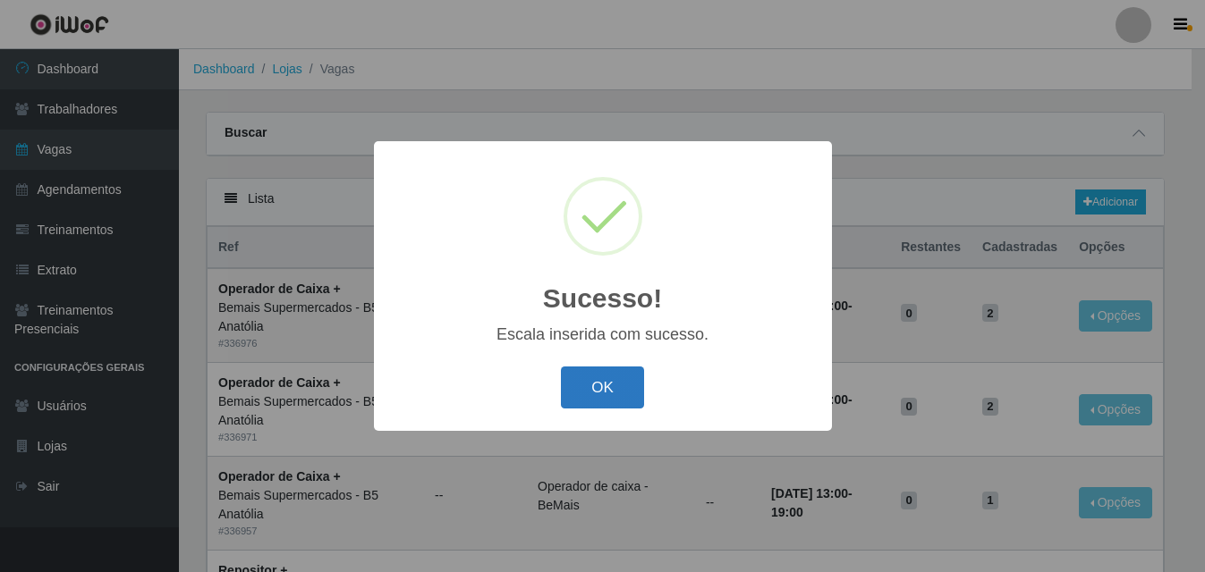
click at [601, 402] on button "OK" at bounding box center [602, 388] width 83 height 42
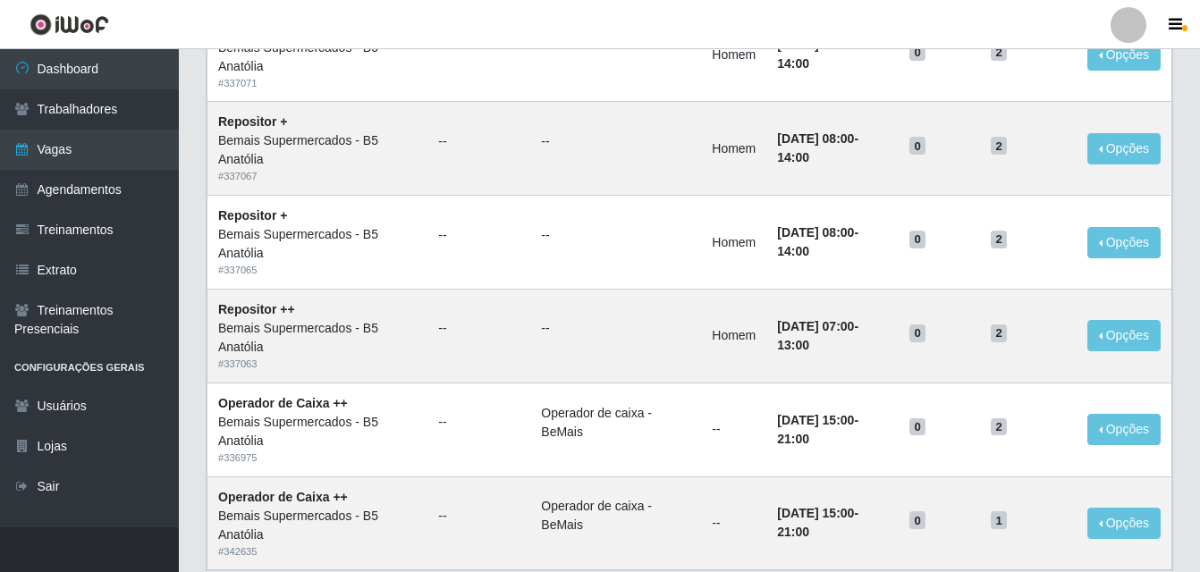
scroll to position [1225, 0]
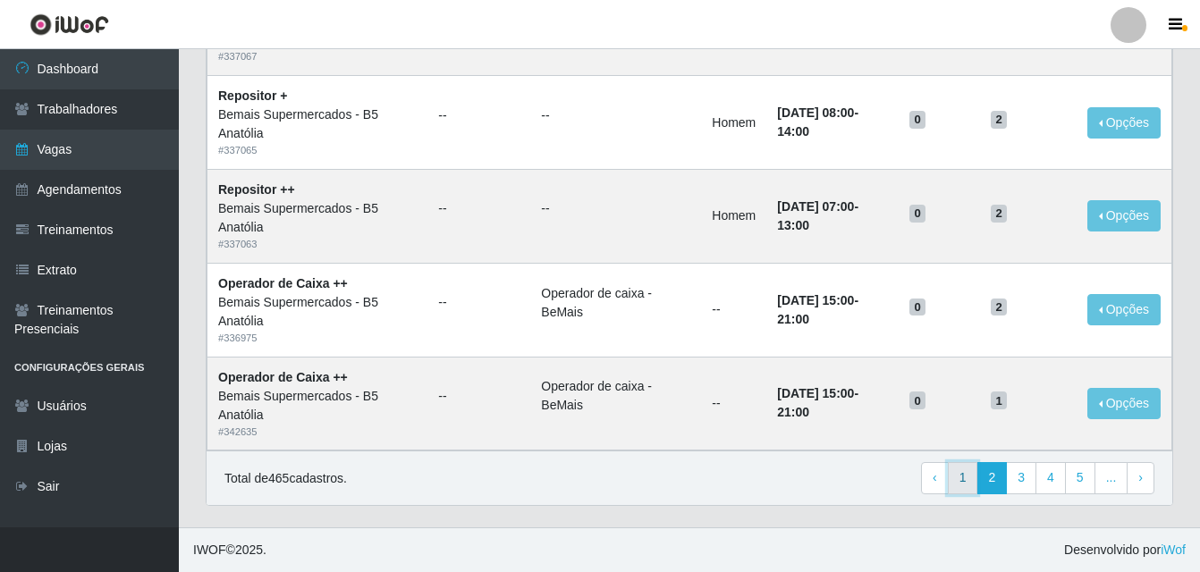
click at [968, 478] on link "1" at bounding box center [963, 478] width 30 height 32
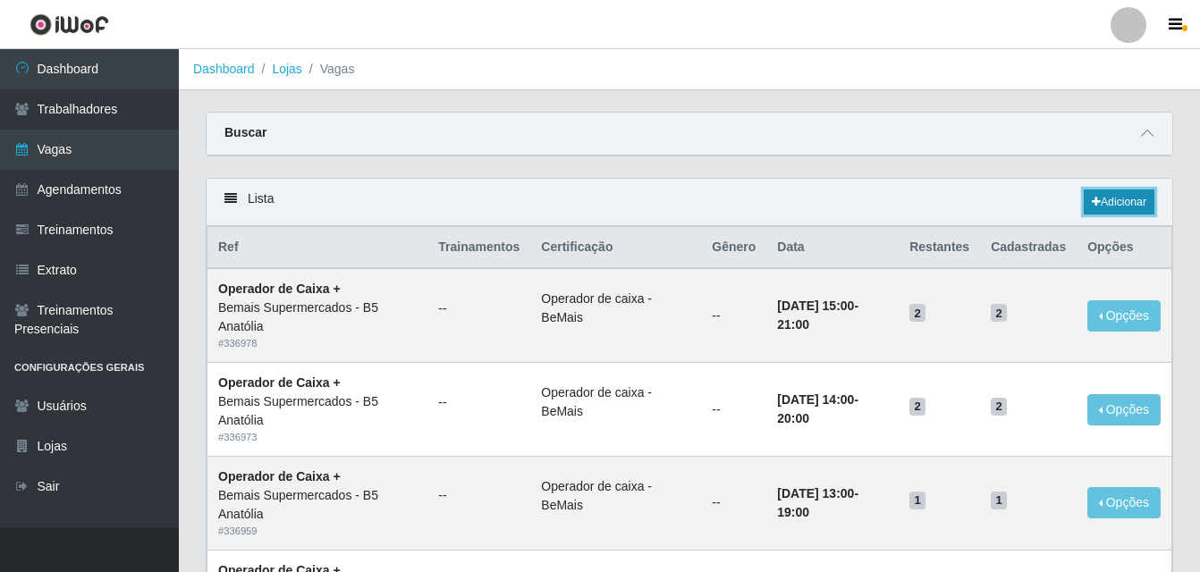
click at [1124, 201] on link "Adicionar" at bounding box center [1119, 202] width 71 height 25
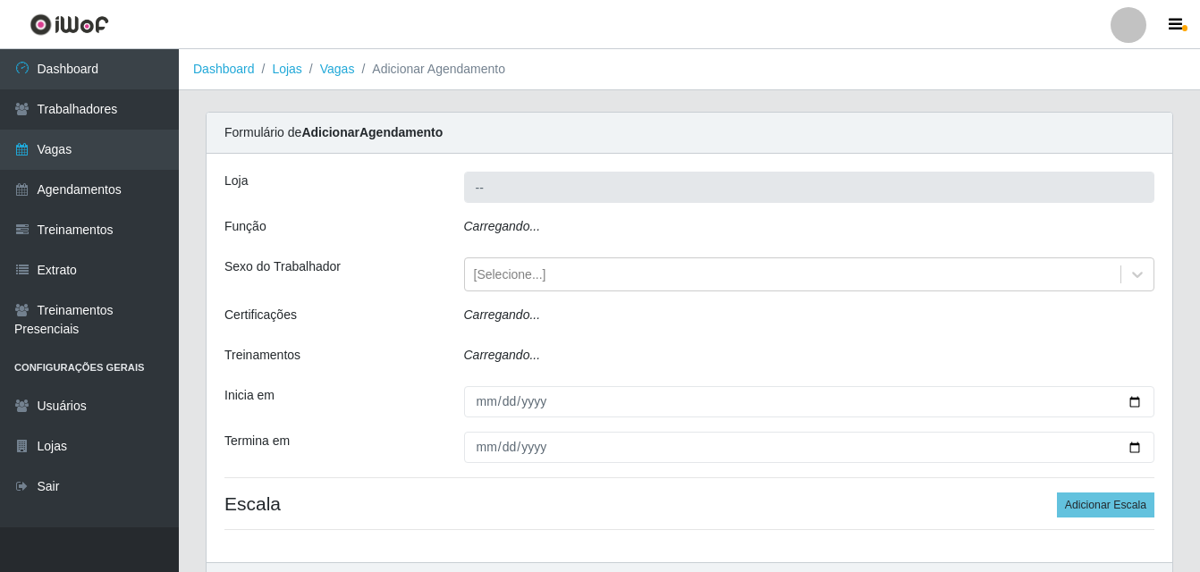
type input "Bemais Supermercados - B5 Anatólia"
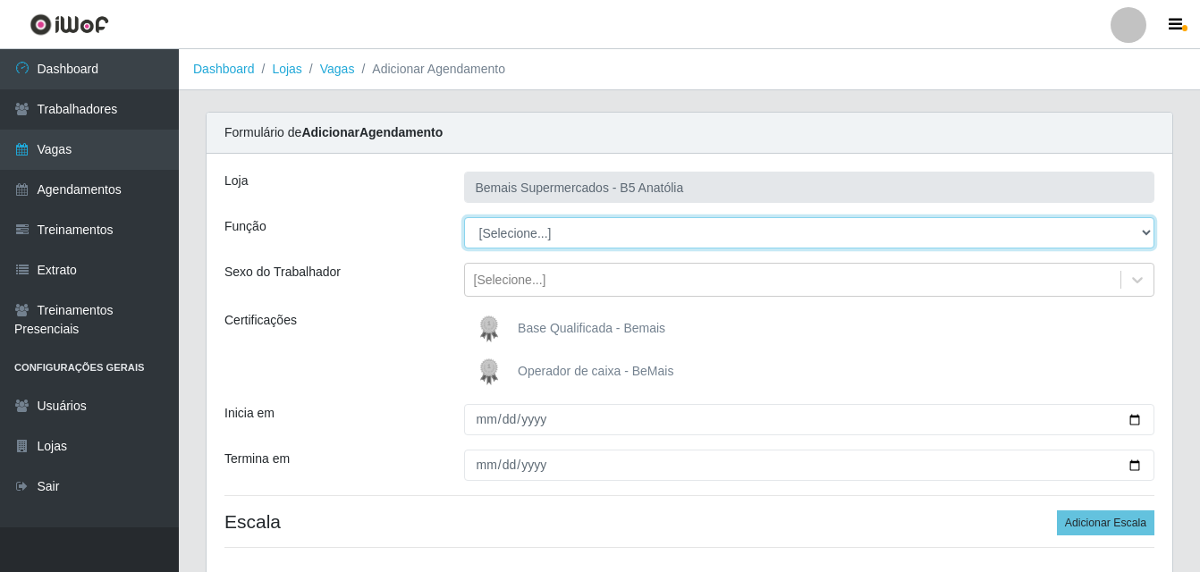
click at [1142, 232] on select "[Selecione...] ASG ASG + ASG ++ Auxiliar de Estacionamento Auxiliar de Estacion…" at bounding box center [809, 232] width 691 height 31
select select "82"
click at [464, 217] on select "[Selecione...] ASG ASG + ASG ++ Auxiliar de Estacionamento Auxiliar de Estacion…" at bounding box center [809, 232] width 691 height 31
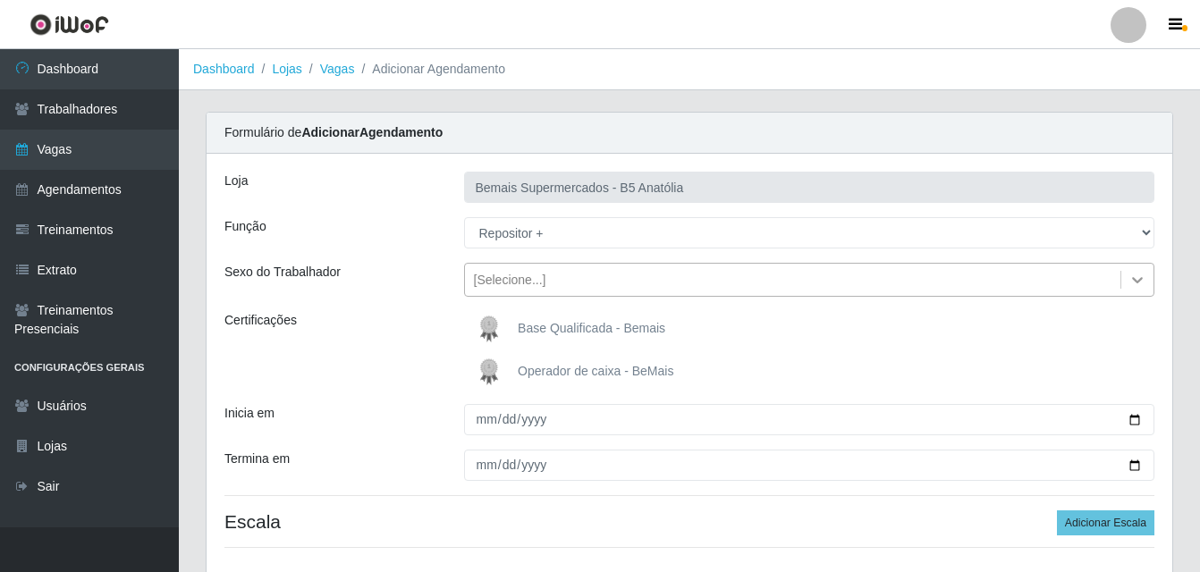
click at [1136, 283] on icon at bounding box center [1138, 280] width 18 height 18
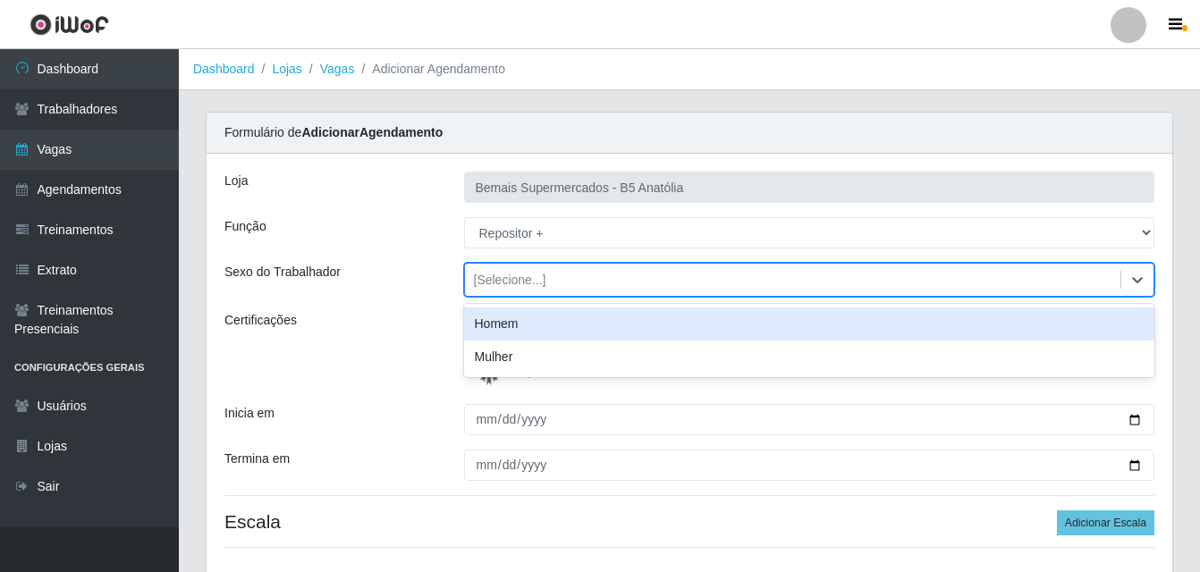
click at [573, 330] on div "Homem" at bounding box center [809, 324] width 691 height 33
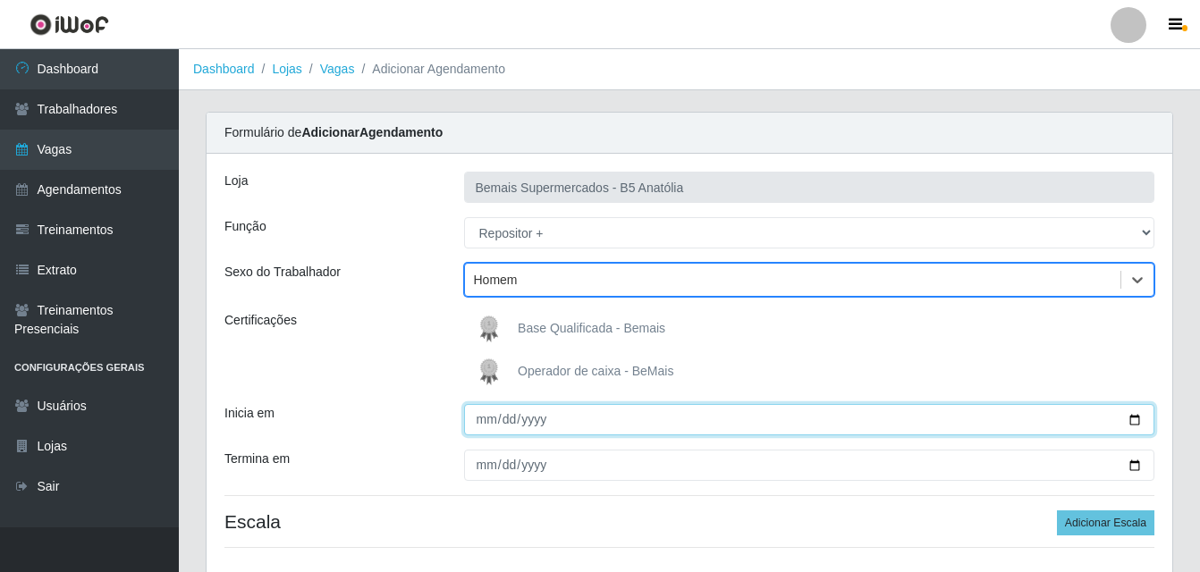
click at [482, 422] on input "Inicia em" at bounding box center [809, 419] width 691 height 31
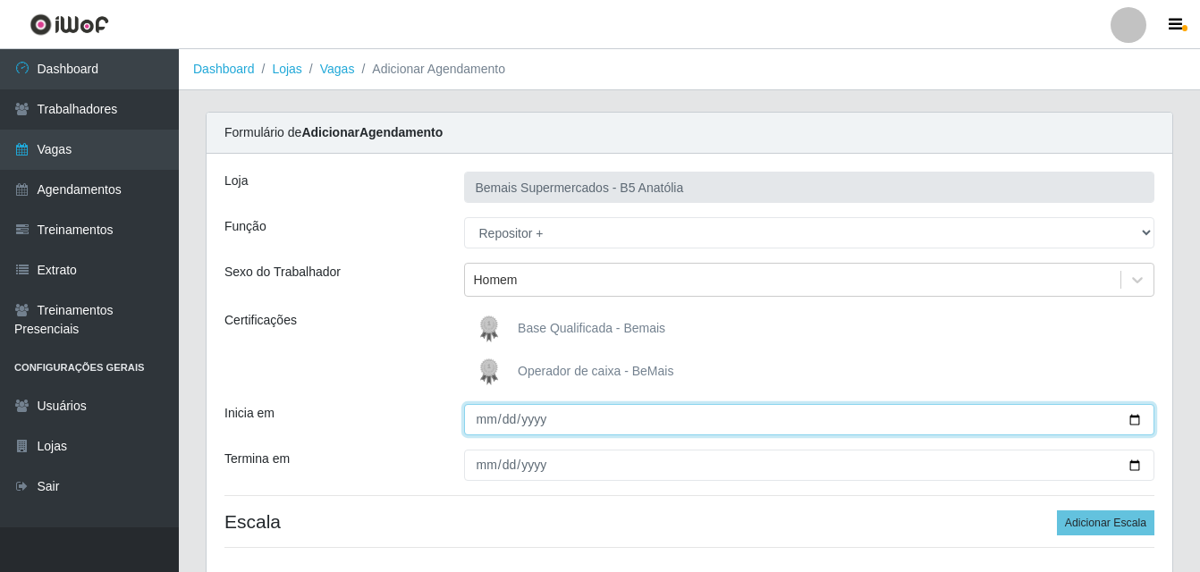
click at [1137, 419] on input "Inicia em" at bounding box center [809, 419] width 691 height 31
type input "2025-09-19"
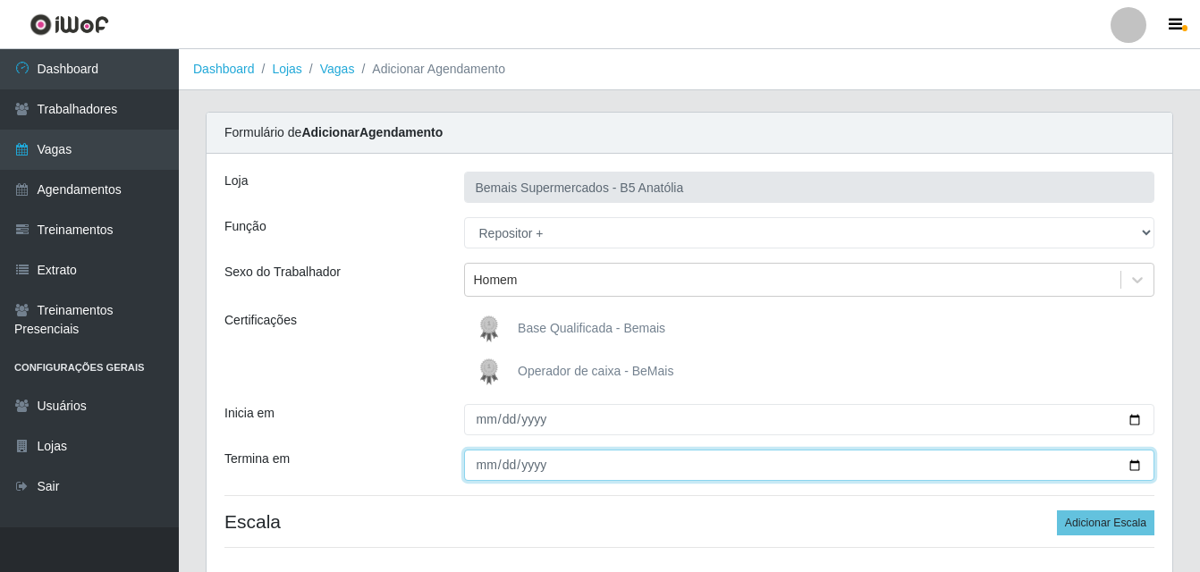
drag, startPoint x: 1133, startPoint y: 462, endPoint x: 1105, endPoint y: 467, distance: 28.1
click at [1132, 462] on input "Termina em" at bounding box center [809, 465] width 691 height 31
type input "2025-09-19"
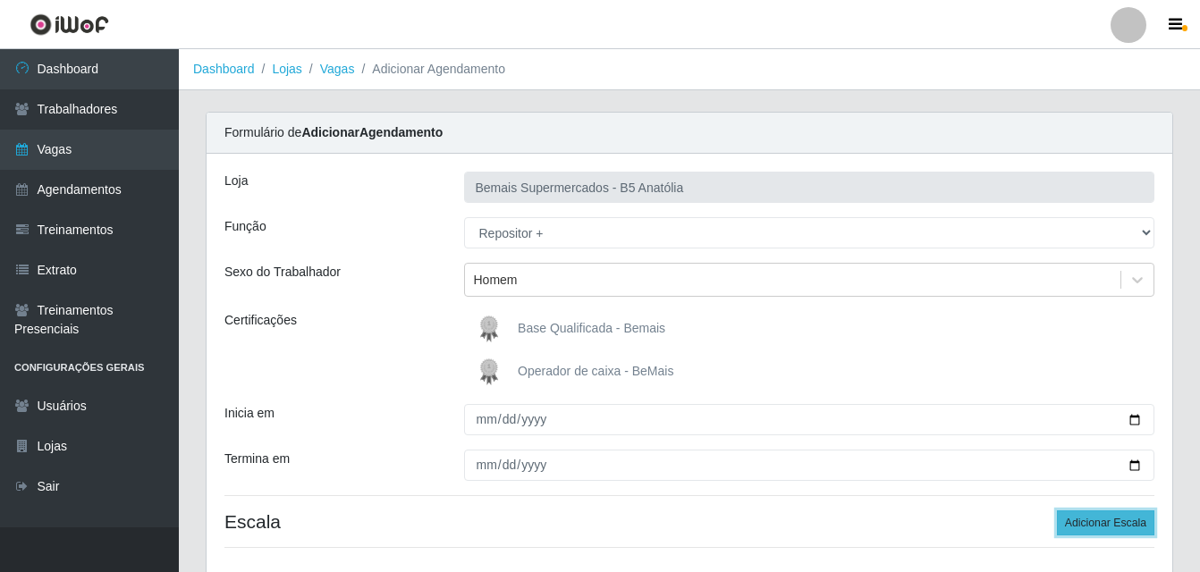
click at [1091, 524] on button "Adicionar Escala" at bounding box center [1105, 523] width 97 height 25
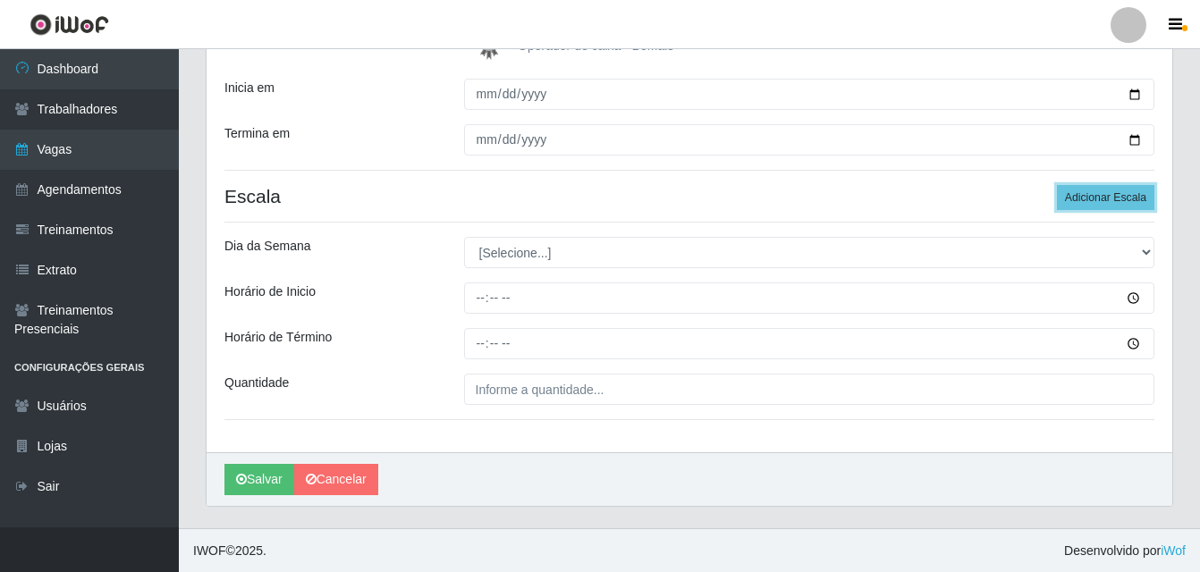
scroll to position [326, 0]
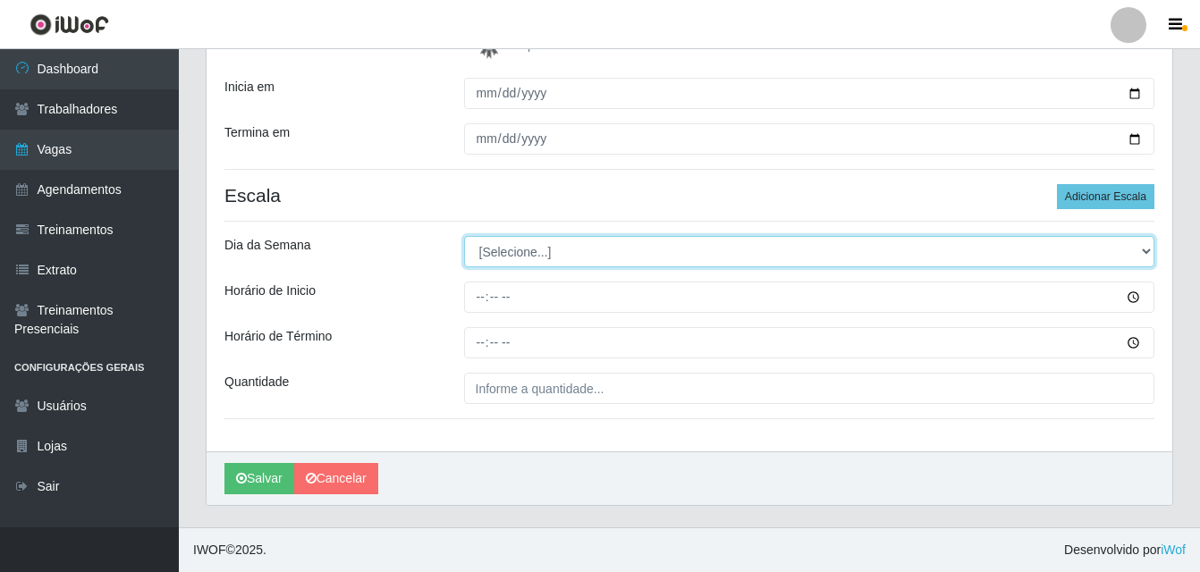
click at [1146, 254] on select "[Selecione...] Segunda Terça Quarta Quinta Sexta Sábado Domingo" at bounding box center [809, 251] width 691 height 31
select select "5"
click at [464, 236] on select "[Selecione...] Segunda Terça Quarta Quinta Sexta Sábado Domingo" at bounding box center [809, 251] width 691 height 31
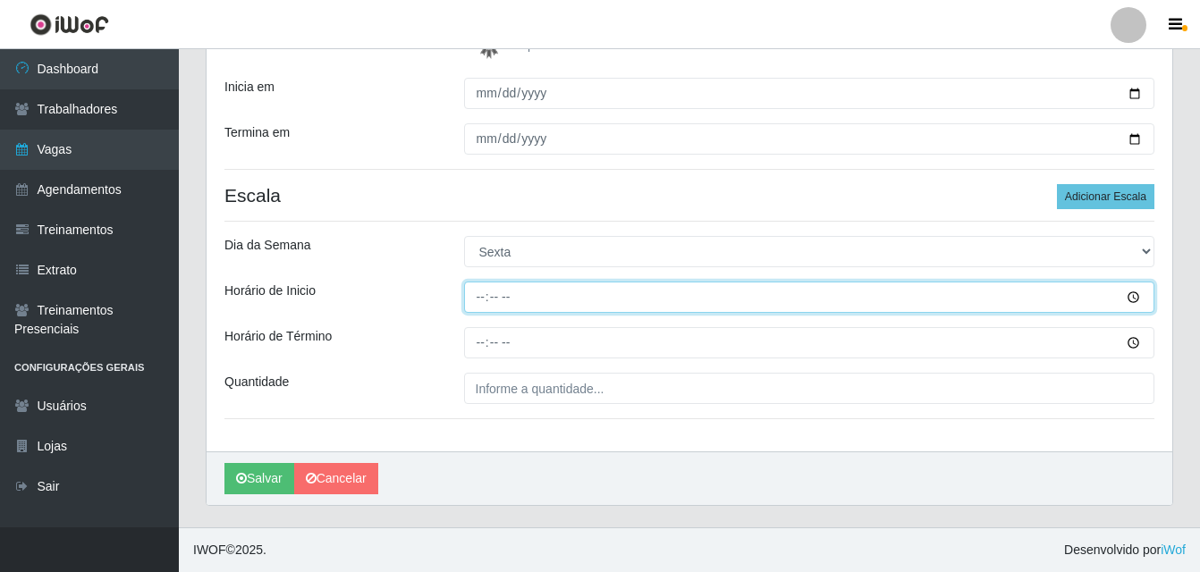
click at [480, 302] on input "Horário de Inicio" at bounding box center [809, 297] width 691 height 31
type input "08:00"
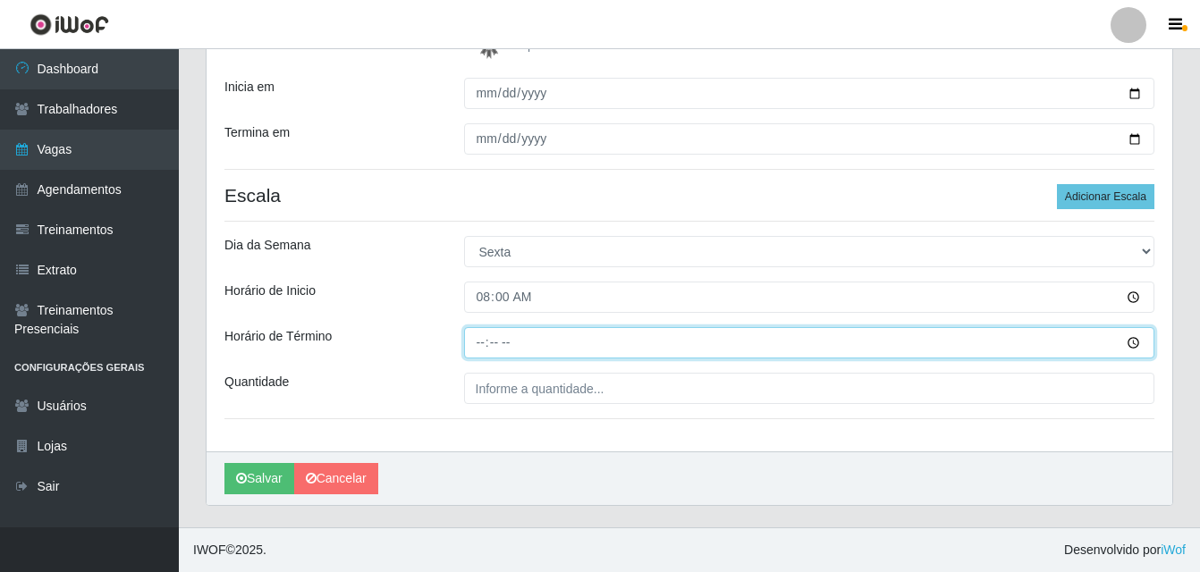
click at [478, 345] on input "Horário de Término" at bounding box center [809, 342] width 691 height 31
type input "14:00"
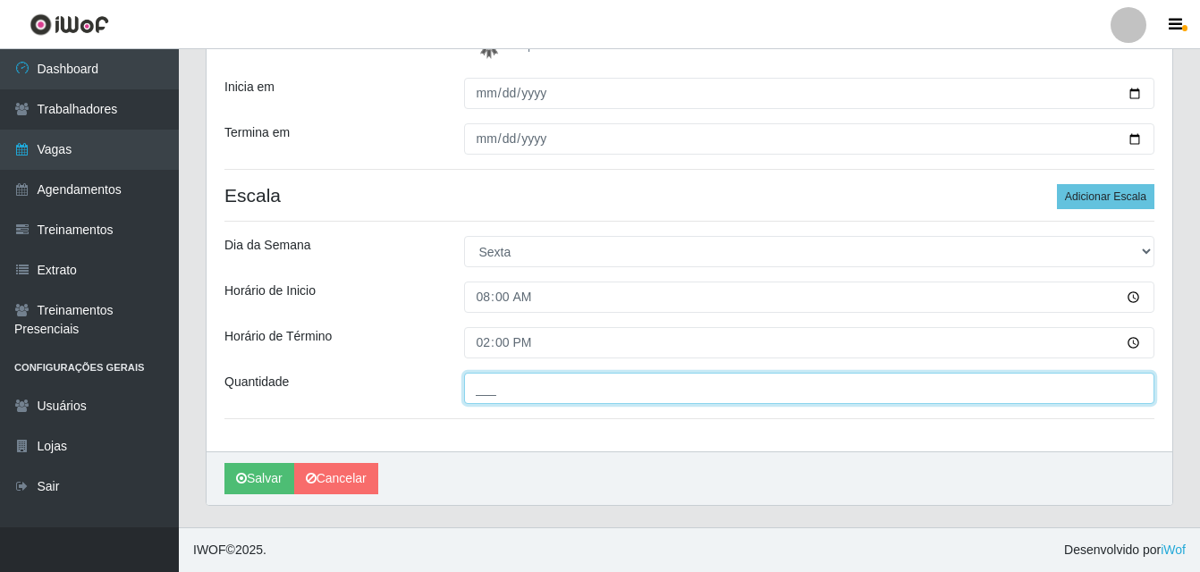
click at [544, 389] on input "___" at bounding box center [809, 388] width 691 height 31
type input "02_"
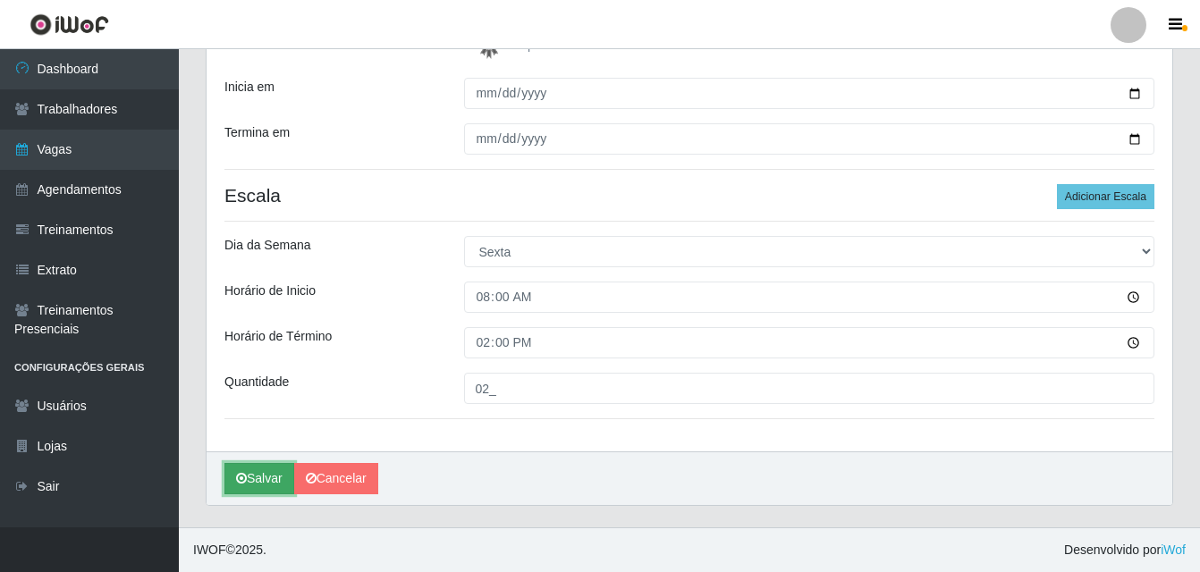
click at [277, 482] on button "Salvar" at bounding box center [259, 478] width 70 height 31
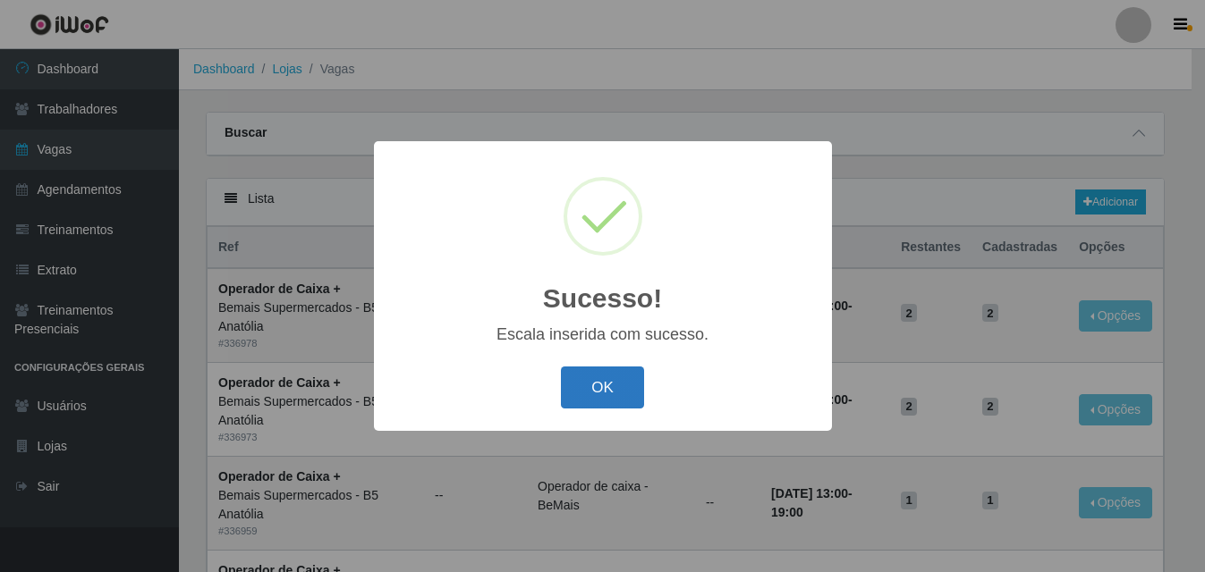
click at [603, 392] on button "OK" at bounding box center [602, 388] width 83 height 42
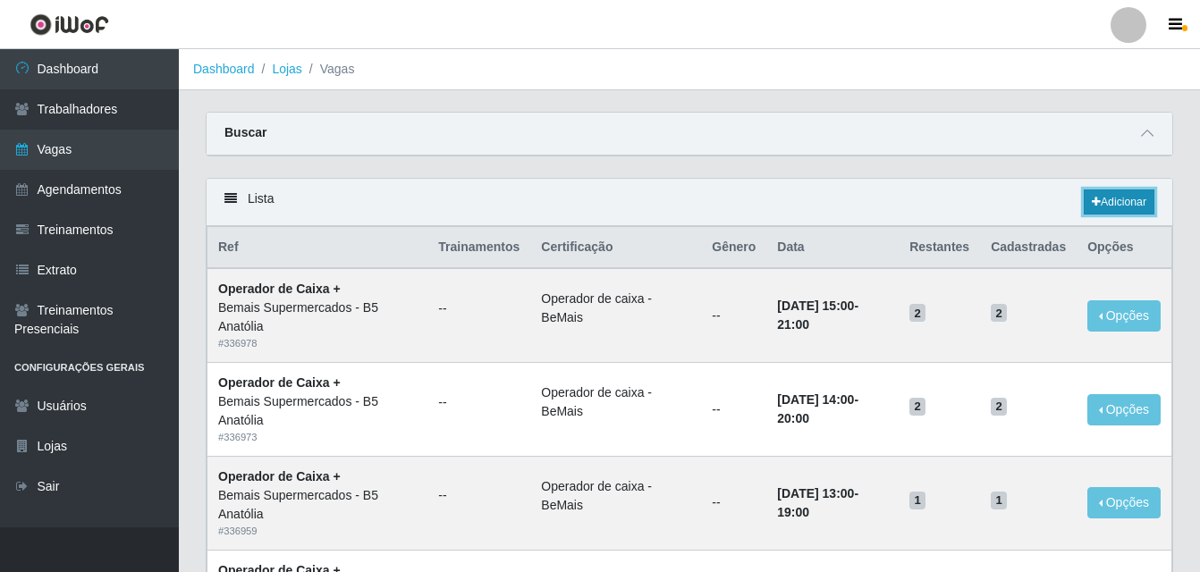
click at [1129, 198] on link "Adicionar" at bounding box center [1119, 202] width 71 height 25
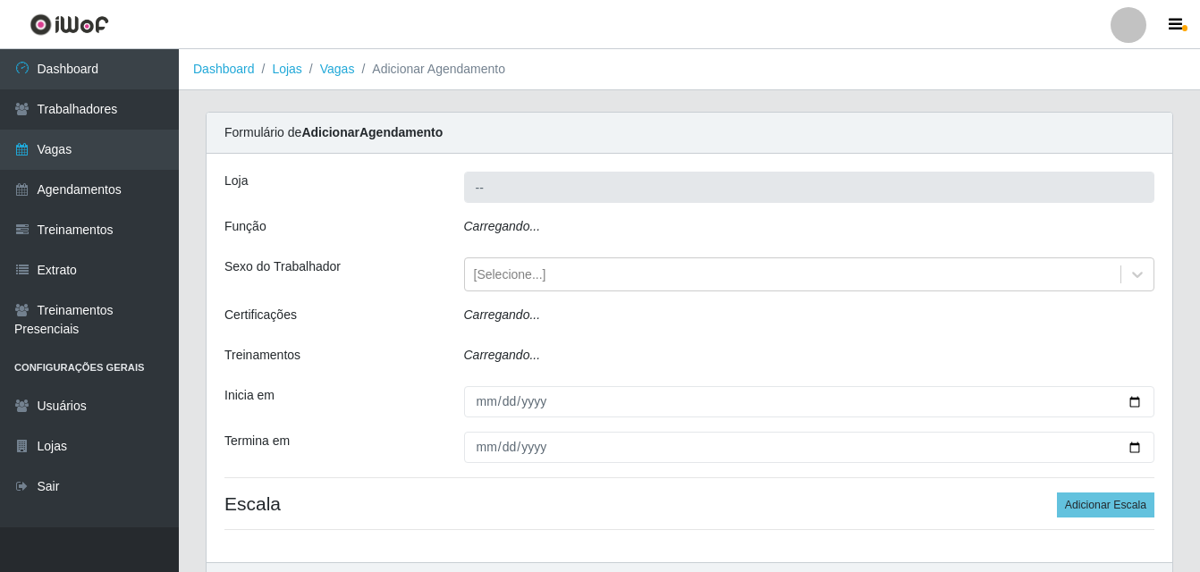
type input "Bemais Supermercados - B5 Anatólia"
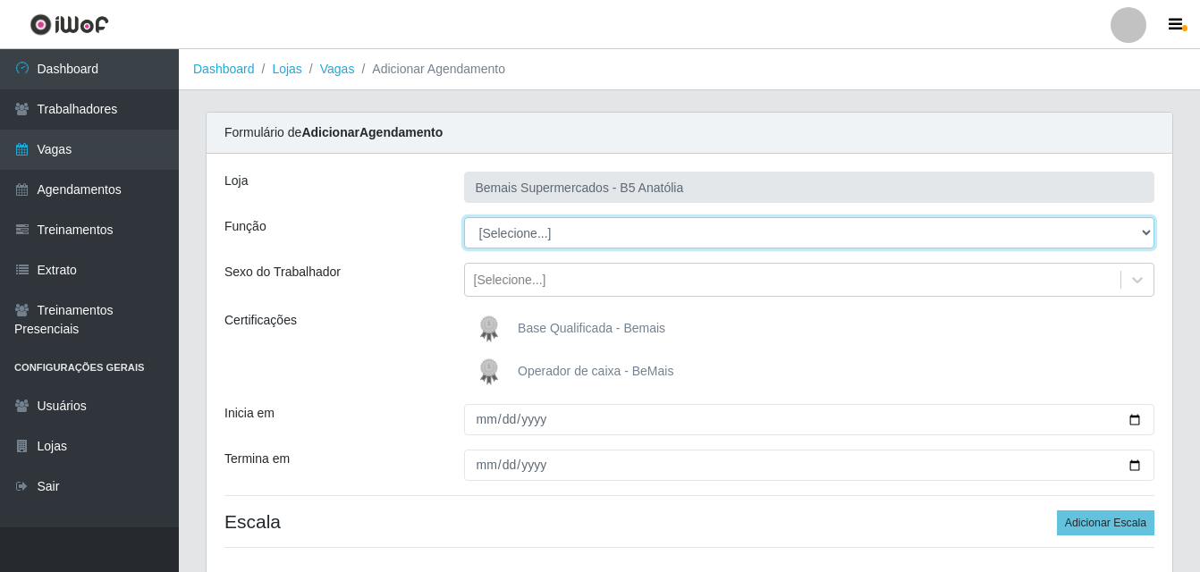
click at [1143, 237] on select "[Selecione...] ASG ASG + ASG ++ Auxiliar de Estacionamento Auxiliar de Estacion…" at bounding box center [809, 232] width 691 height 31
select select "82"
click at [464, 217] on select "[Selecione...] ASG ASG + ASG ++ Auxiliar de Estacionamento Auxiliar de Estacion…" at bounding box center [809, 232] width 691 height 31
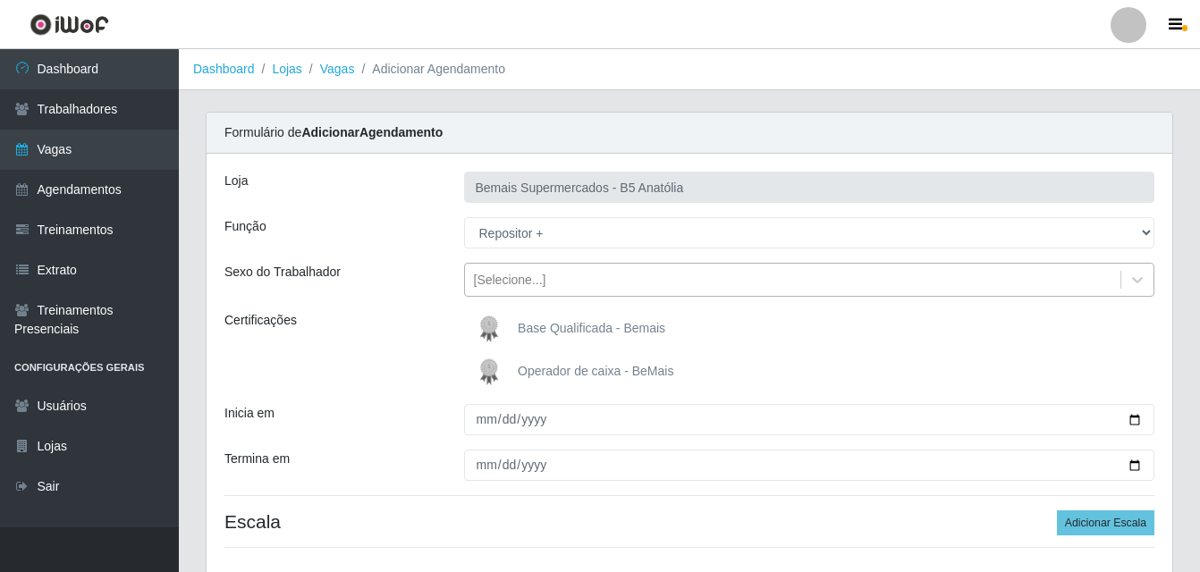
drag, startPoint x: 1136, startPoint y: 287, endPoint x: 1028, endPoint y: 282, distance: 108.3
click at [1133, 287] on icon at bounding box center [1138, 280] width 18 height 18
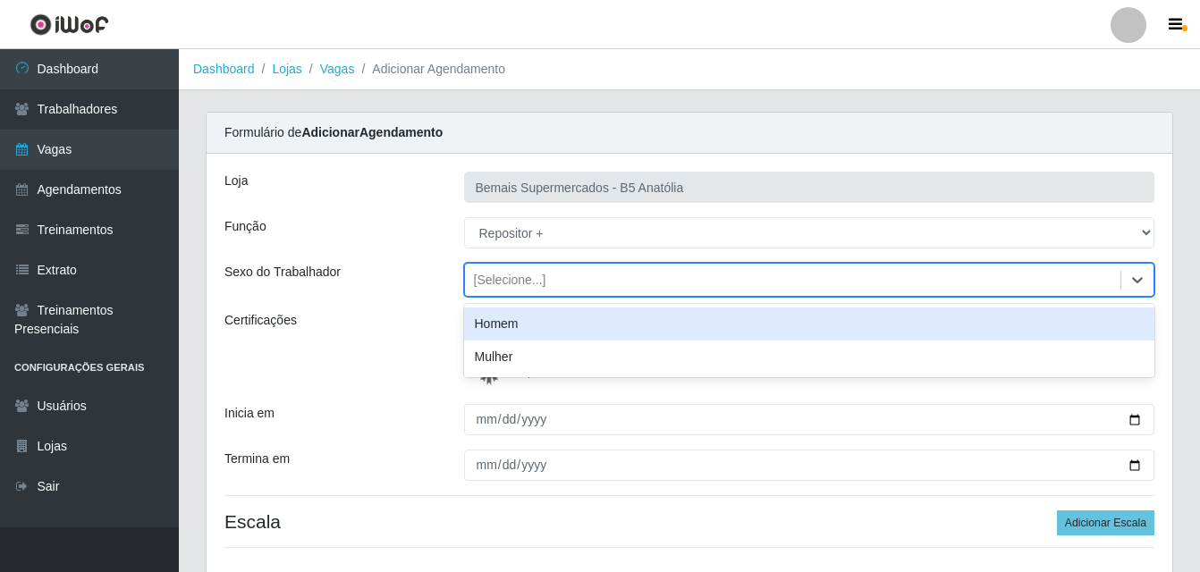
click at [558, 326] on div "Homem" at bounding box center [809, 324] width 691 height 33
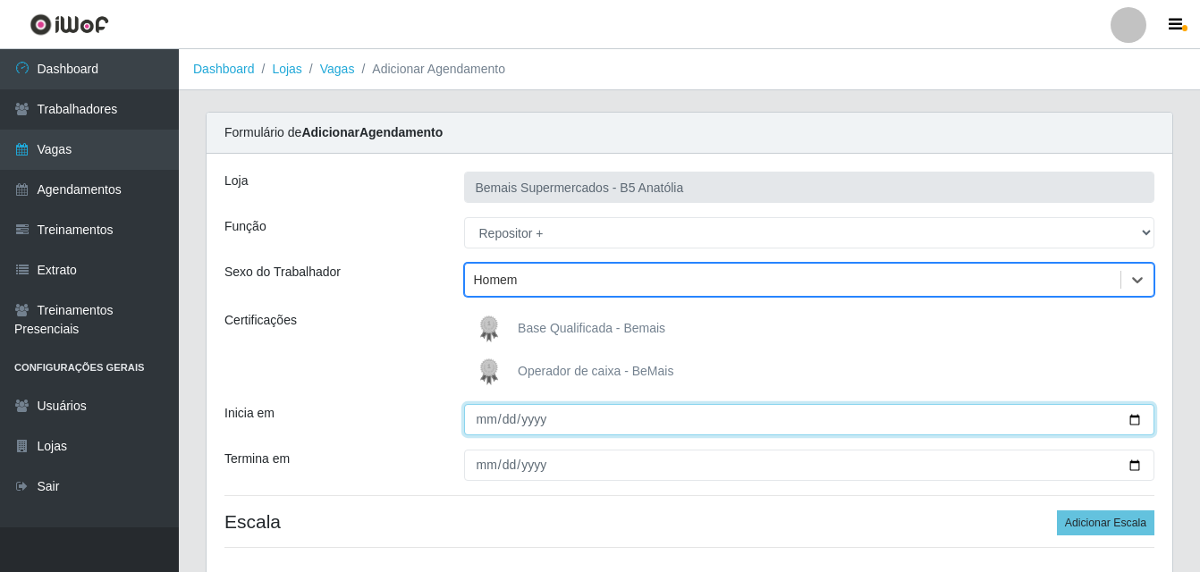
click at [1134, 425] on input "Inicia em" at bounding box center [809, 419] width 691 height 31
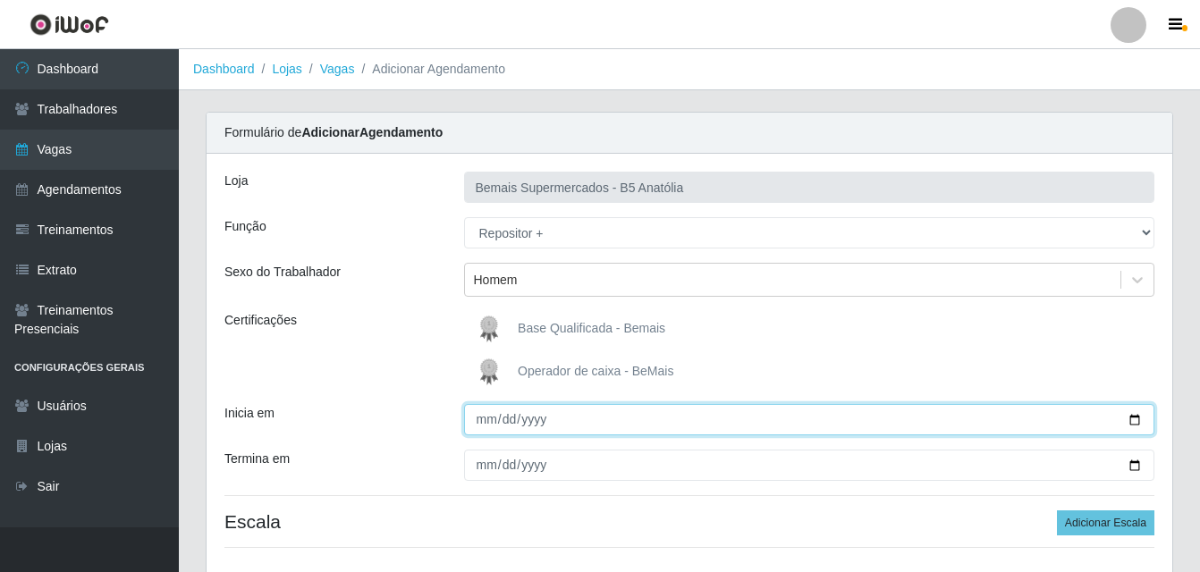
type input "2025-09-20"
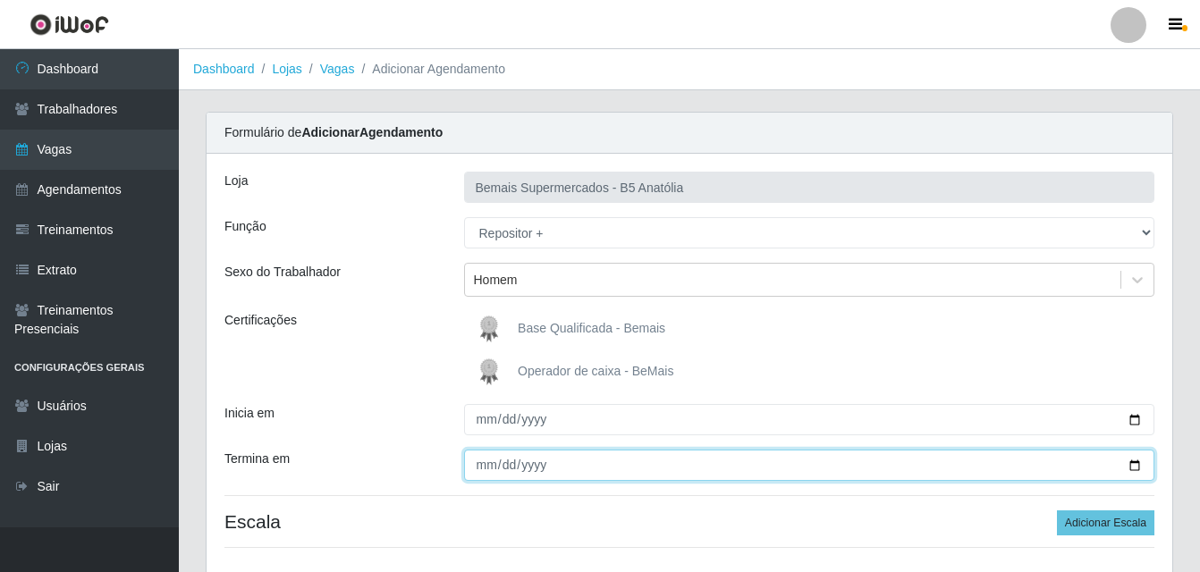
click at [1129, 468] on input "Termina em" at bounding box center [809, 465] width 691 height 31
type input "2025-09-20"
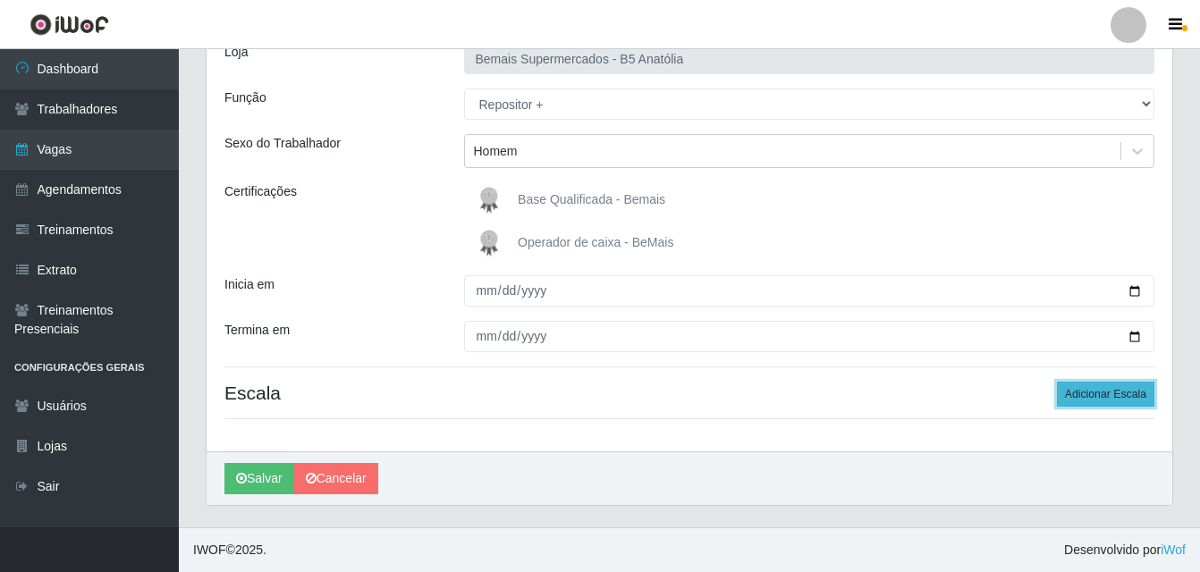
click at [1096, 396] on button "Adicionar Escala" at bounding box center [1105, 394] width 97 height 25
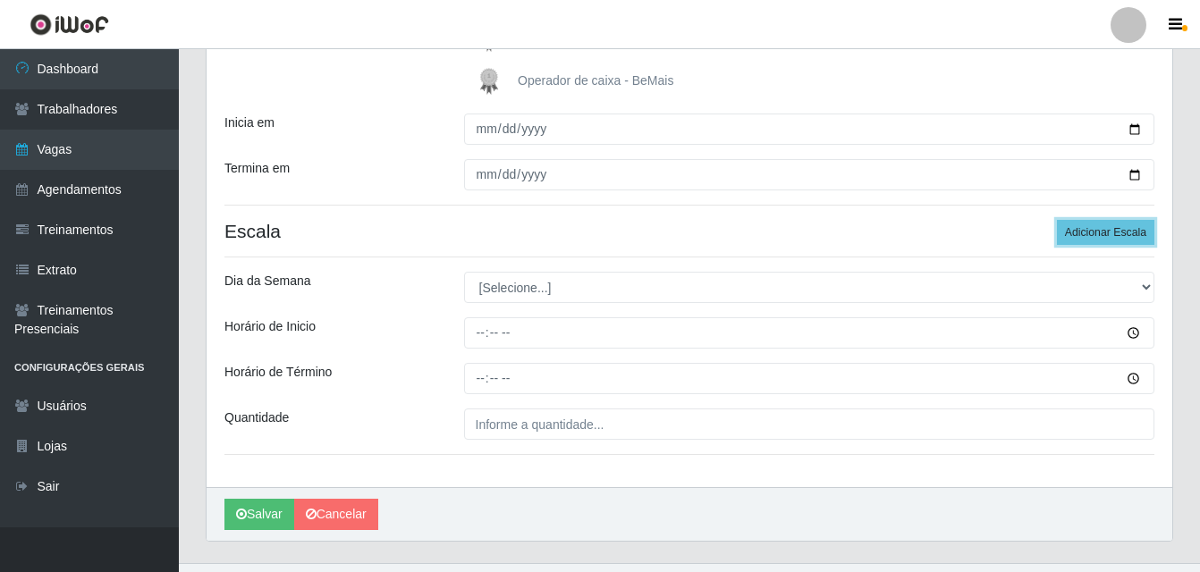
scroll to position [308, 0]
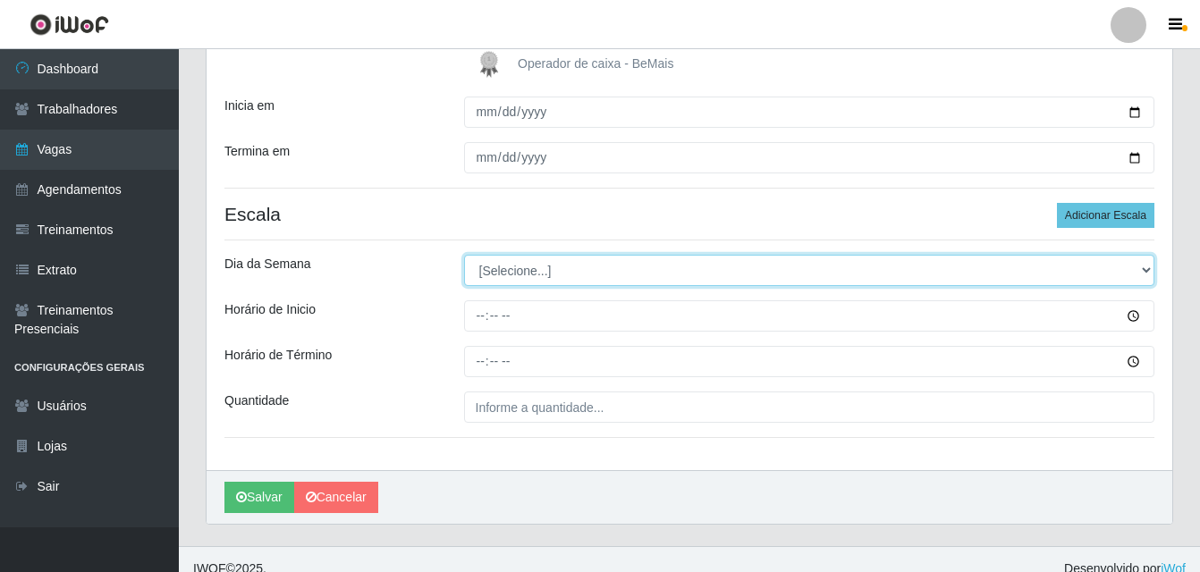
click at [1144, 272] on select "[Selecione...] Segunda Terça Quarta Quinta Sexta Sábado Domingo" at bounding box center [809, 270] width 691 height 31
select select "6"
click at [464, 255] on select "[Selecione...] Segunda Terça Quarta Quinta Sexta Sábado Domingo" at bounding box center [809, 270] width 691 height 31
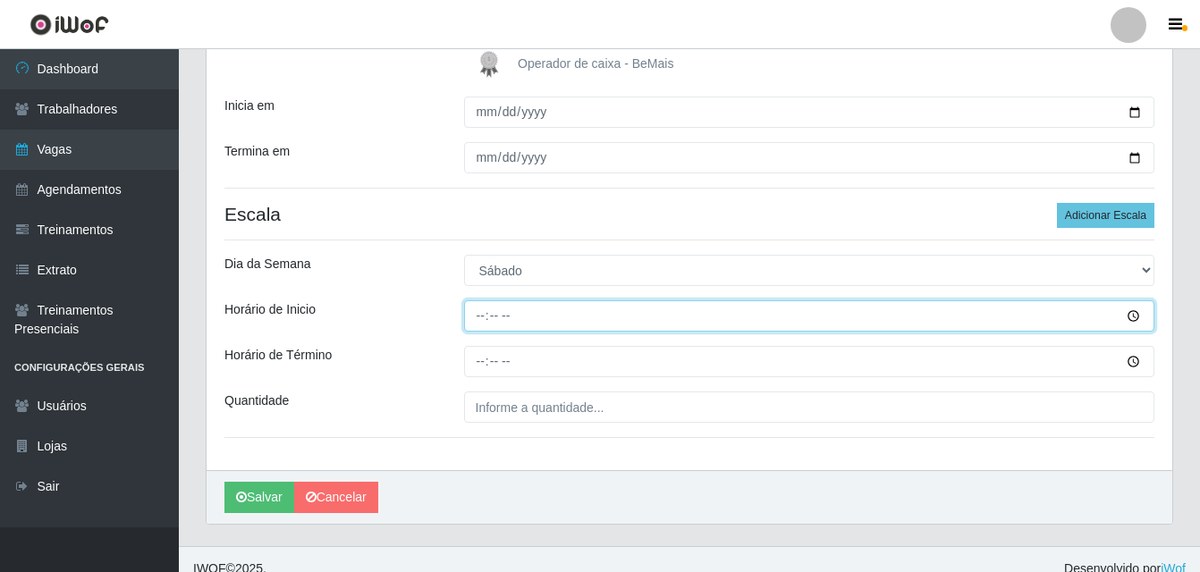
click at [477, 316] on input "Horário de Inicio" at bounding box center [809, 315] width 691 height 31
type input "08:00"
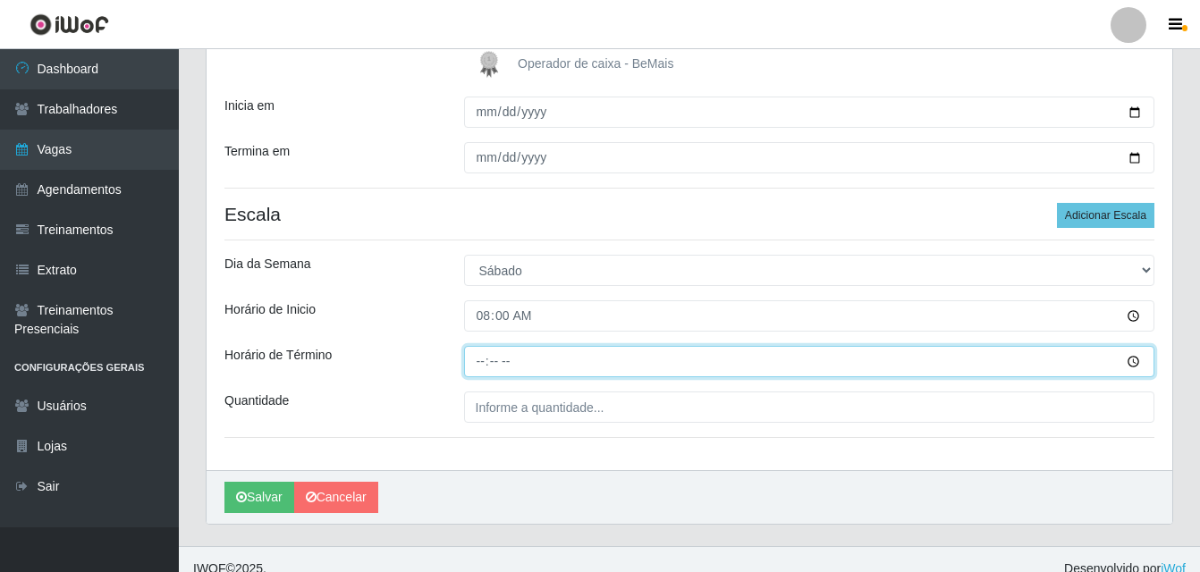
click at [479, 362] on input "Horário de Término" at bounding box center [809, 361] width 691 height 31
type input "14:00"
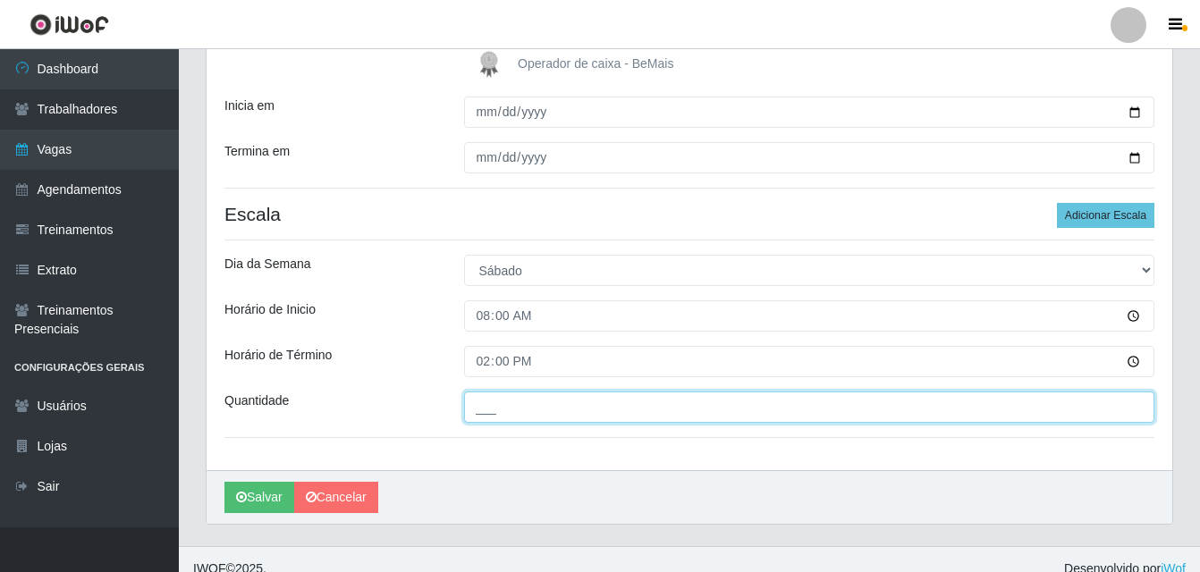
click at [506, 407] on input "___" at bounding box center [809, 407] width 691 height 31
type input "02_"
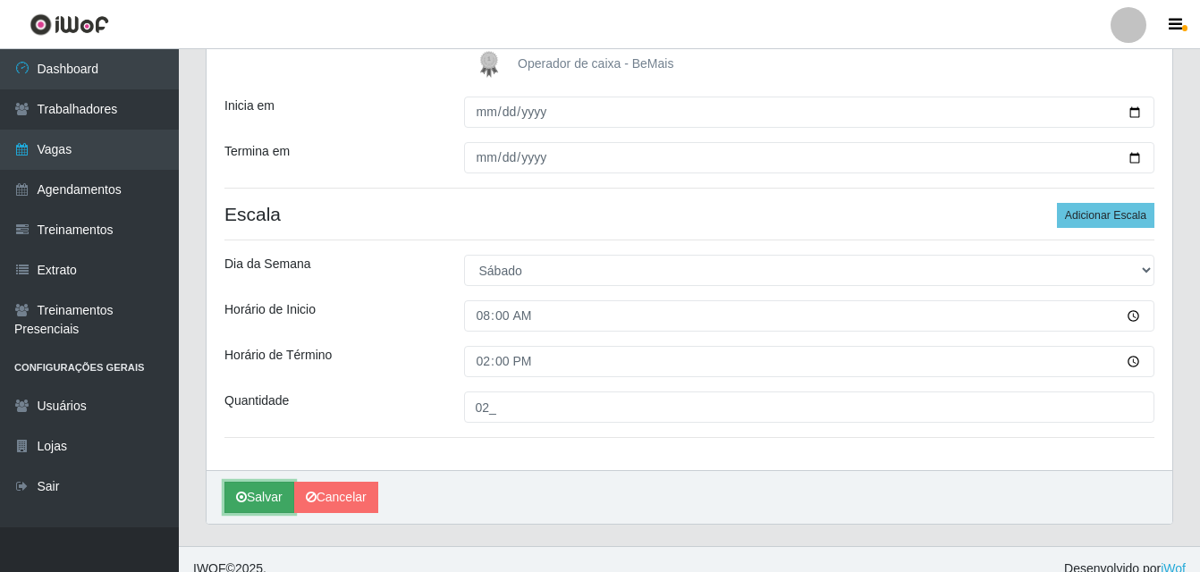
click at [275, 503] on button "Salvar" at bounding box center [259, 497] width 70 height 31
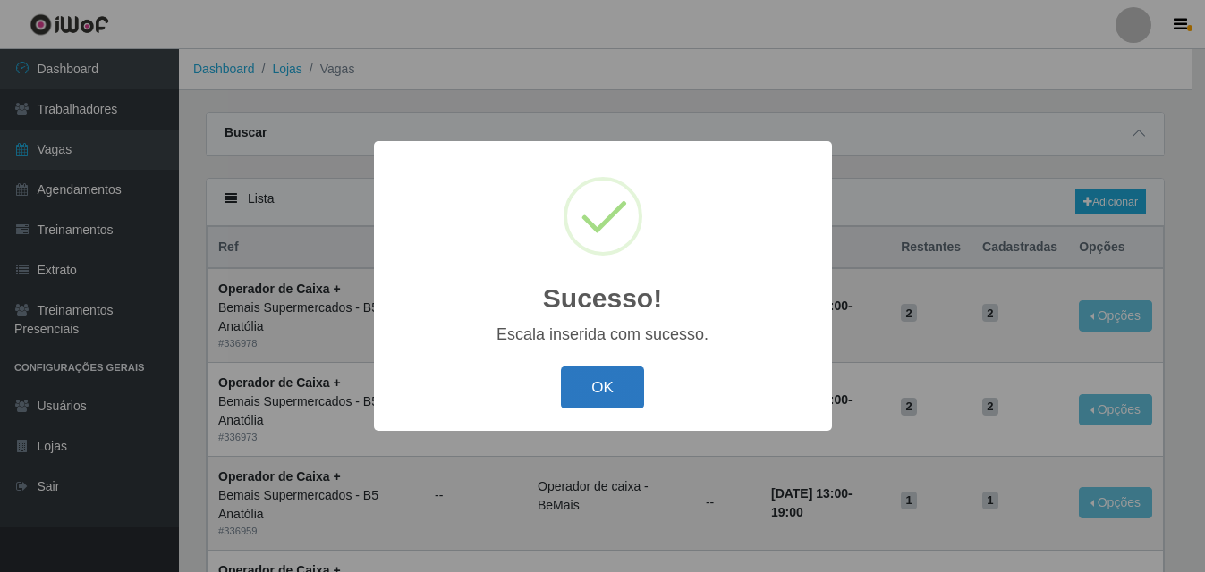
click at [607, 396] on button "OK" at bounding box center [602, 388] width 83 height 42
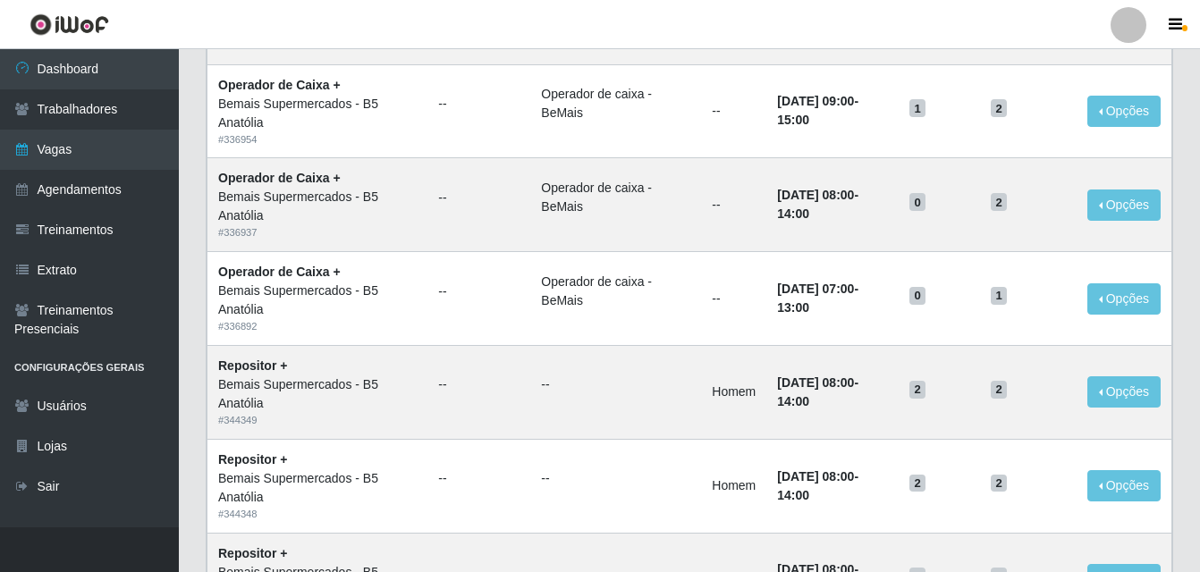
scroll to position [1225, 0]
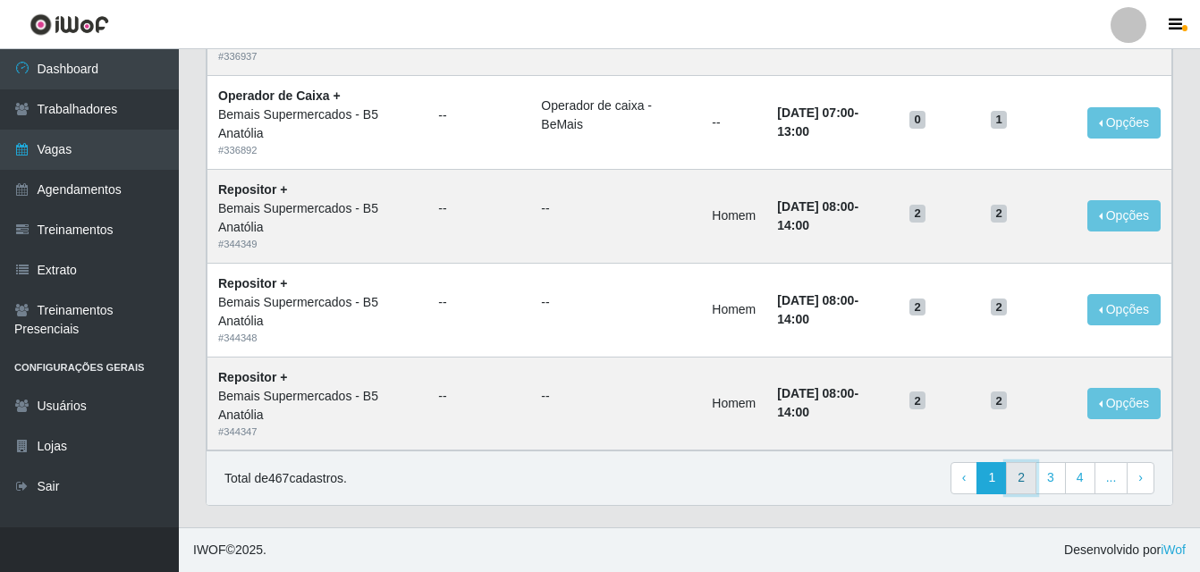
click at [1025, 482] on link "2" at bounding box center [1021, 478] width 30 height 32
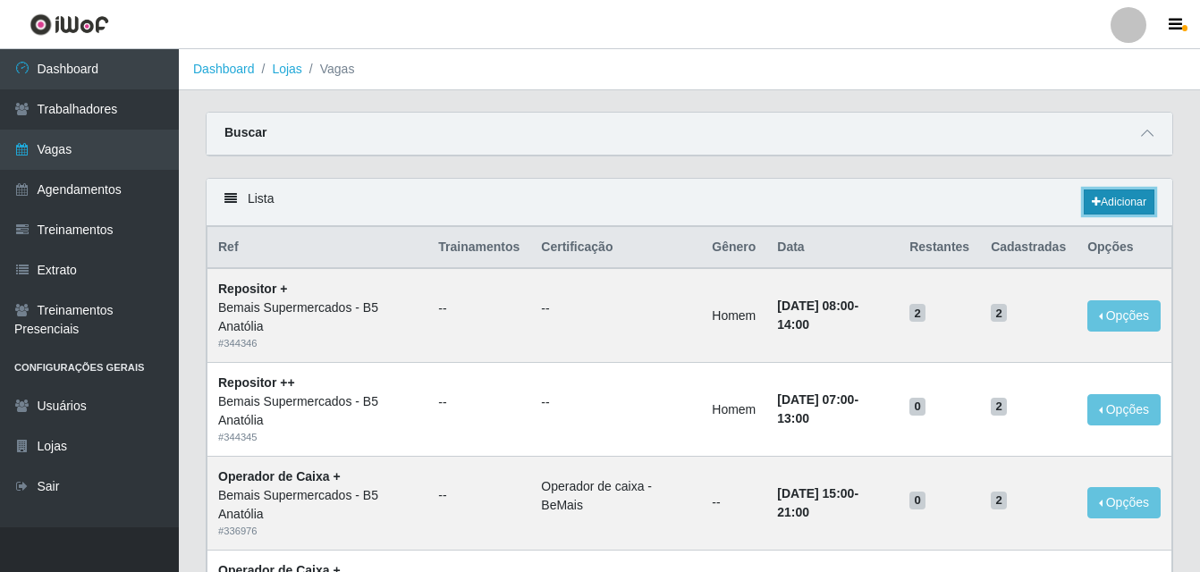
click at [1110, 200] on link "Adicionar" at bounding box center [1119, 202] width 71 height 25
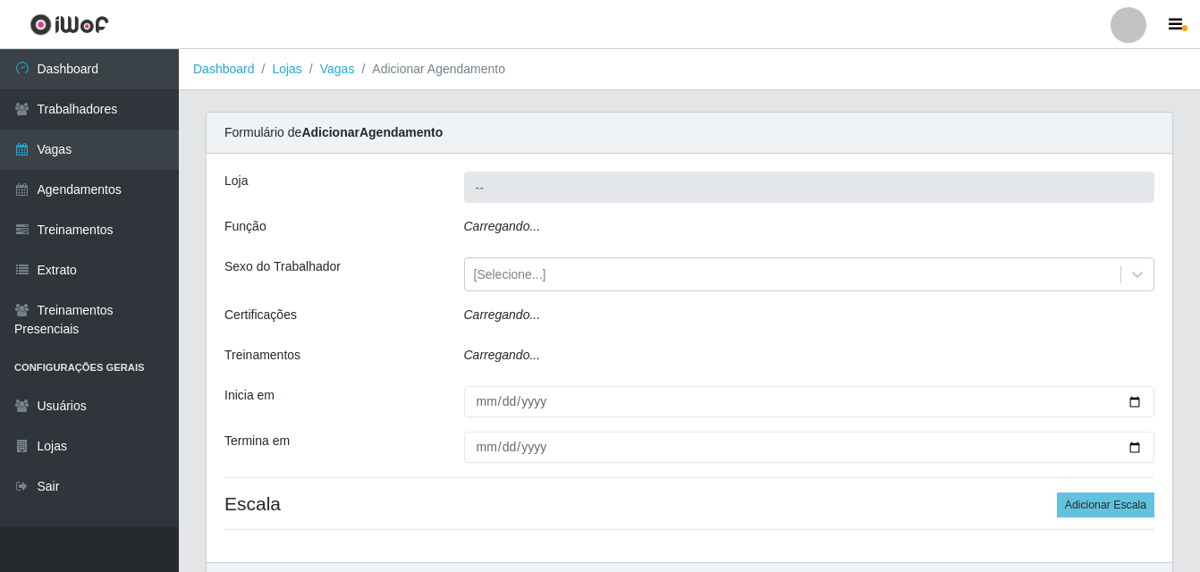
type input "Bemais Supermercados - B5 Anatólia"
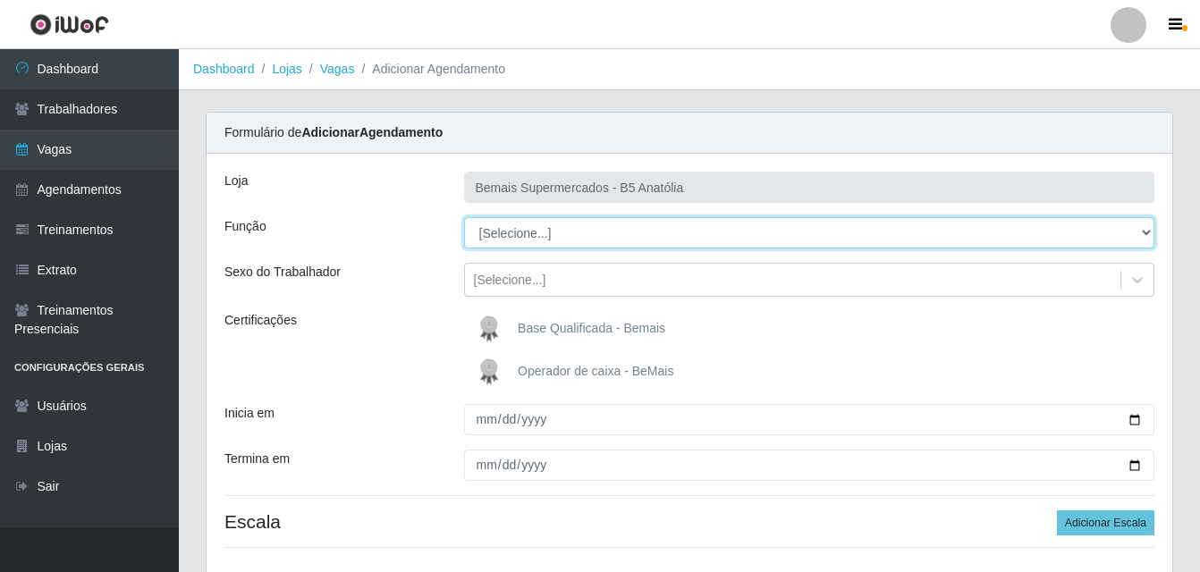
drag, startPoint x: 1148, startPoint y: 233, endPoint x: 1118, endPoint y: 237, distance: 30.7
click at [1148, 233] on select "[Selecione...] ASG ASG + ASG ++ Auxiliar de Estacionamento Auxiliar de Estacion…" at bounding box center [809, 232] width 691 height 31
select select "82"
click at [464, 217] on select "[Selecione...] ASG ASG + ASG ++ Auxiliar de Estacionamento Auxiliar de Estacion…" at bounding box center [809, 232] width 691 height 31
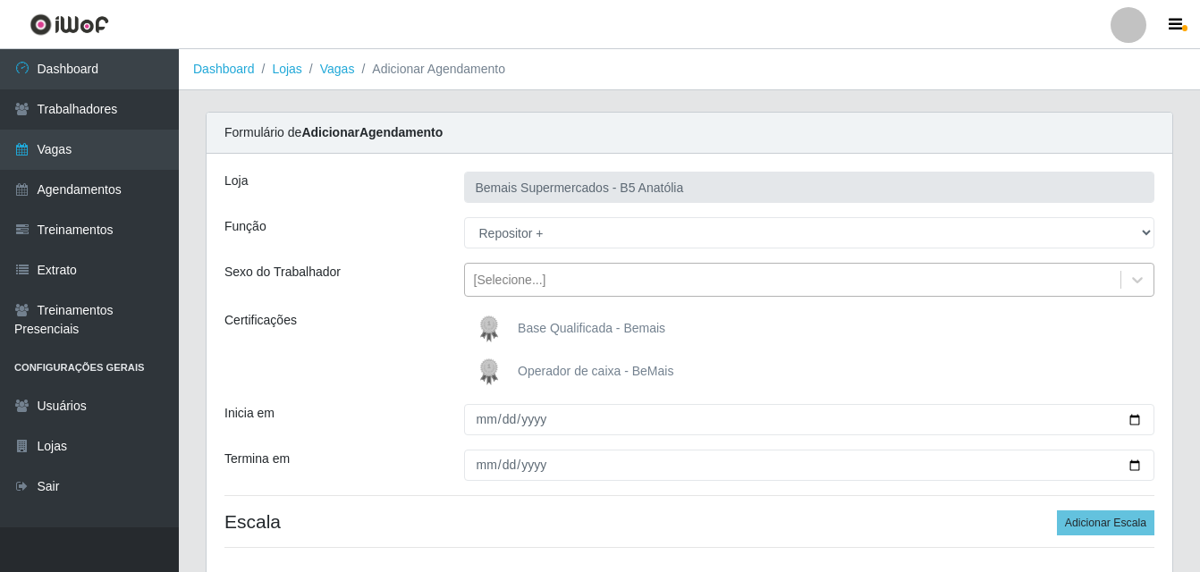
click at [524, 278] on div "[Selecione...]" at bounding box center [510, 280] width 72 height 19
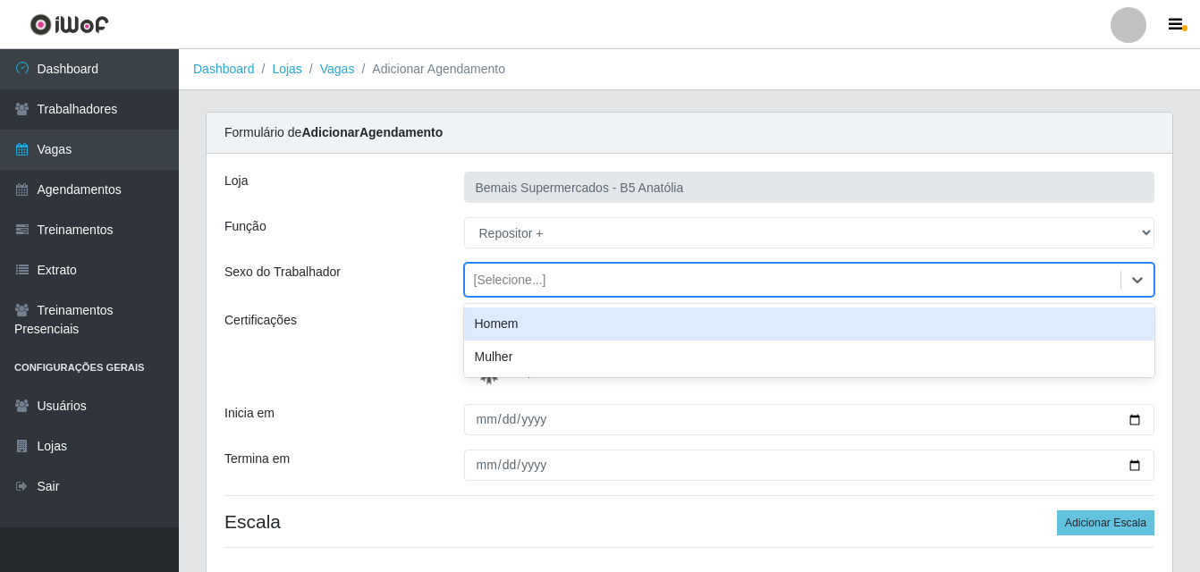
click at [510, 326] on div "Homem" at bounding box center [809, 324] width 691 height 33
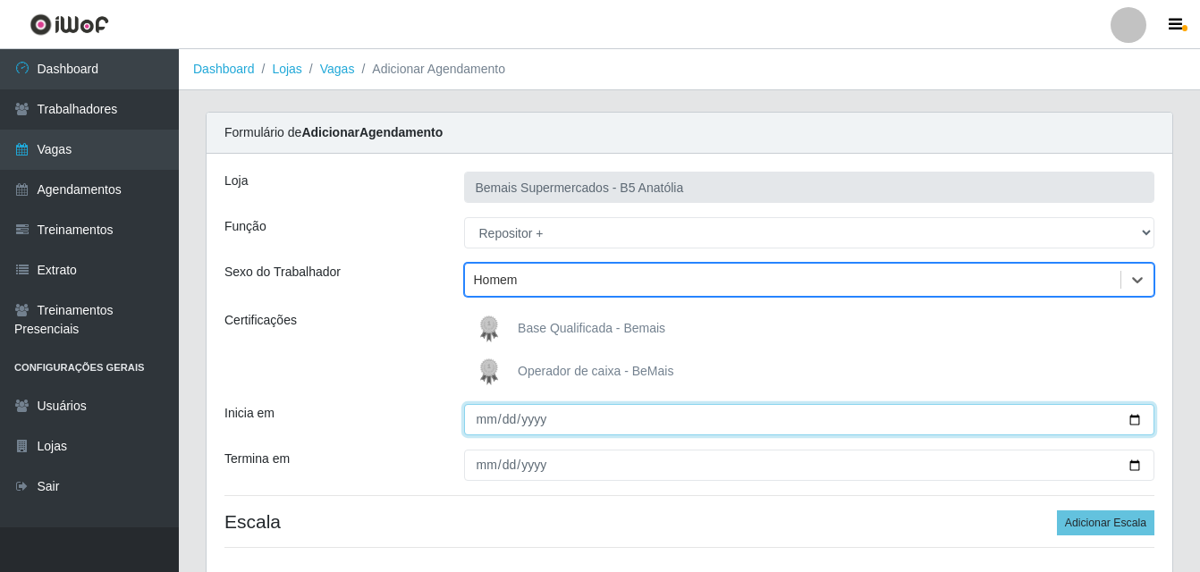
click at [1135, 419] on input "Inicia em" at bounding box center [809, 419] width 691 height 31
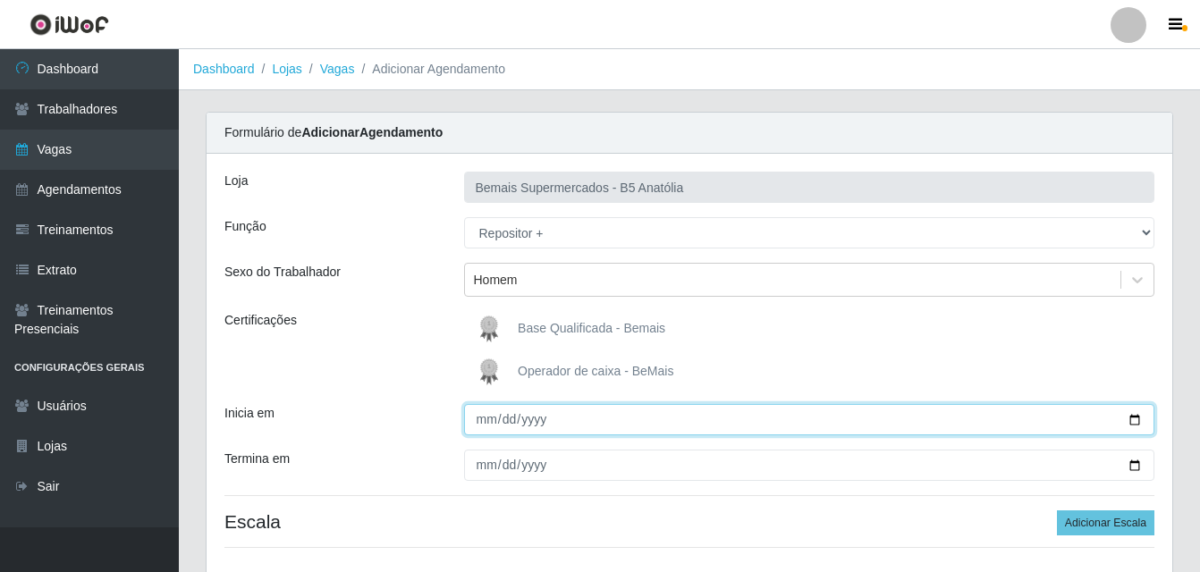
type input "[DATE]"
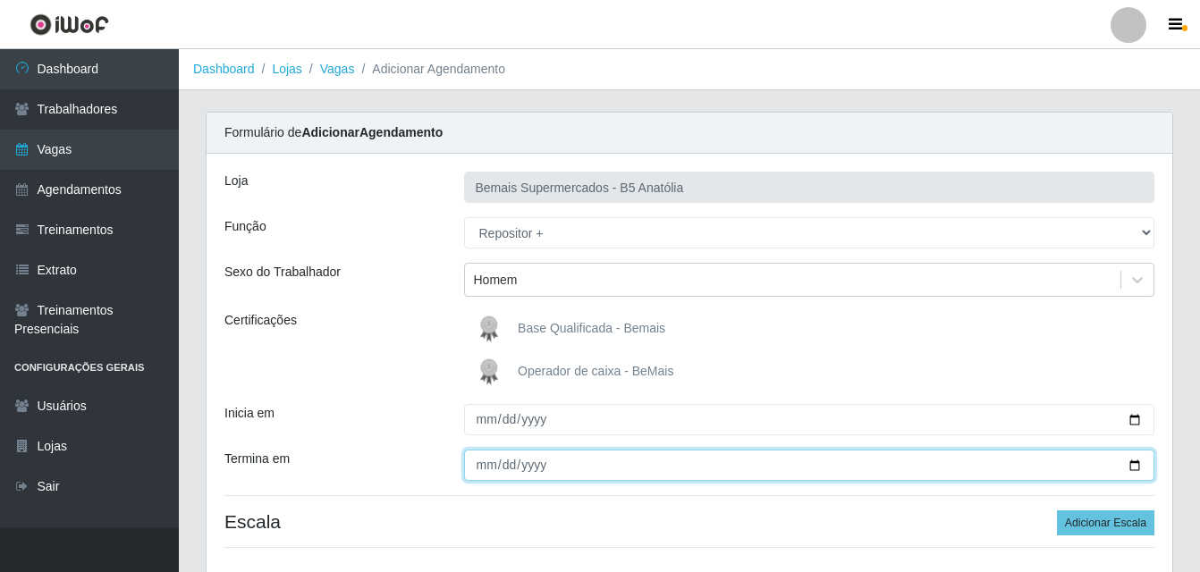
click at [1134, 466] on input "Termina em" at bounding box center [809, 465] width 691 height 31
type input "[DATE]"
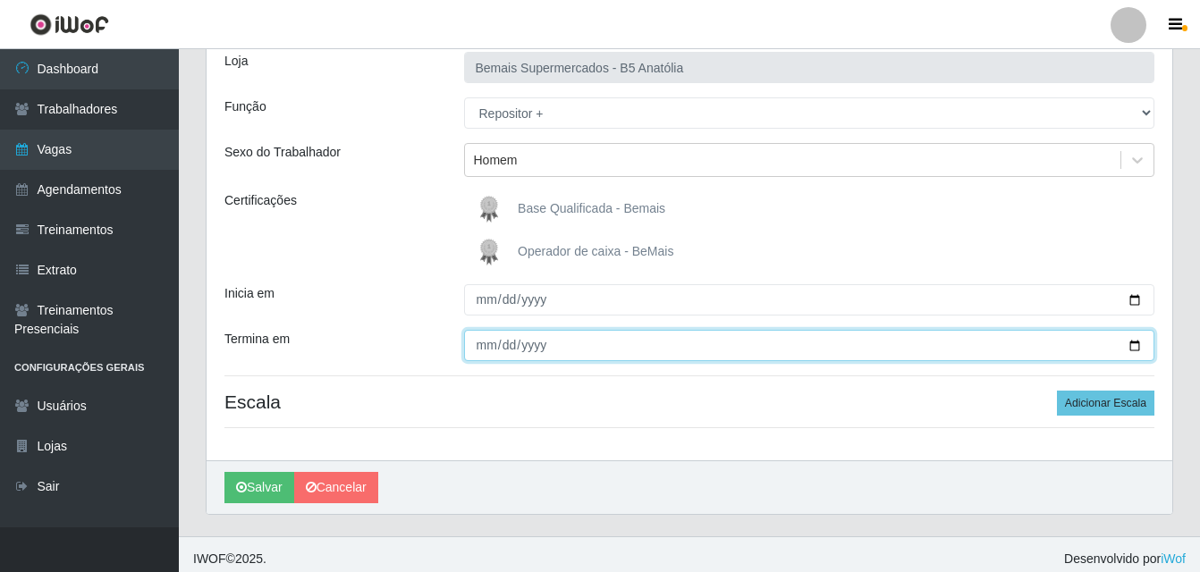
scroll to position [129, 0]
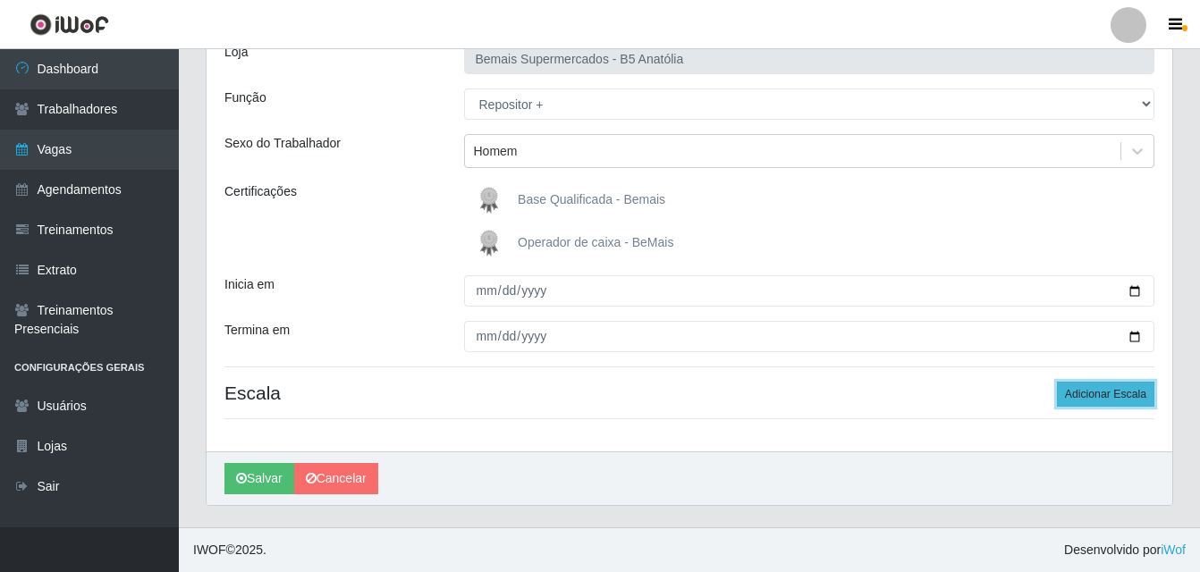
click at [1107, 396] on button "Adicionar Escala" at bounding box center [1105, 394] width 97 height 25
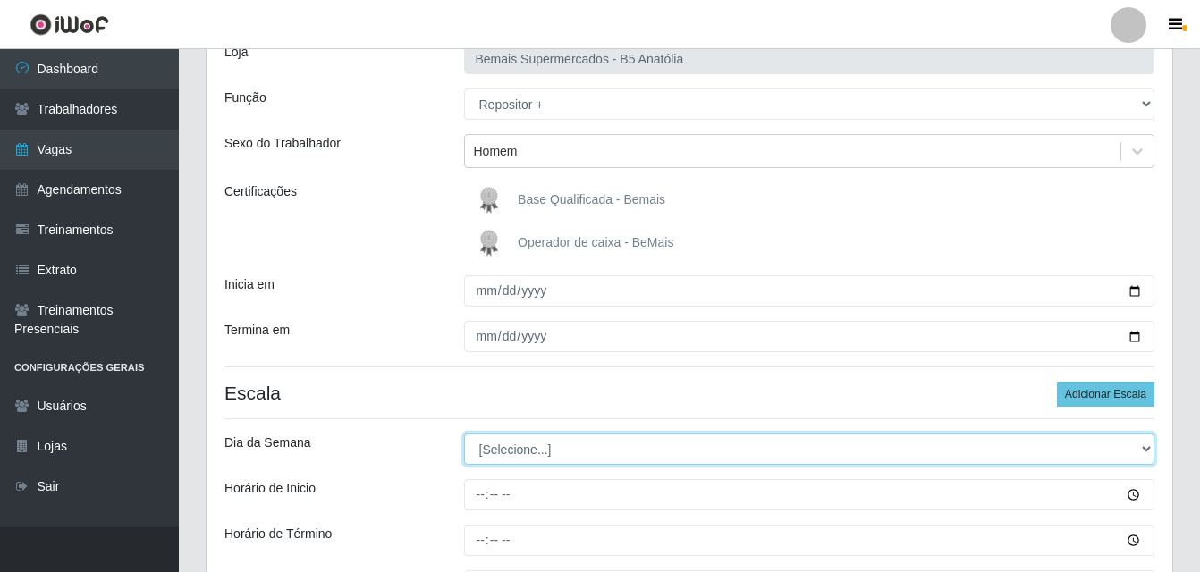
drag, startPoint x: 1146, startPoint y: 448, endPoint x: 1011, endPoint y: 435, distance: 134.8
click at [1135, 451] on select "[Selecione...] Segunda Terça Quarta Quinta Sexta Sábado Domingo" at bounding box center [809, 449] width 691 height 31
select select "0"
click at [464, 434] on select "[Selecione...] Segunda Terça Quarta Quinta Sexta Sábado Domingo" at bounding box center [809, 449] width 691 height 31
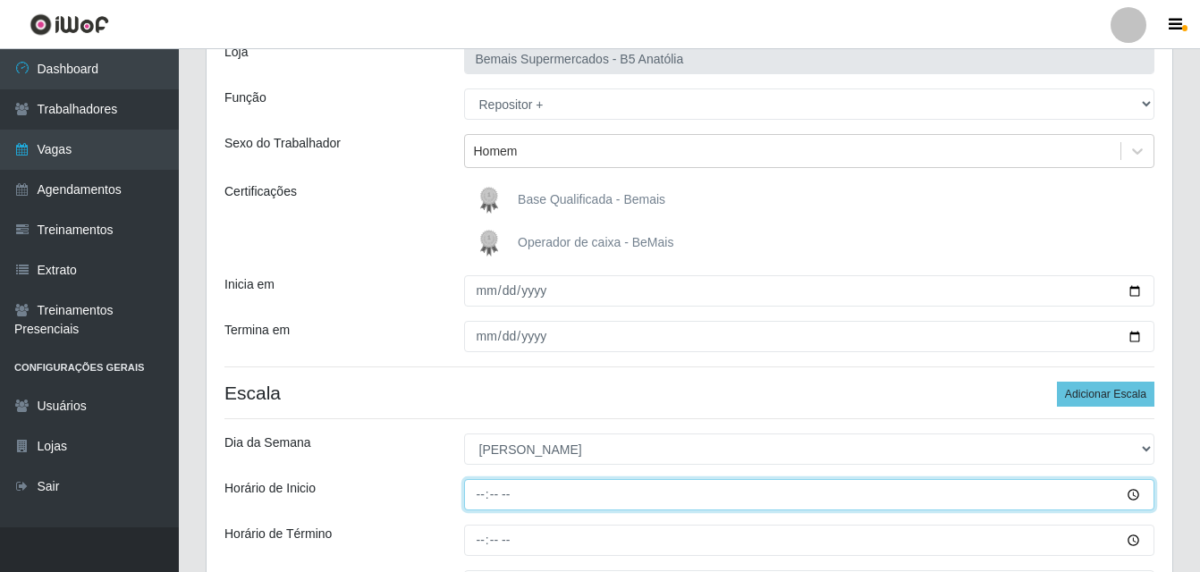
click at [475, 503] on input "Horário de Inicio" at bounding box center [809, 494] width 691 height 31
type input "12:00"
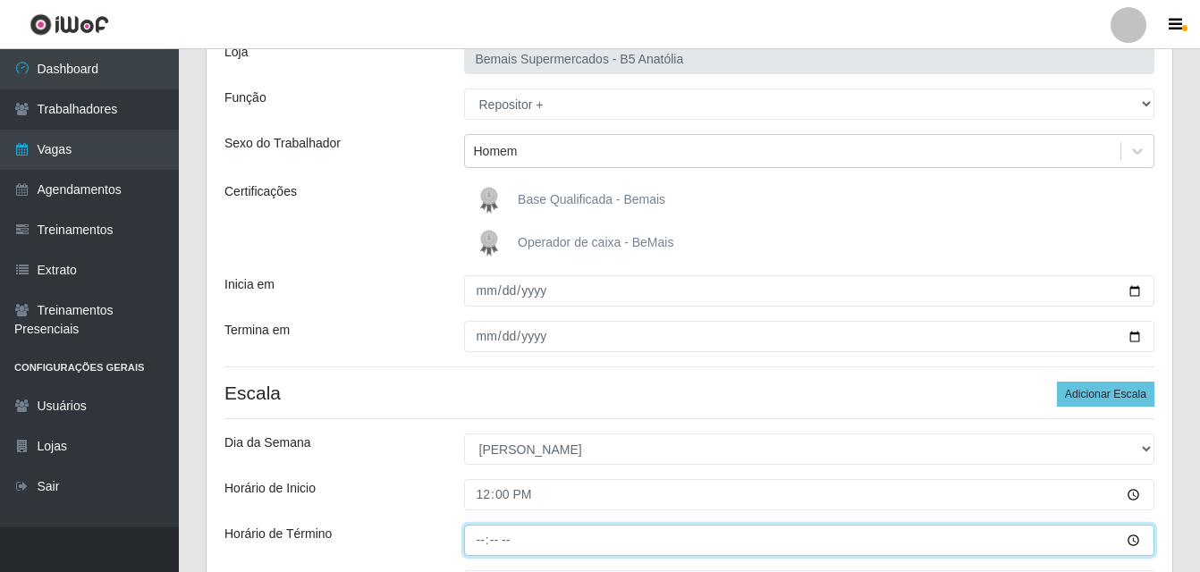
click at [484, 542] on input "Horário de Término" at bounding box center [809, 540] width 691 height 31
type input "18:00"
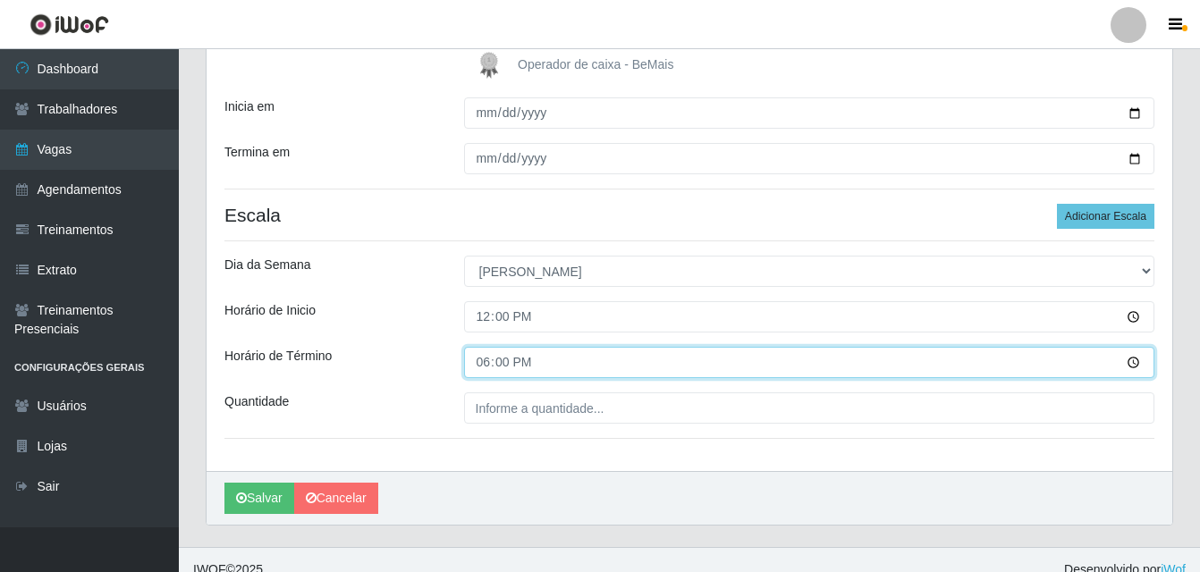
scroll to position [308, 0]
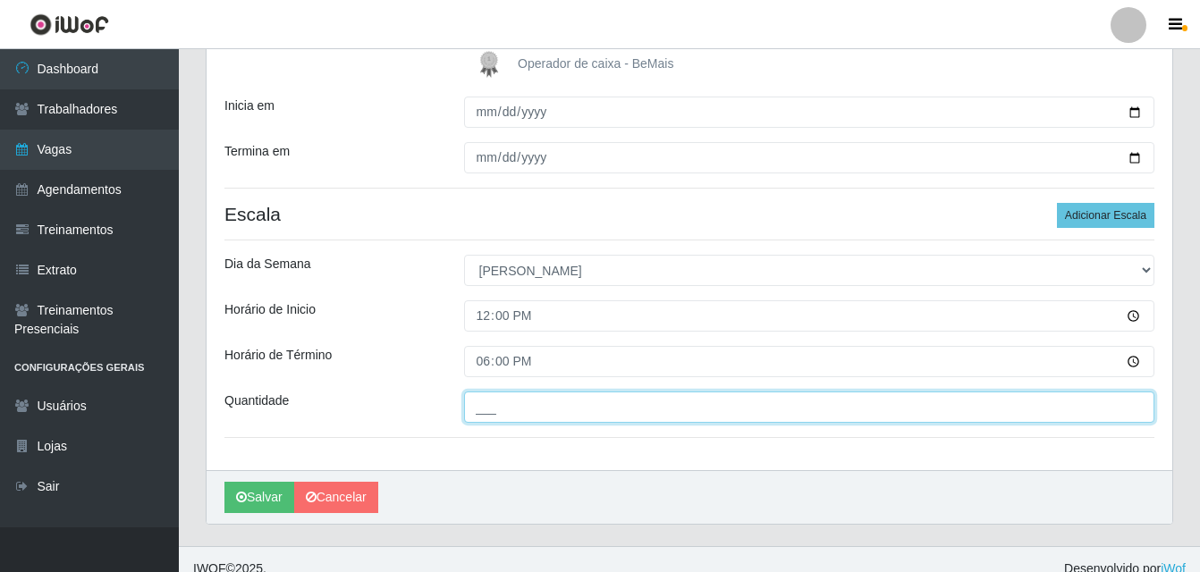
click at [495, 404] on input "___" at bounding box center [809, 407] width 691 height 31
type input "02_"
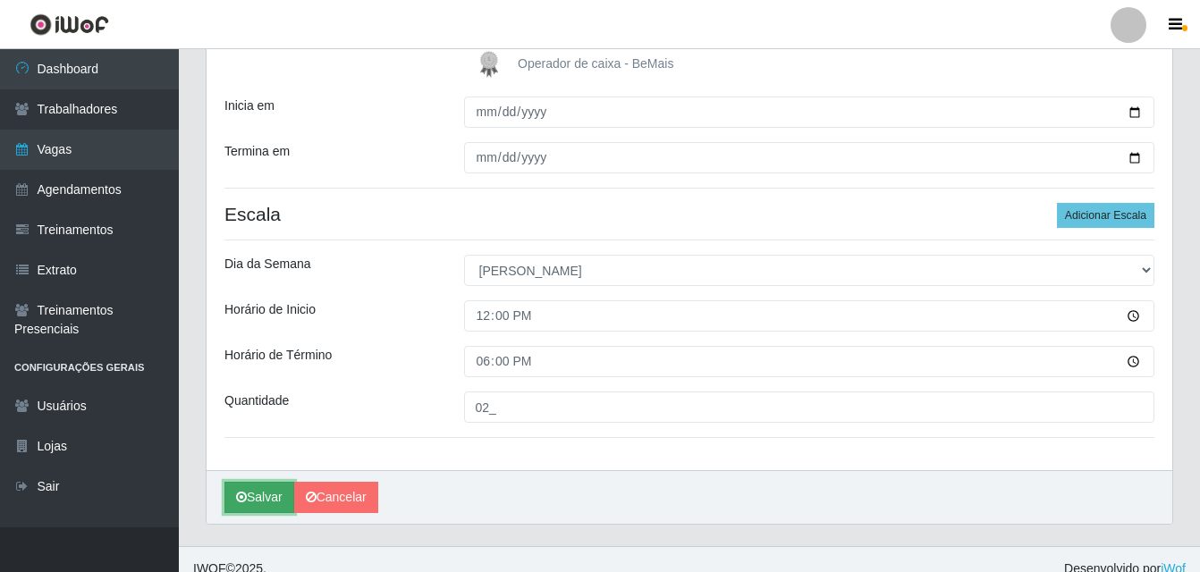
click at [264, 496] on button "Salvar" at bounding box center [259, 497] width 70 height 31
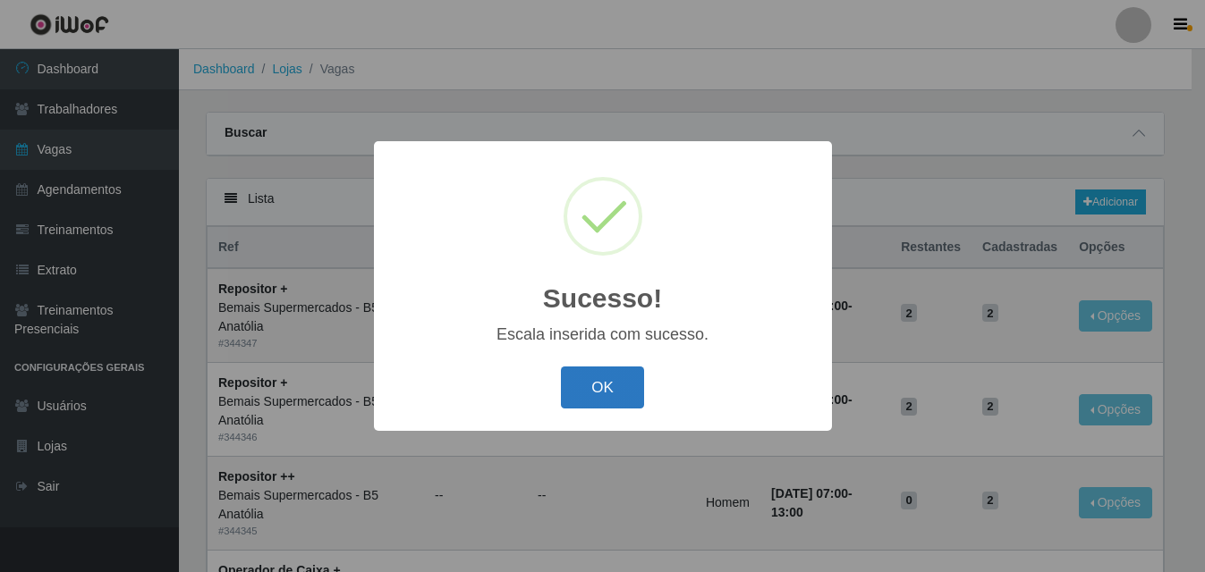
click at [613, 399] on button "OK" at bounding box center [602, 388] width 83 height 42
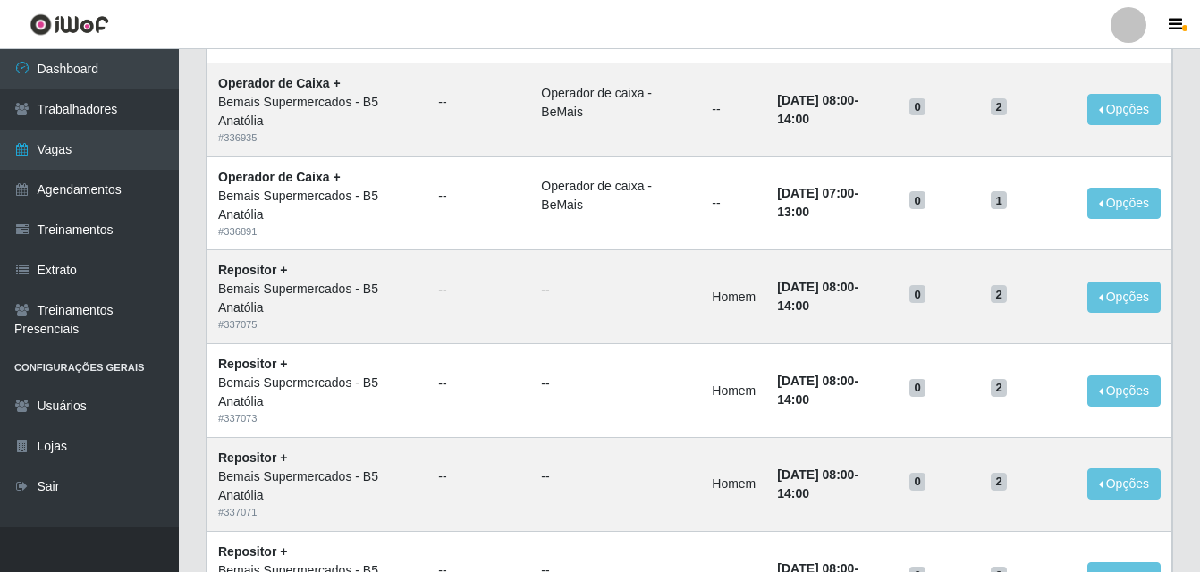
scroll to position [1225, 0]
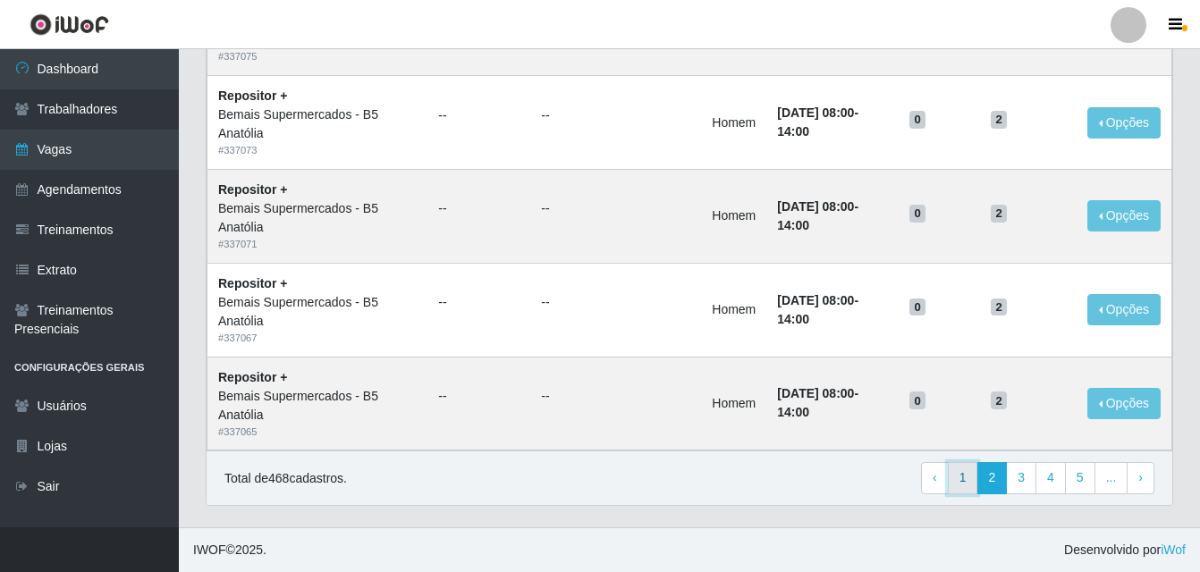
click at [970, 483] on link "1" at bounding box center [963, 478] width 30 height 32
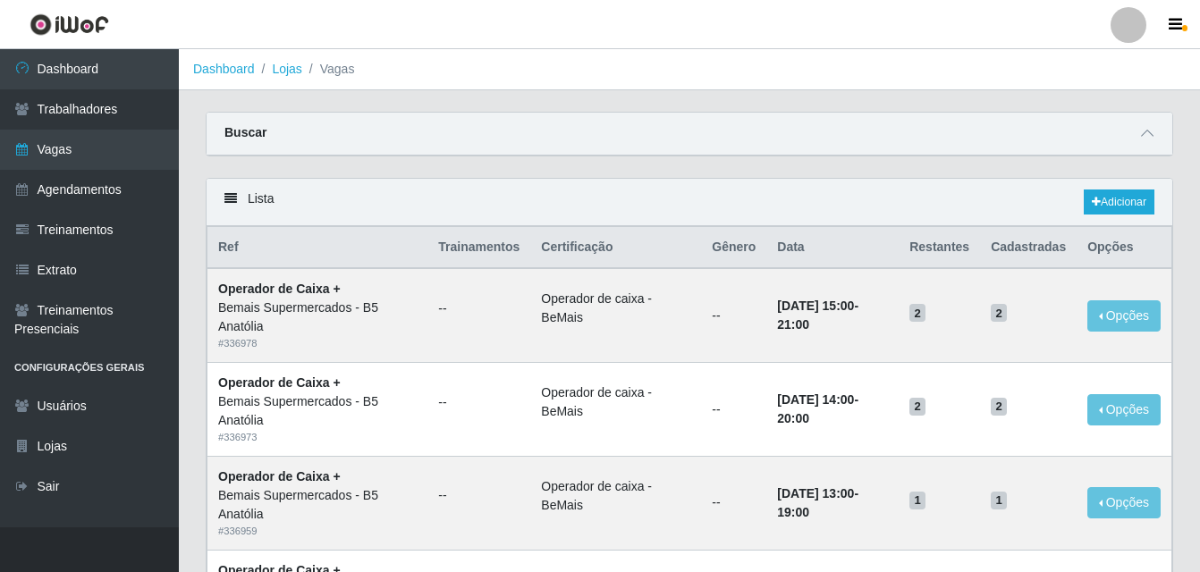
click at [234, 199] on icon at bounding box center [230, 198] width 13 height 13
click at [1122, 200] on link "Adicionar" at bounding box center [1119, 202] width 71 height 25
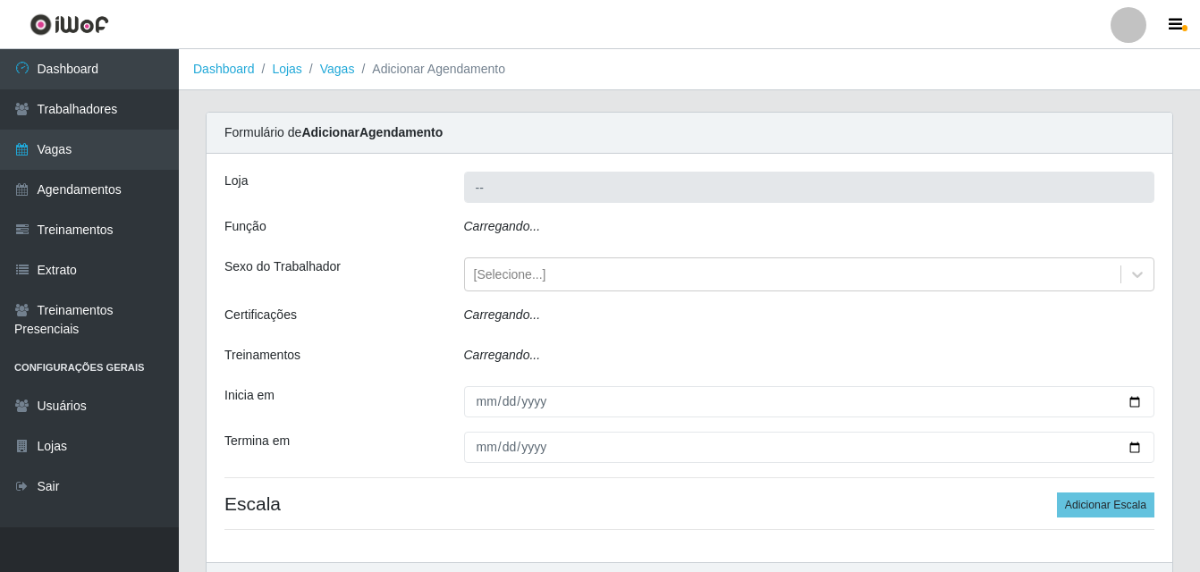
type input "Bemais Supermercados - B5 Anatólia"
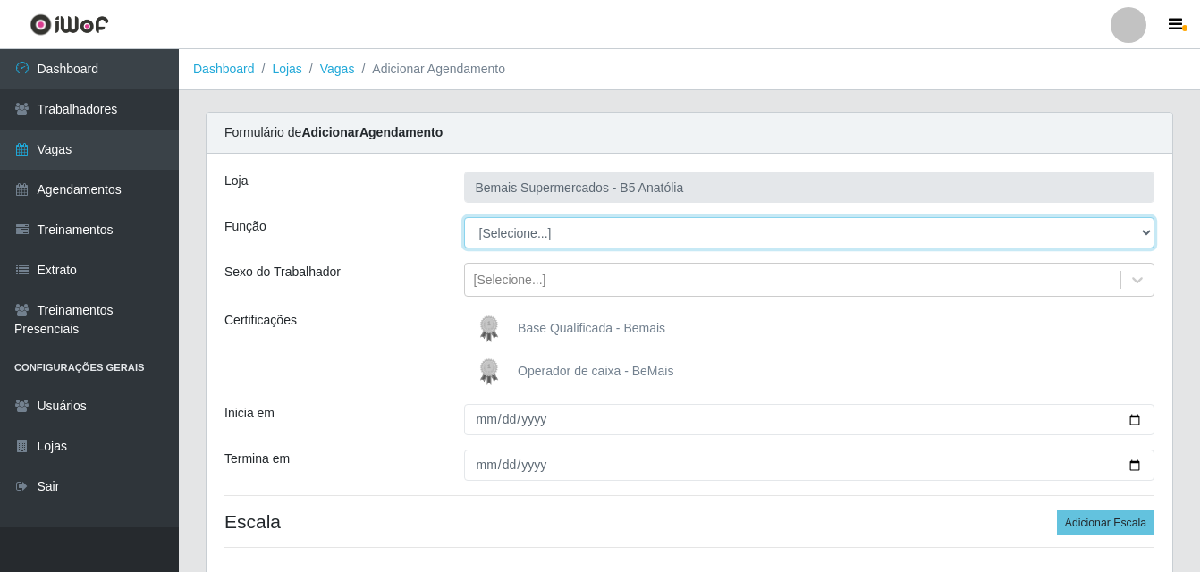
click at [1145, 233] on select "[Selecione...] ASG ASG + ASG ++ Auxiliar de Estacionamento Auxiliar de Estacion…" at bounding box center [809, 232] width 691 height 31
select select "70"
click at [464, 217] on select "[Selecione...] ASG ASG + ASG ++ Auxiliar de Estacionamento Auxiliar de Estacion…" at bounding box center [809, 232] width 691 height 31
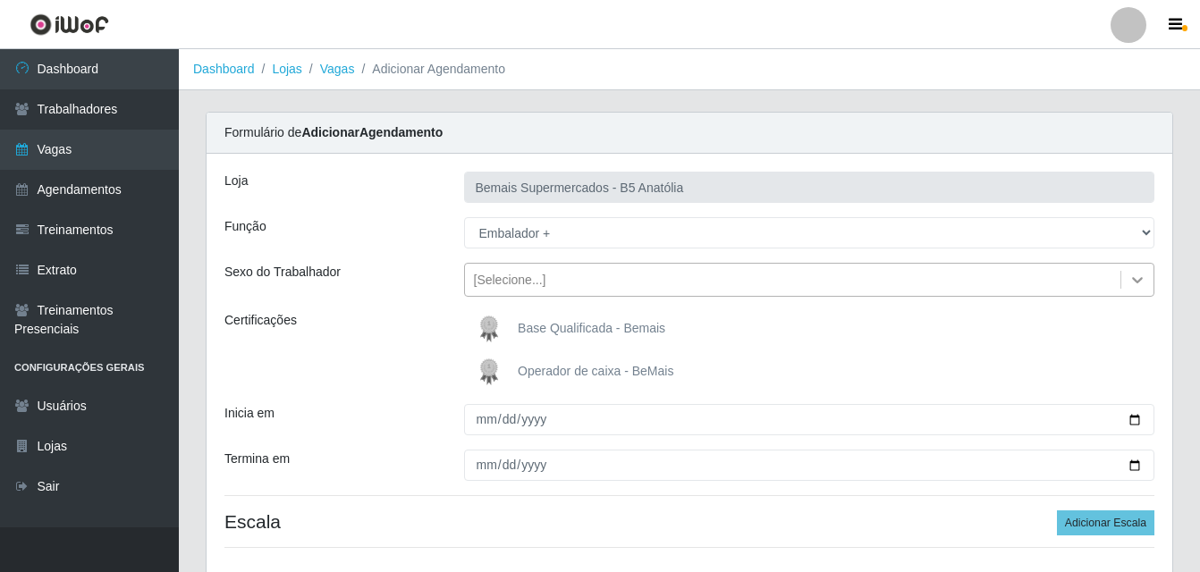
click at [1137, 283] on icon at bounding box center [1138, 280] width 18 height 18
click at [403, 410] on div "Inicia em" at bounding box center [331, 419] width 240 height 31
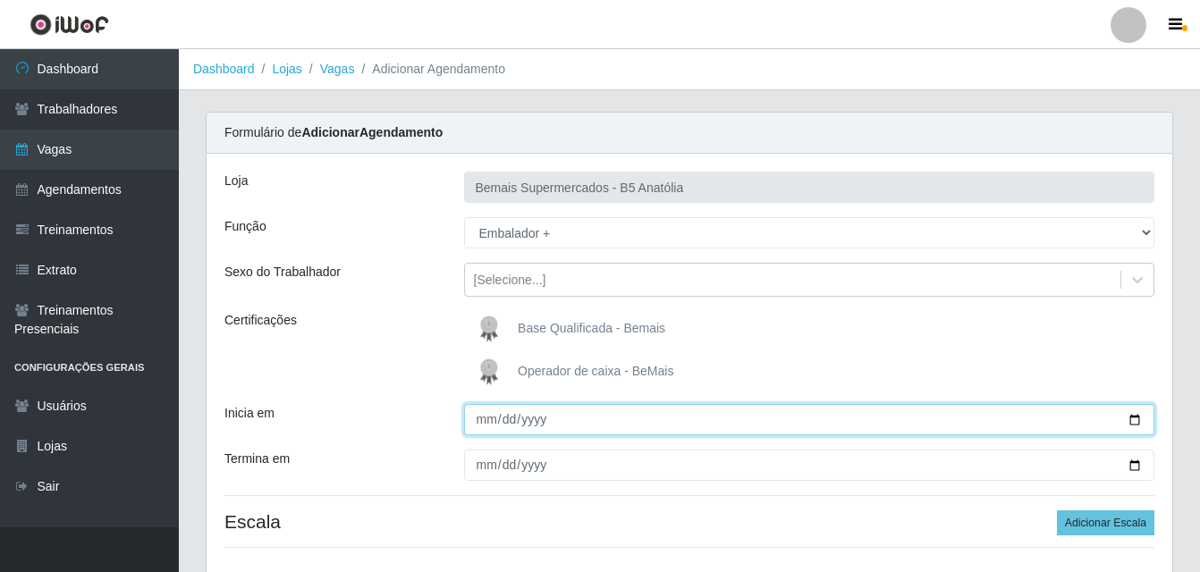
click at [1138, 425] on input "Inicia em" at bounding box center [809, 419] width 691 height 31
type input "2025-09-14"
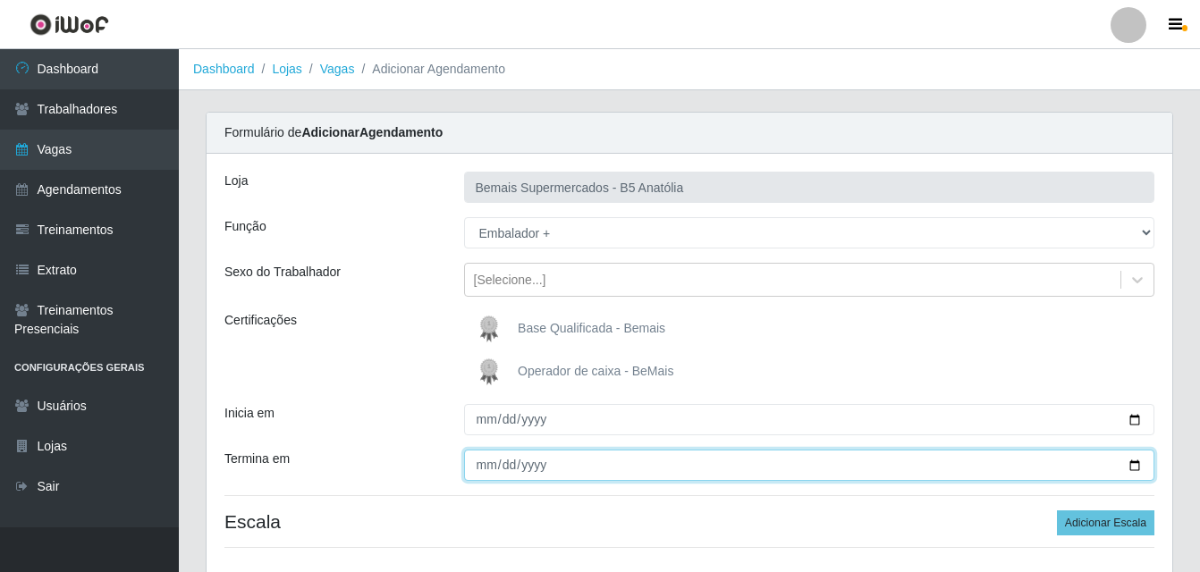
click at [486, 466] on input "Termina em" at bounding box center [809, 465] width 691 height 31
type input "2025-09-14"
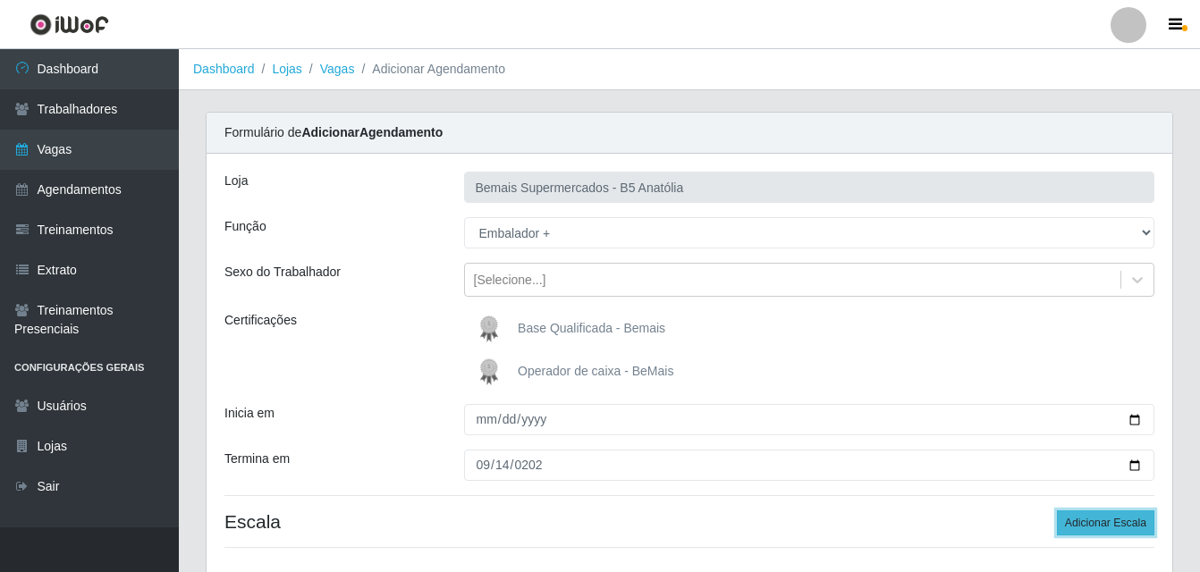
click at [1120, 526] on button "Adicionar Escala" at bounding box center [1105, 523] width 97 height 25
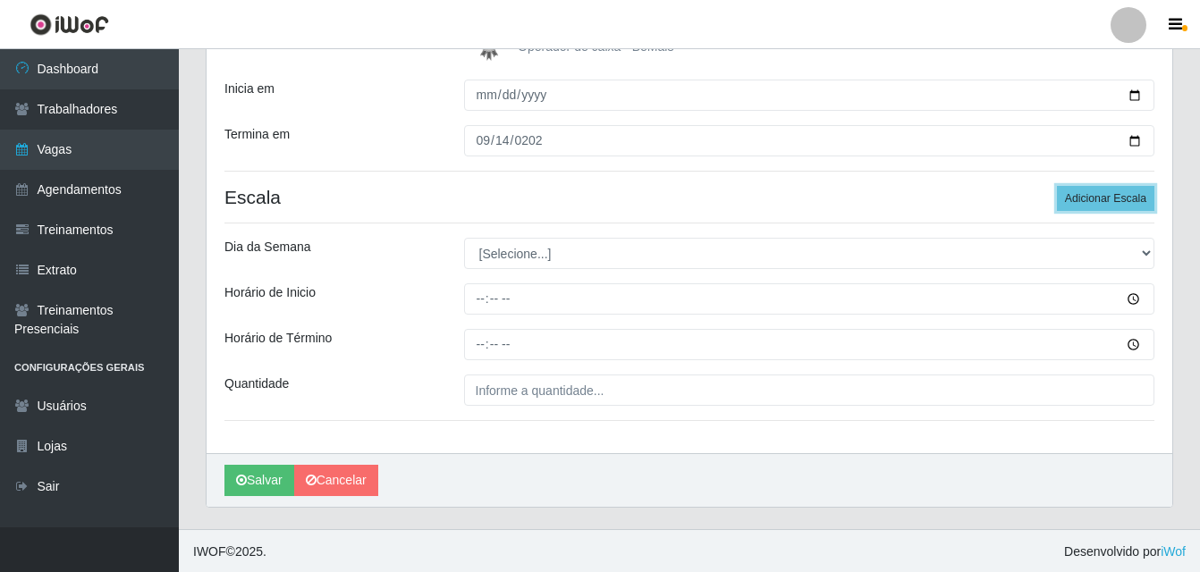
scroll to position [326, 0]
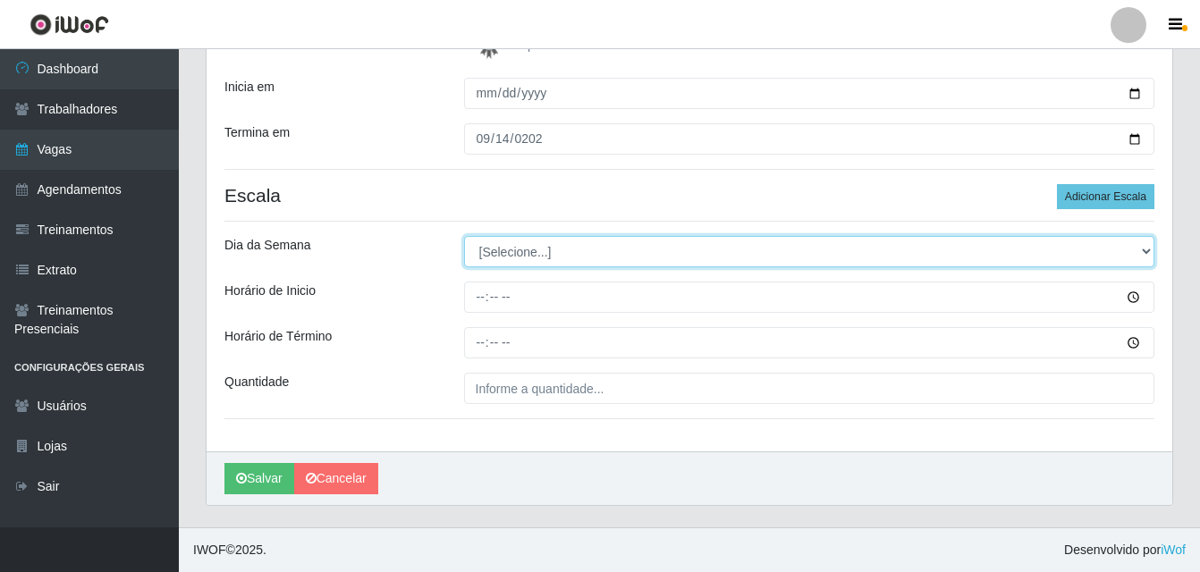
drag, startPoint x: 1142, startPoint y: 248, endPoint x: 1116, endPoint y: 258, distance: 27.7
click at [1142, 248] on select "[Selecione...] Segunda Terça Quarta Quinta Sexta Sábado Domingo" at bounding box center [809, 251] width 691 height 31
select select "0"
click at [464, 236] on select "[Selecione...] Segunda Terça Quarta Quinta Sexta Sábado Domingo" at bounding box center [809, 251] width 691 height 31
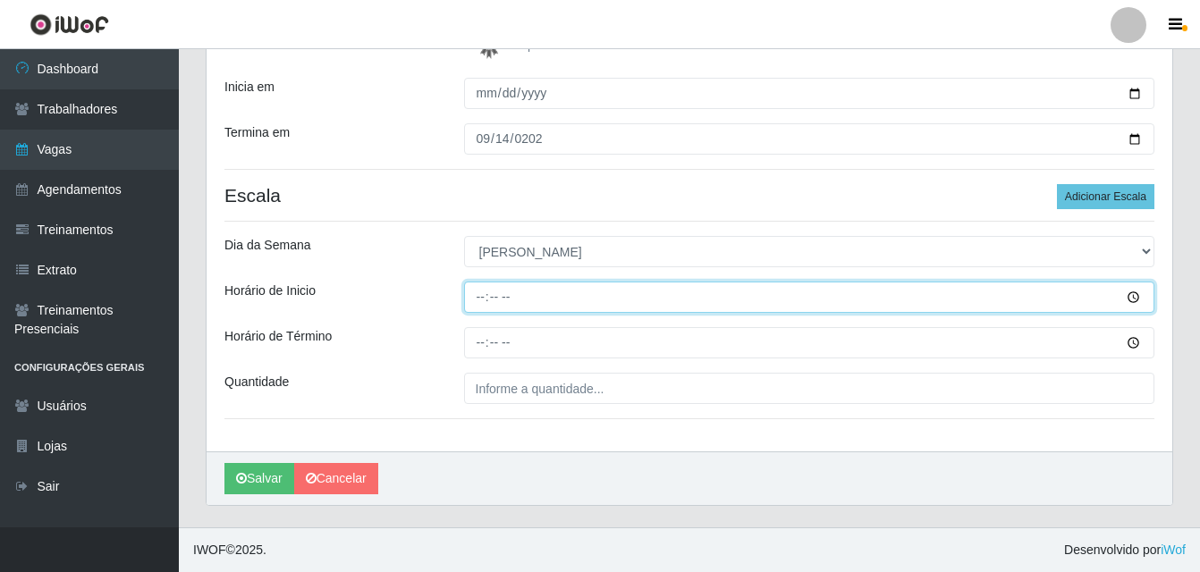
click at [478, 300] on input "Horário de Inicio" at bounding box center [809, 297] width 691 height 31
type input "09:00"
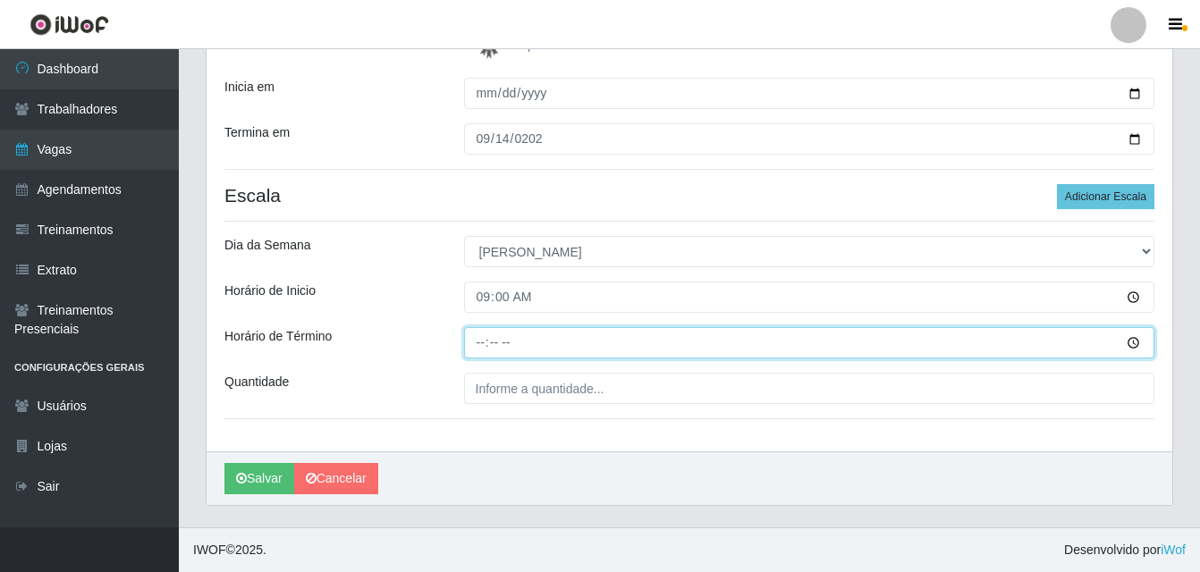
click at [479, 346] on input "Horário de Término" at bounding box center [809, 342] width 691 height 31
type input "15:01"
type input "15:00"
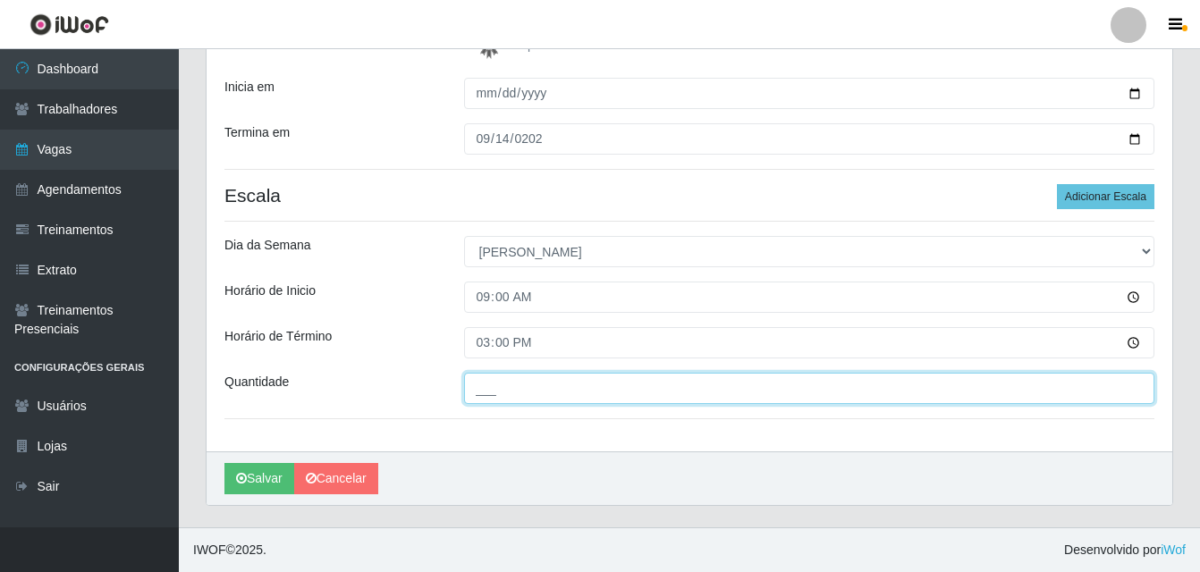
click at [495, 386] on input "___" at bounding box center [809, 388] width 691 height 31
type input "01_"
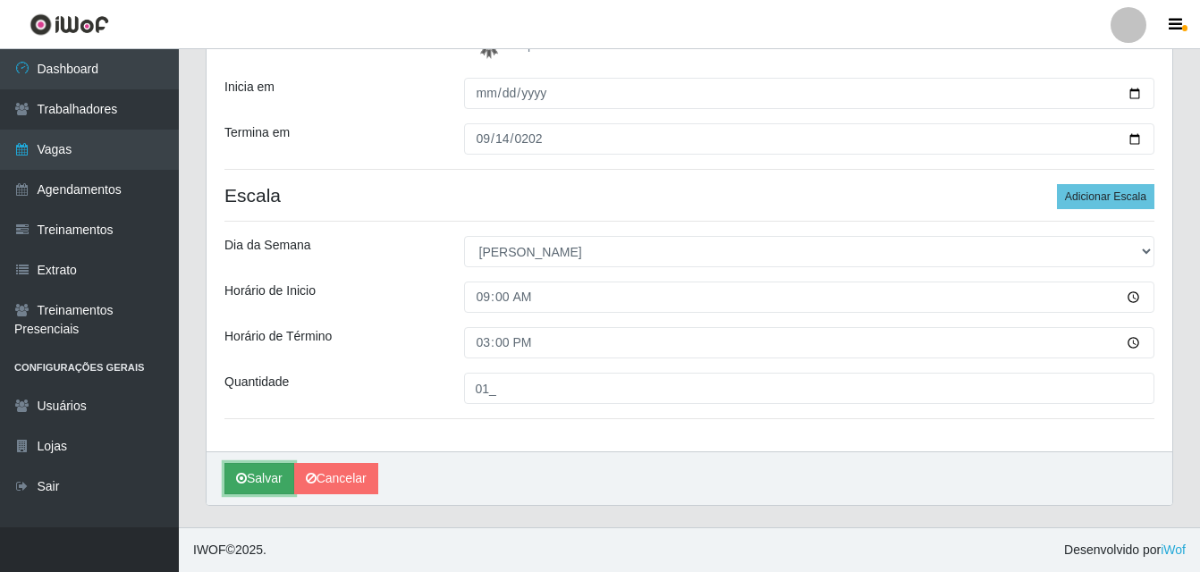
click at [281, 470] on button "Salvar" at bounding box center [259, 478] width 70 height 31
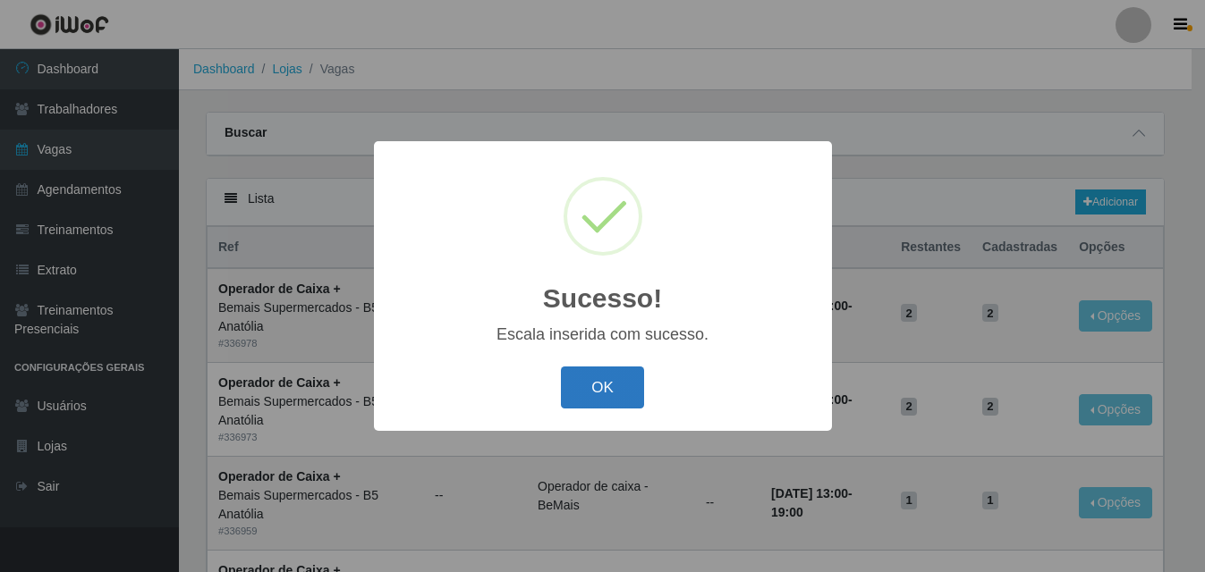
click at [630, 401] on button "OK" at bounding box center [602, 388] width 83 height 42
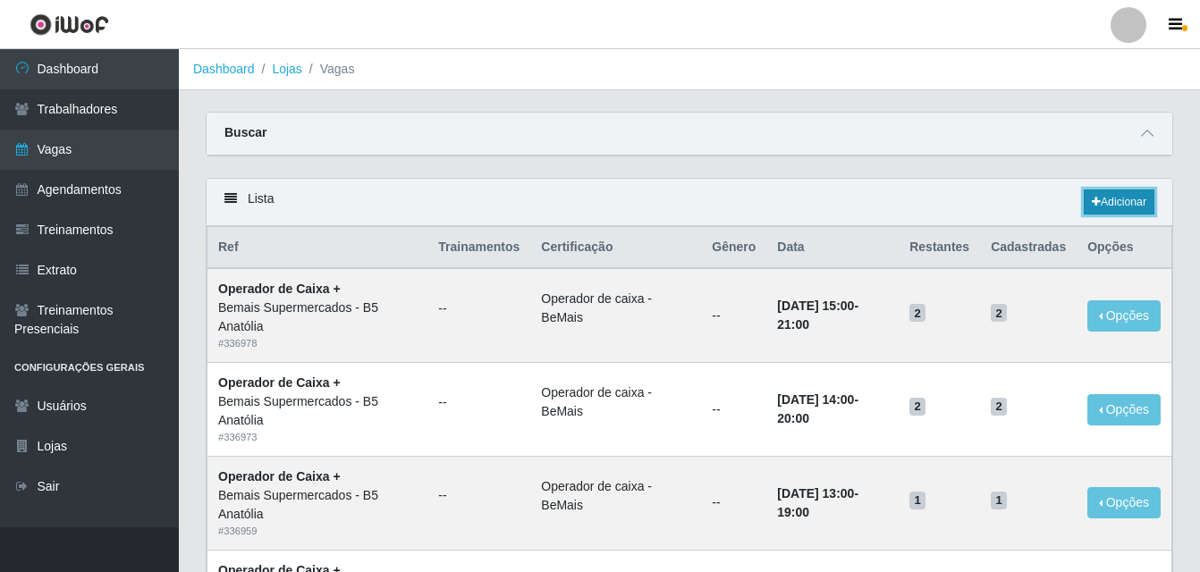
click at [1106, 208] on link "Adicionar" at bounding box center [1119, 202] width 71 height 25
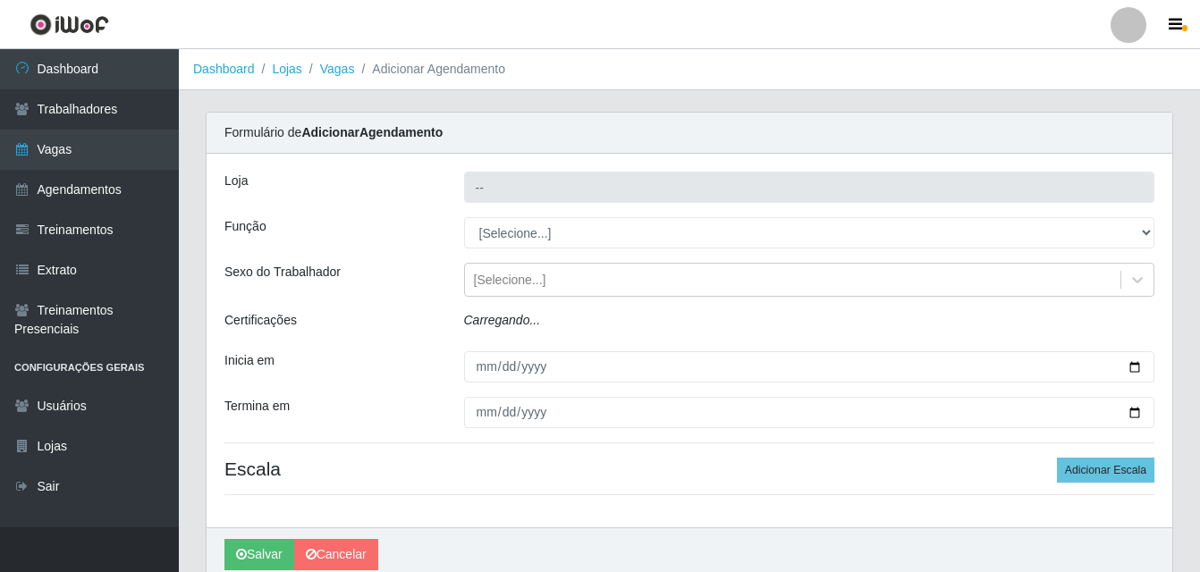
type input "Bemais Supermercados - B5 Anatólia"
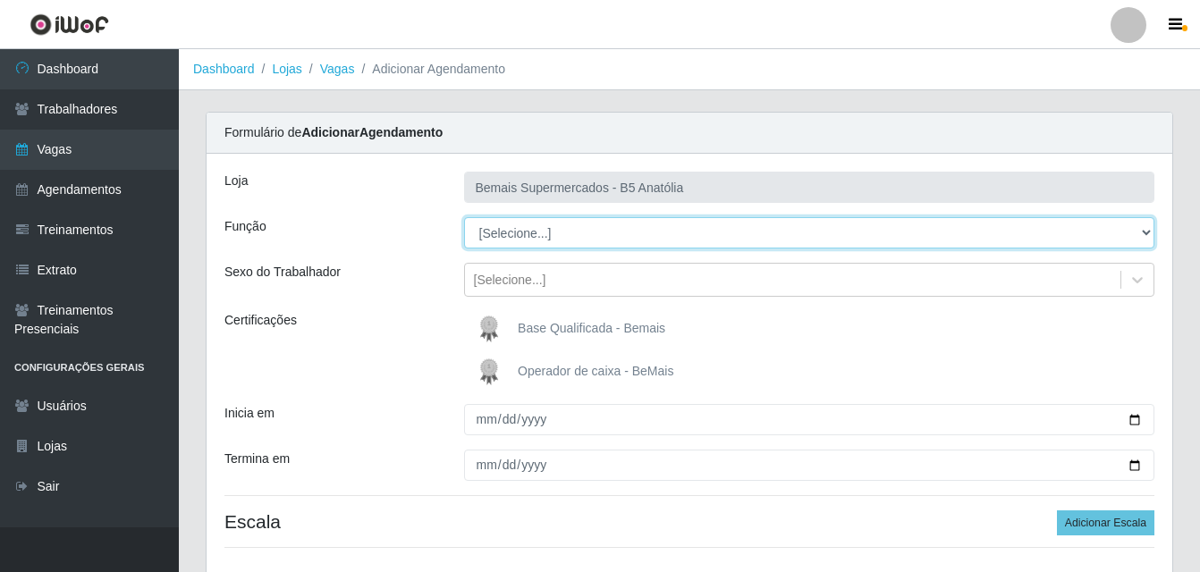
drag, startPoint x: 1145, startPoint y: 237, endPoint x: 1109, endPoint y: 245, distance: 36.7
click at [1145, 237] on select "[Selecione...] ASG ASG + ASG ++ Auxiliar de Estacionamento Auxiliar de Estacion…" at bounding box center [809, 232] width 691 height 31
select select "70"
click at [464, 217] on select "[Selecione...] ASG ASG + ASG ++ Auxiliar de Estacionamento Auxiliar de Estacion…" at bounding box center [809, 232] width 691 height 31
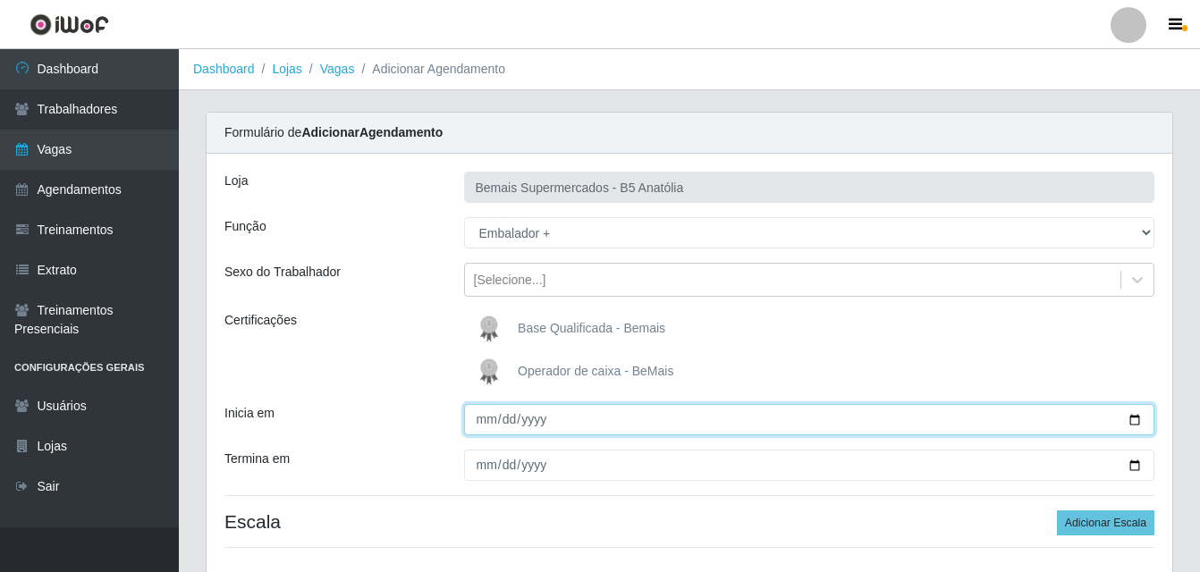
drag, startPoint x: 1137, startPoint y: 417, endPoint x: 1121, endPoint y: 418, distance: 15.2
click at [1133, 417] on input "Inicia em" at bounding box center [809, 419] width 691 height 31
type input "2025-09-14"
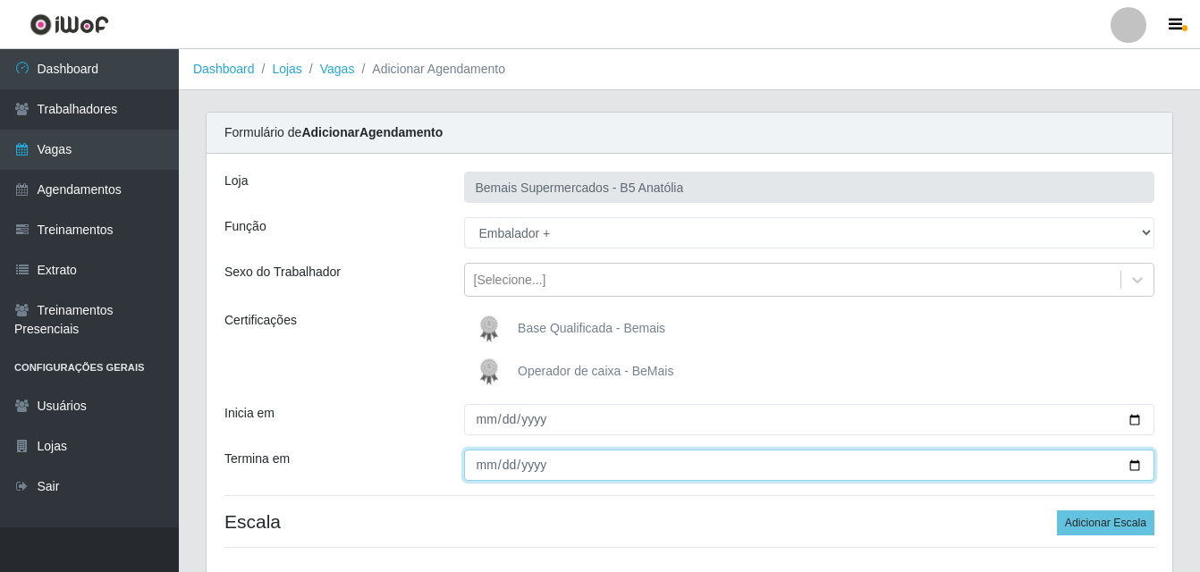
click at [1133, 465] on input "Termina em" at bounding box center [809, 465] width 691 height 31
type input "2025-09-14"
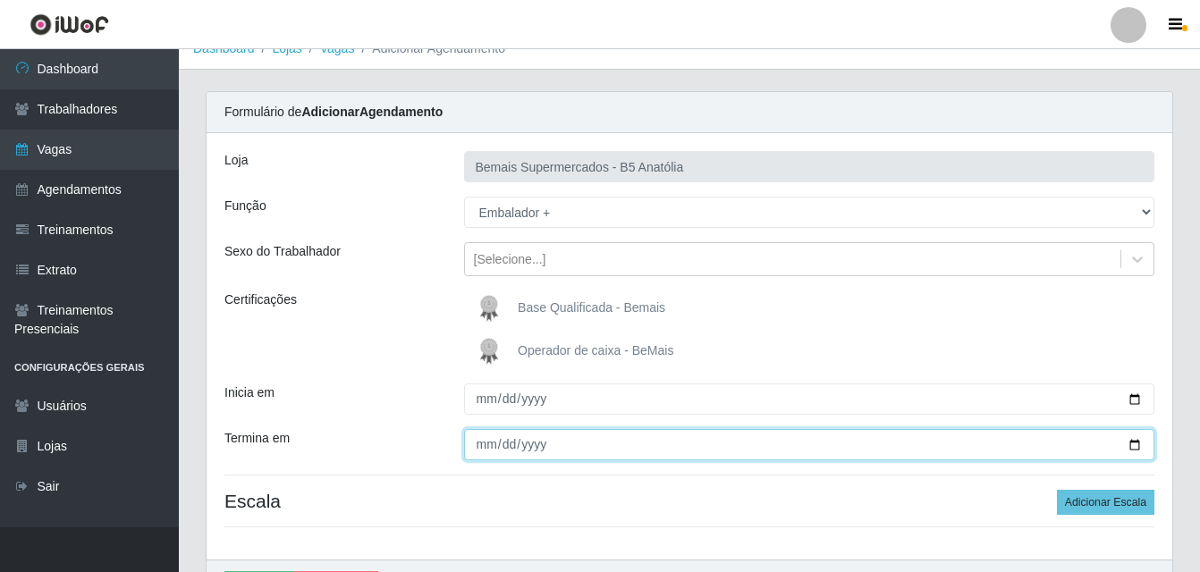
scroll to position [129, 0]
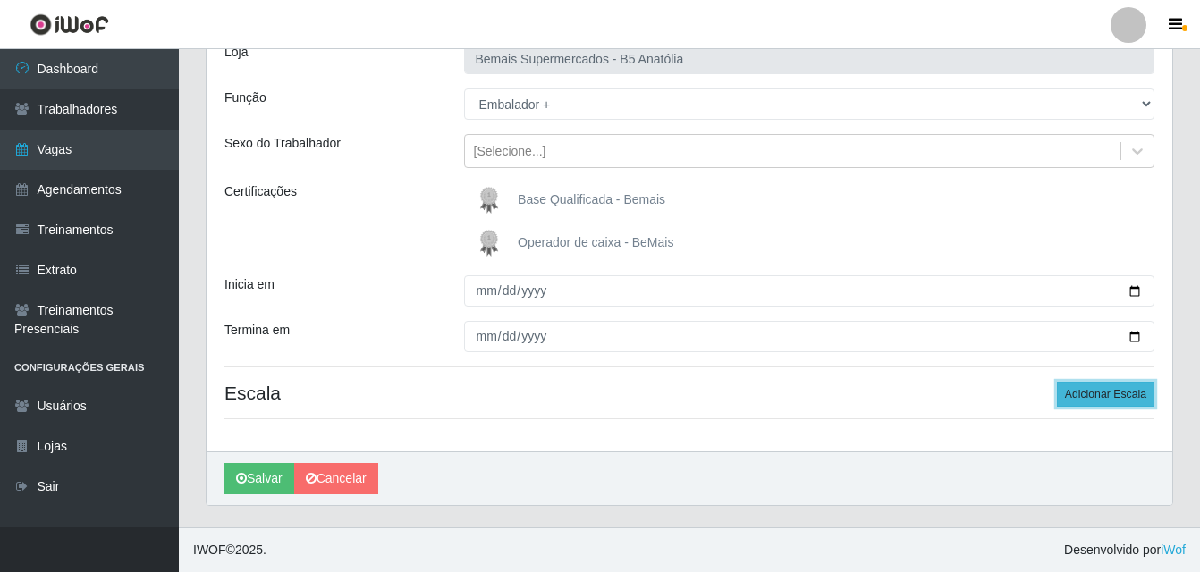
click at [1104, 393] on button "Adicionar Escala" at bounding box center [1105, 394] width 97 height 25
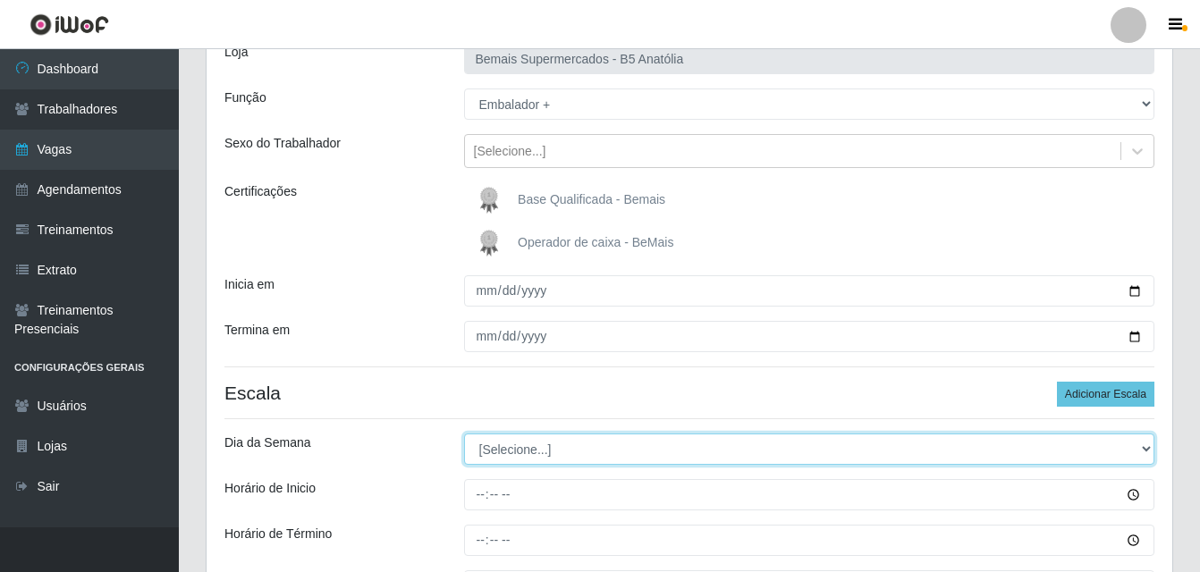
drag, startPoint x: 1146, startPoint y: 445, endPoint x: 1092, endPoint y: 449, distance: 54.7
click at [1146, 445] on select "[Selecione...] Segunda Terça Quarta Quinta Sexta Sábado Domingo" at bounding box center [809, 449] width 691 height 31
select select "0"
click at [464, 434] on select "[Selecione...] Segunda Terça Quarta Quinta Sexta Sábado Domingo" at bounding box center [809, 449] width 691 height 31
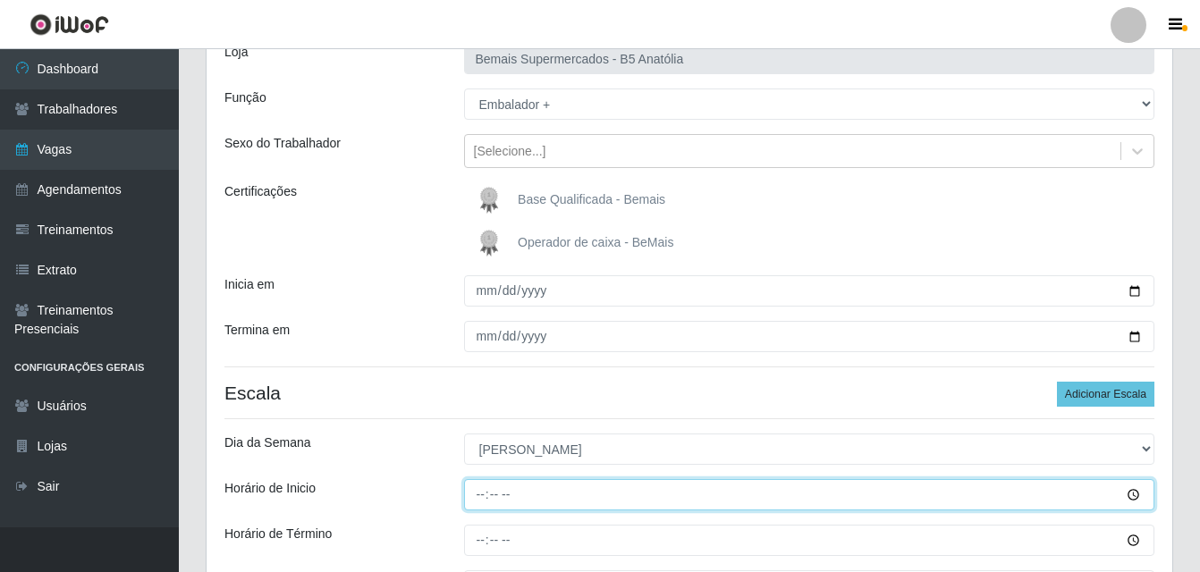
click at [484, 493] on input "Horário de Inicio" at bounding box center [809, 494] width 691 height 31
type input "13:00"
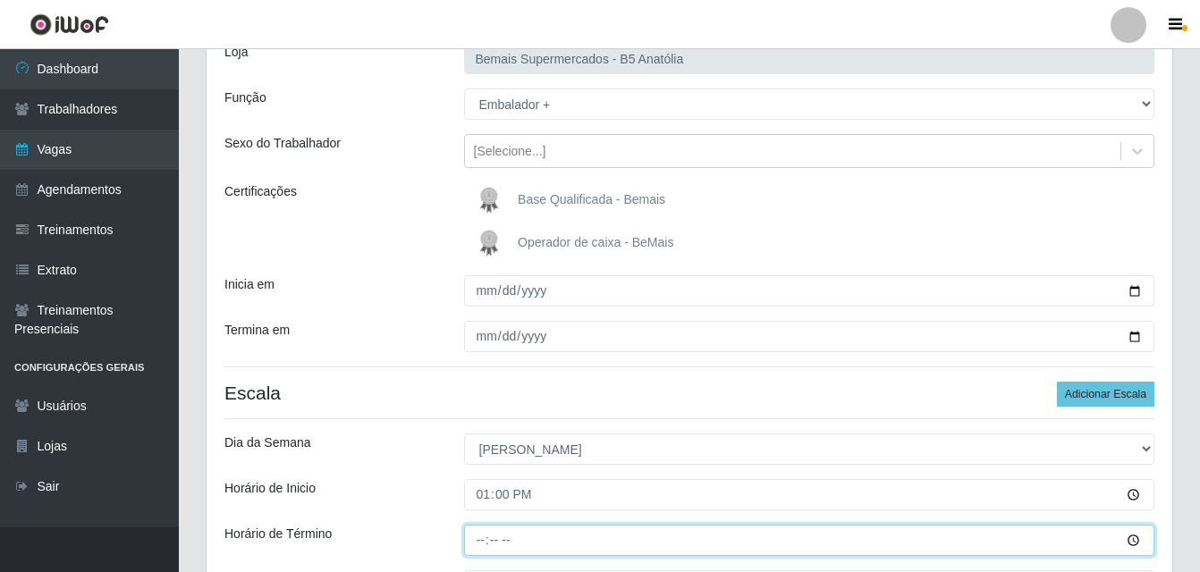
click at [480, 544] on input "Horário de Término" at bounding box center [809, 540] width 691 height 31
type input "19:00"
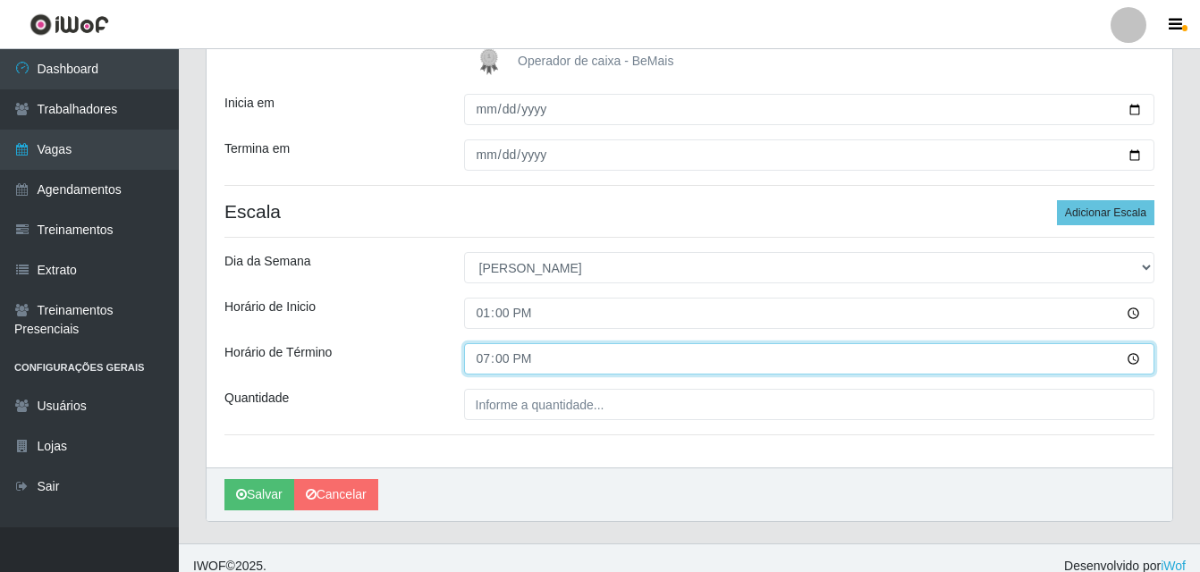
scroll to position [326, 0]
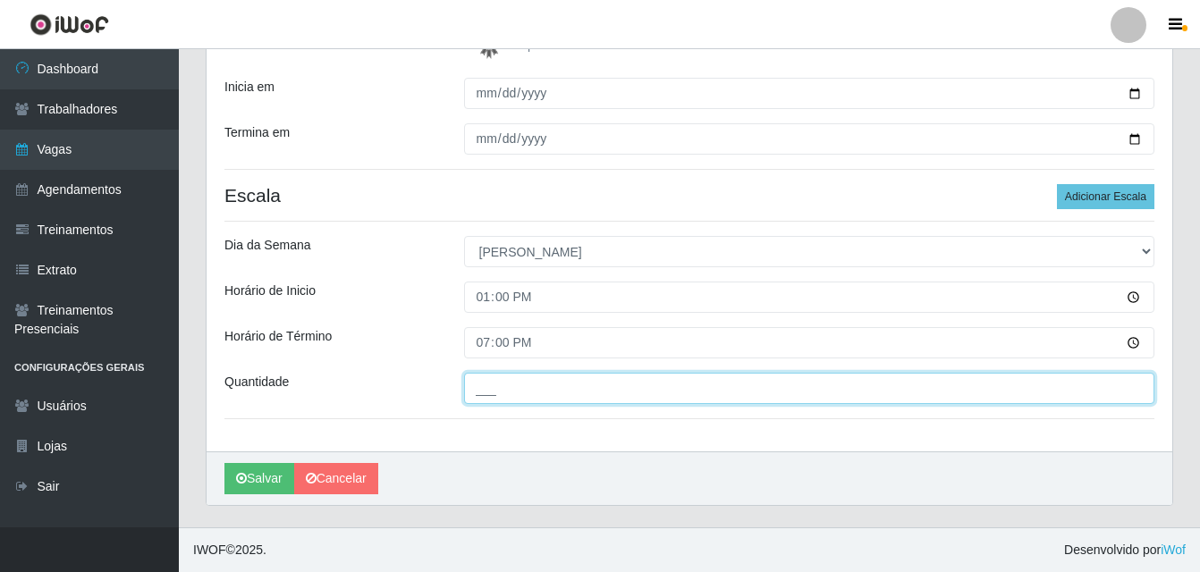
click at [687, 392] on input "___" at bounding box center [809, 388] width 691 height 31
type input "01_"
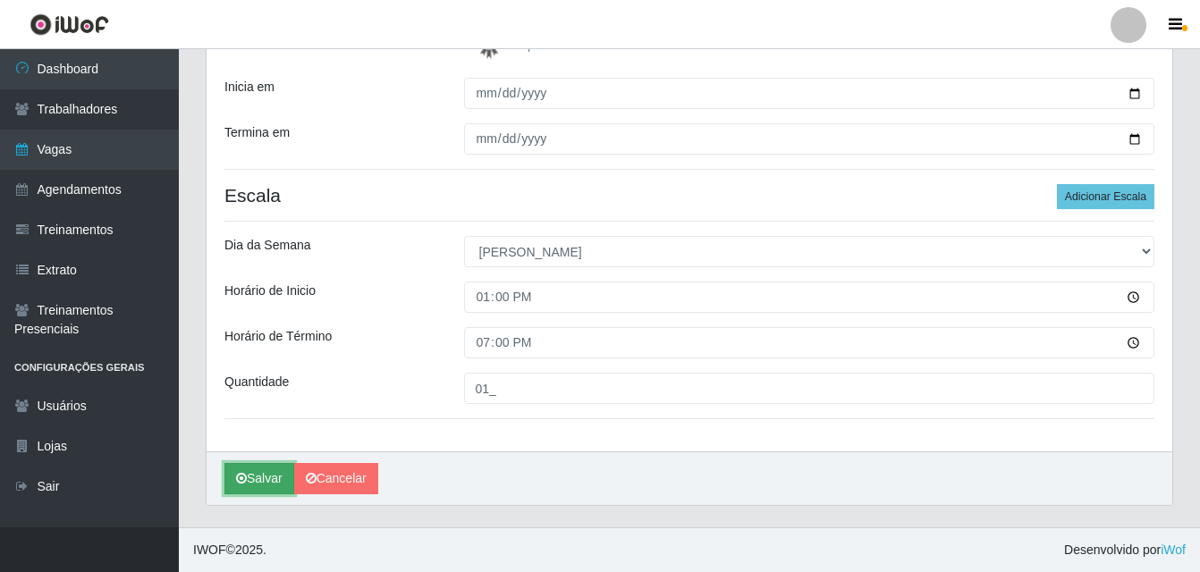
click at [270, 475] on button "Salvar" at bounding box center [259, 478] width 70 height 31
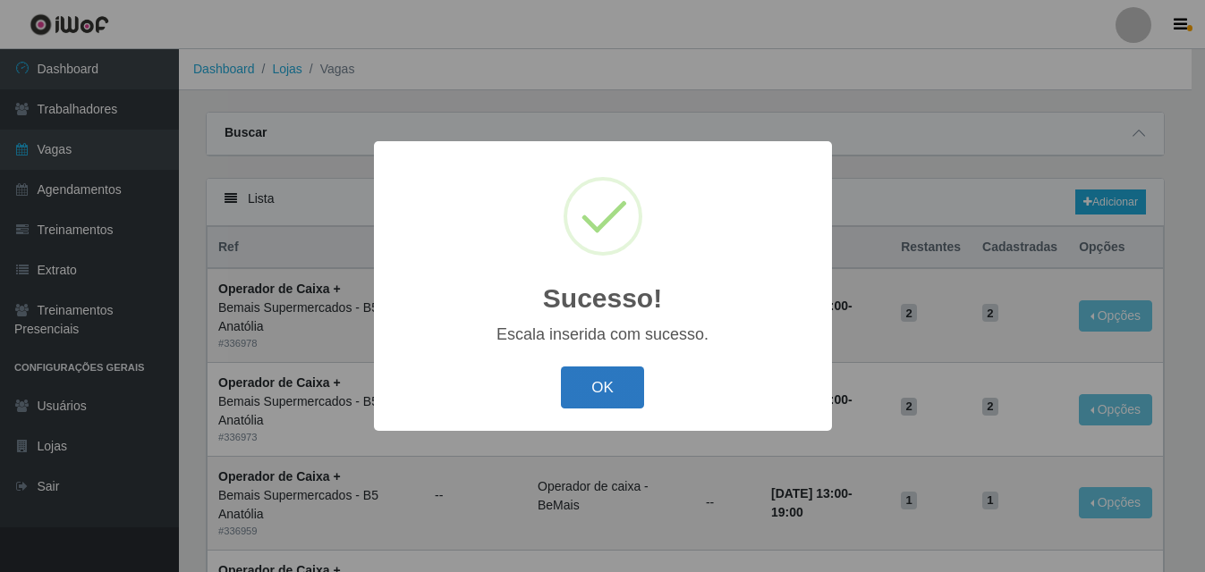
click at [610, 390] on button "OK" at bounding box center [602, 388] width 83 height 42
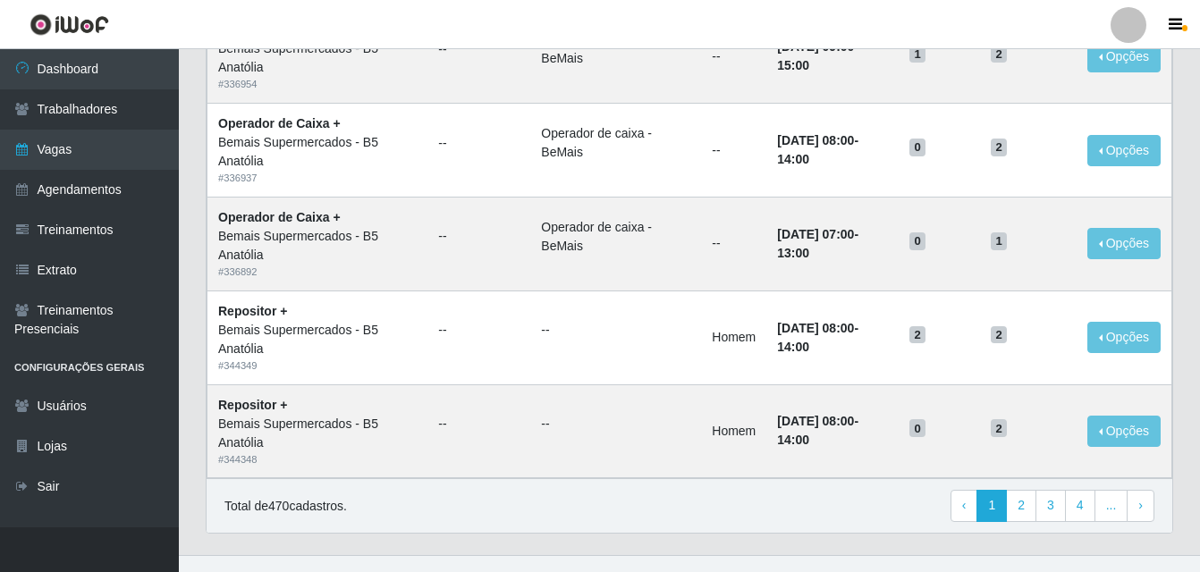
scroll to position [1225, 0]
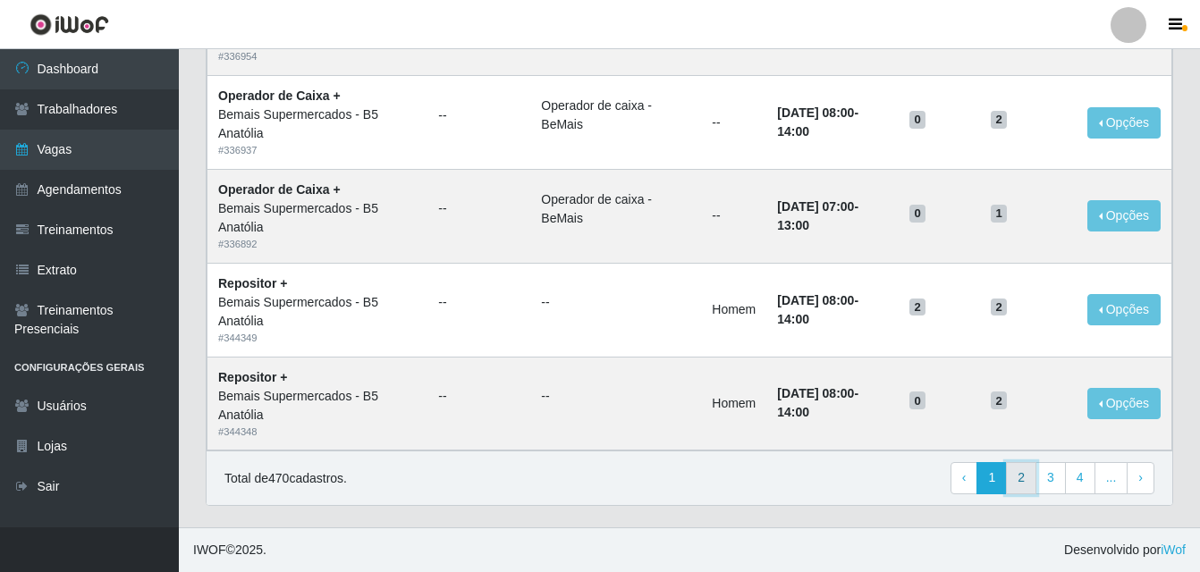
click at [1017, 483] on link "2" at bounding box center [1021, 478] width 30 height 32
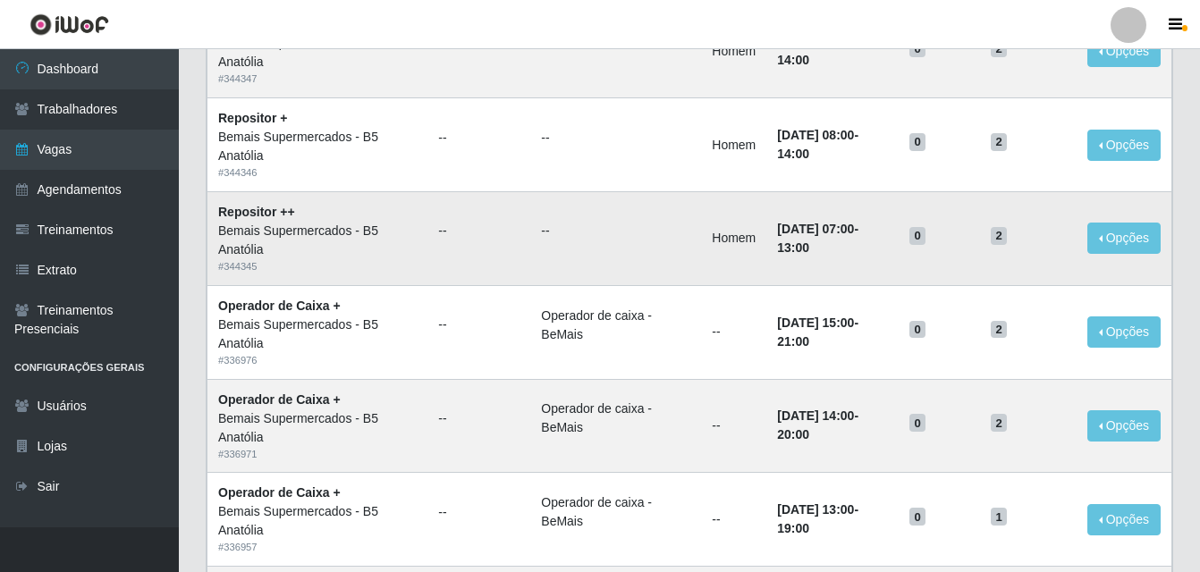
scroll to position [268, 0]
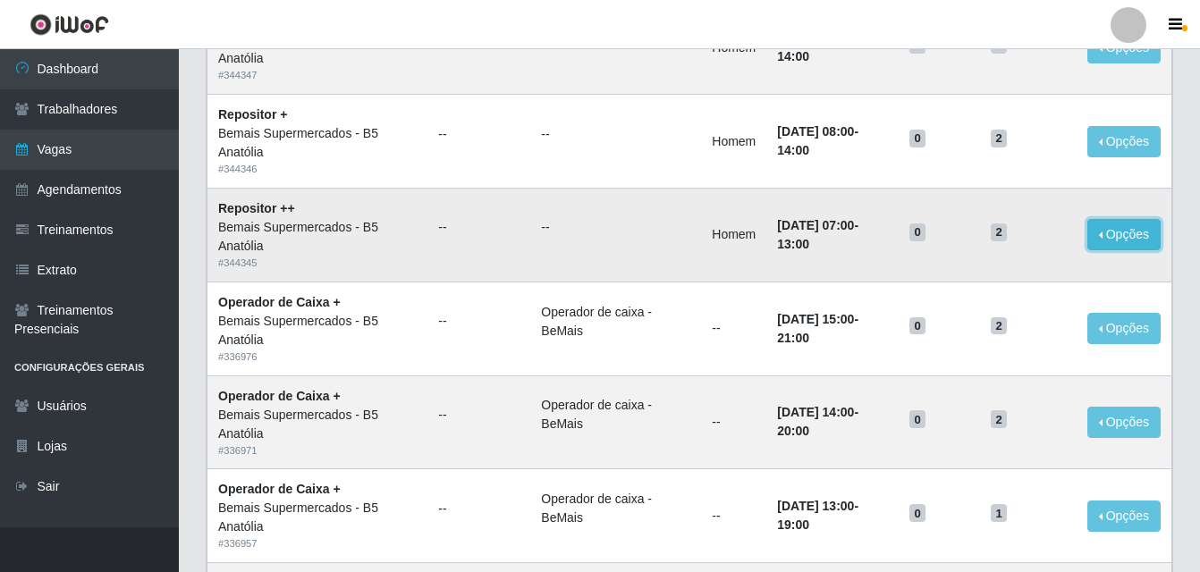
click at [1128, 241] on button "Opções" at bounding box center [1123, 234] width 73 height 31
click at [1044, 244] on button "Editar" at bounding box center [1013, 238] width 141 height 37
click at [1117, 238] on button "Opções" at bounding box center [1123, 234] width 73 height 31
click at [1141, 240] on button "Opções" at bounding box center [1123, 234] width 73 height 31
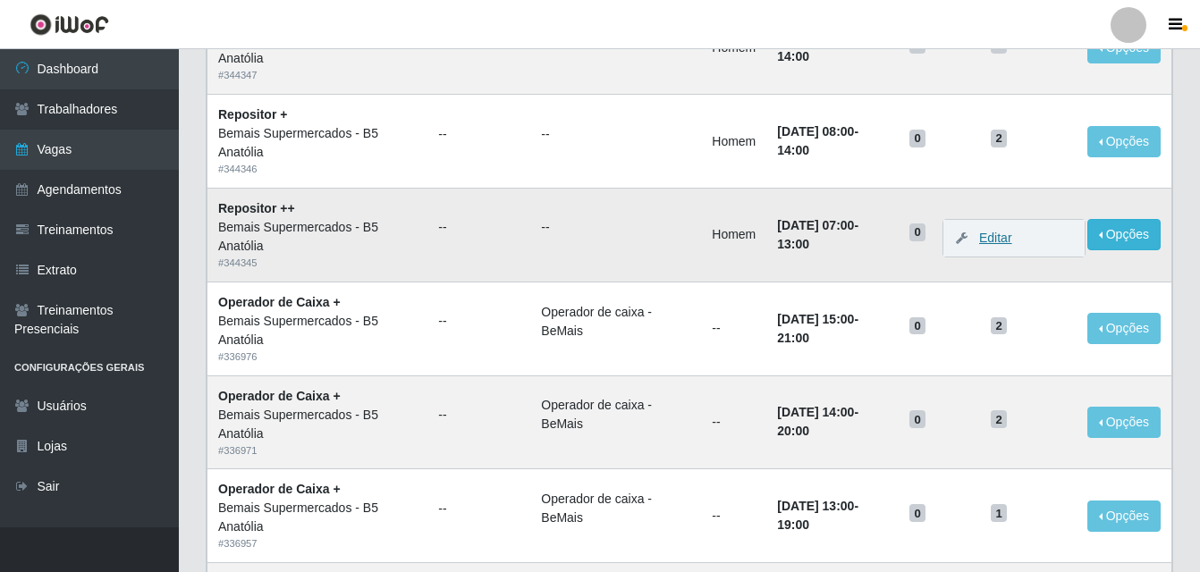
click at [1010, 244] on link "Editar" at bounding box center [986, 238] width 51 height 14
